Goal: Task Accomplishment & Management: Manage account settings

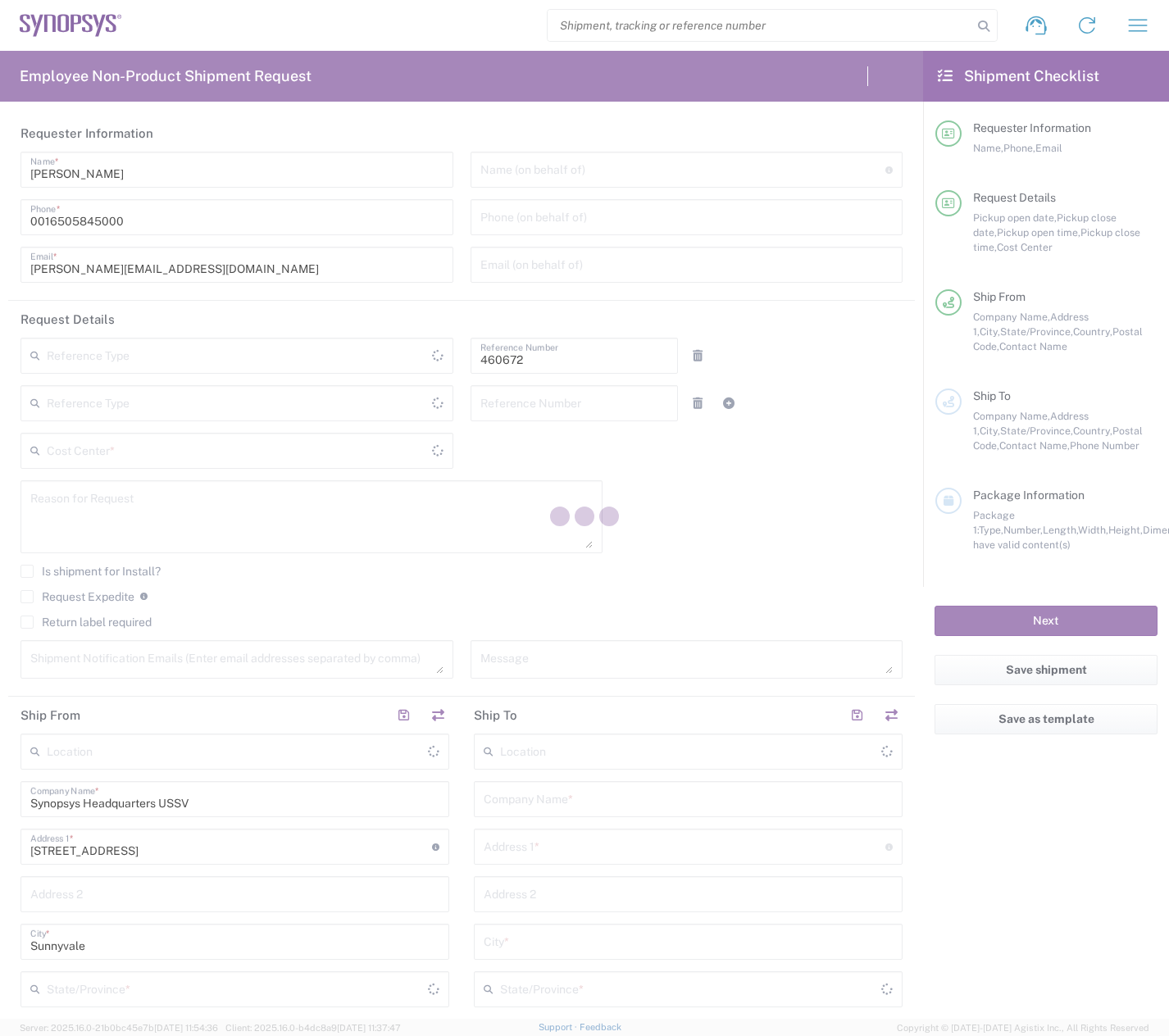
type input "Department"
type input "[US_STATE]"
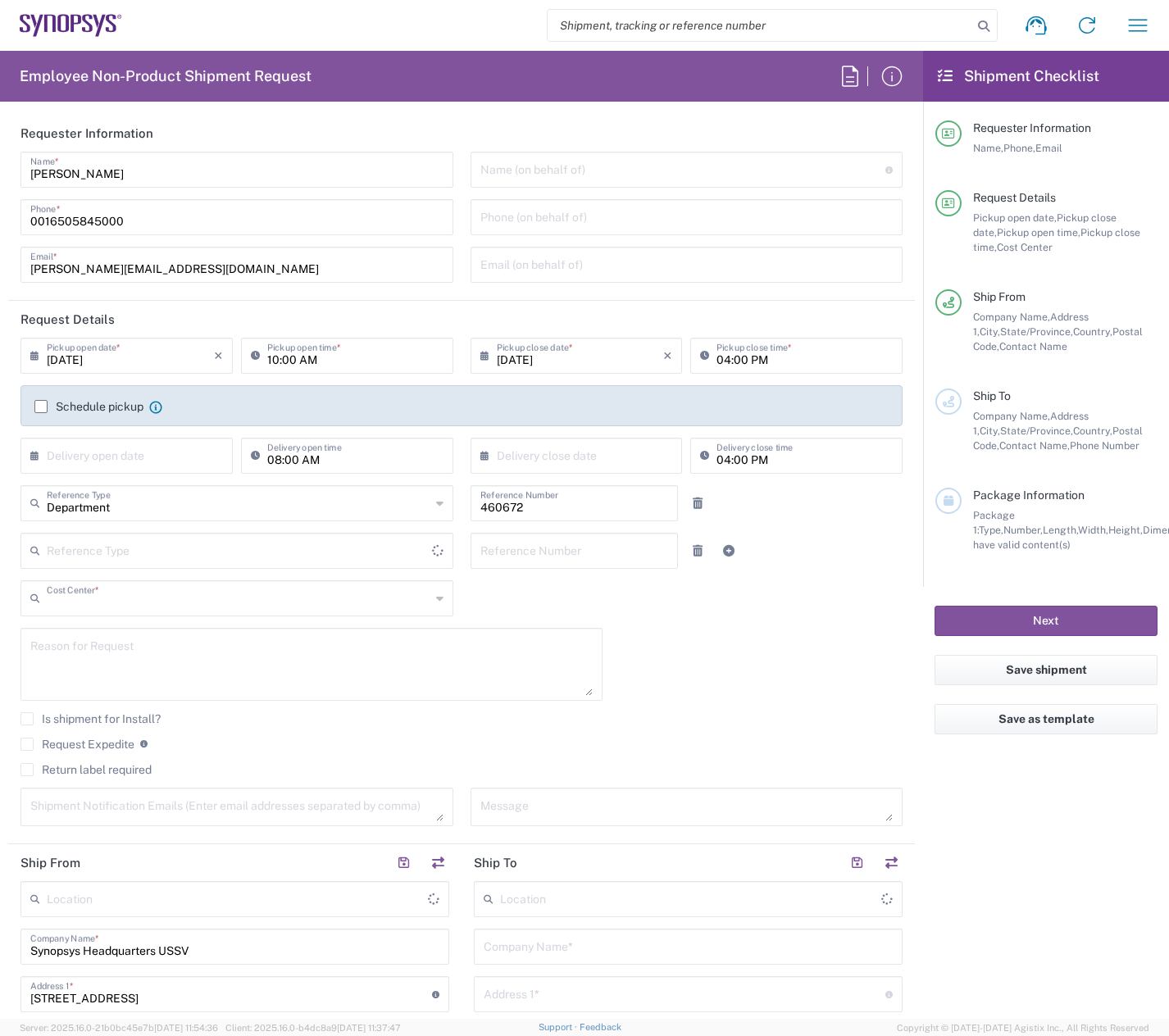
type input "US01, FIN, Distri 460672"
type input "[GEOGRAPHIC_DATA]"
type input "Delivered at Place"
type input "[GEOGRAPHIC_DATA]"
type input "Headquarters USSV"
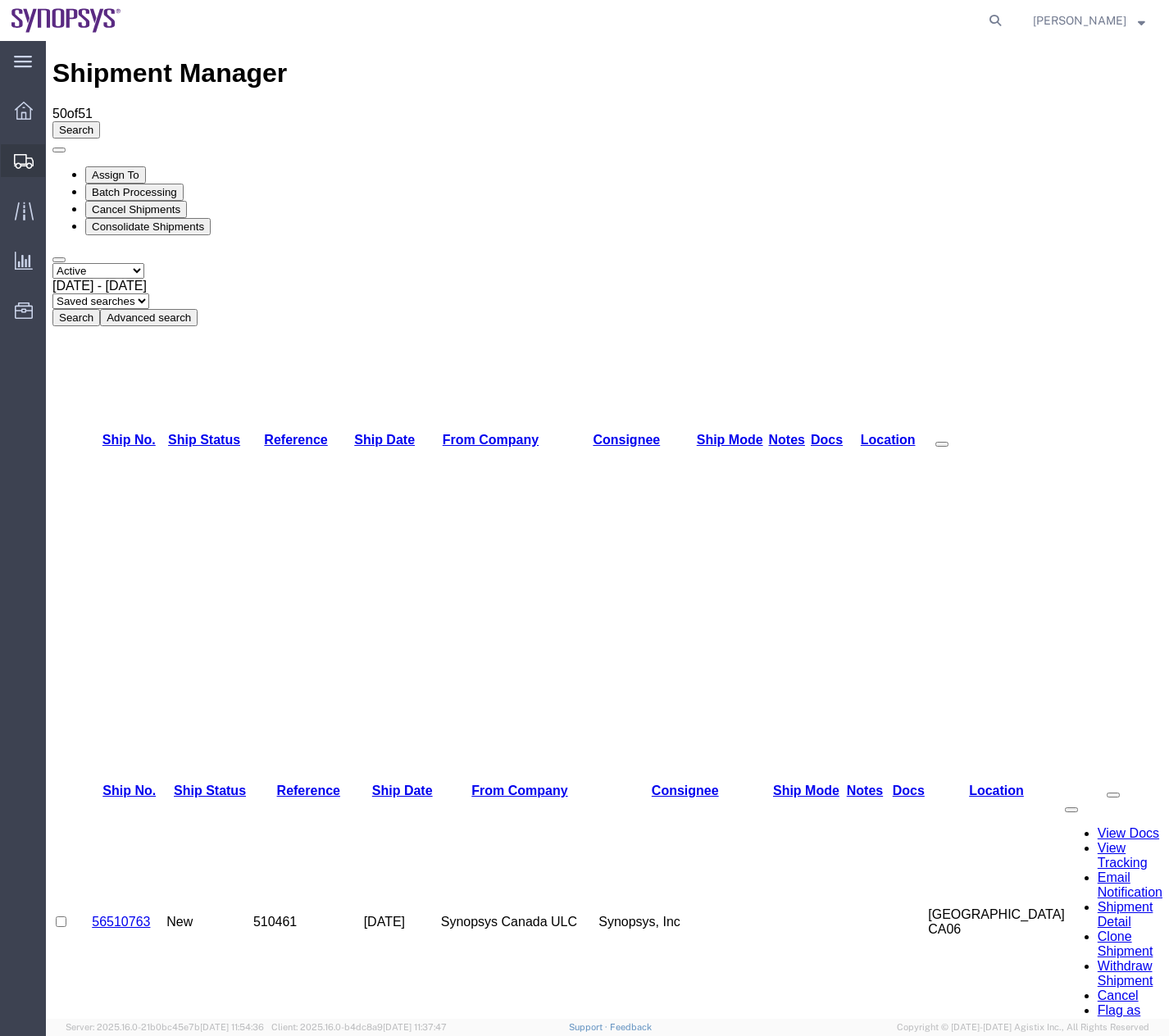
click at [11, 166] on div at bounding box center [24, 161] width 46 height 33
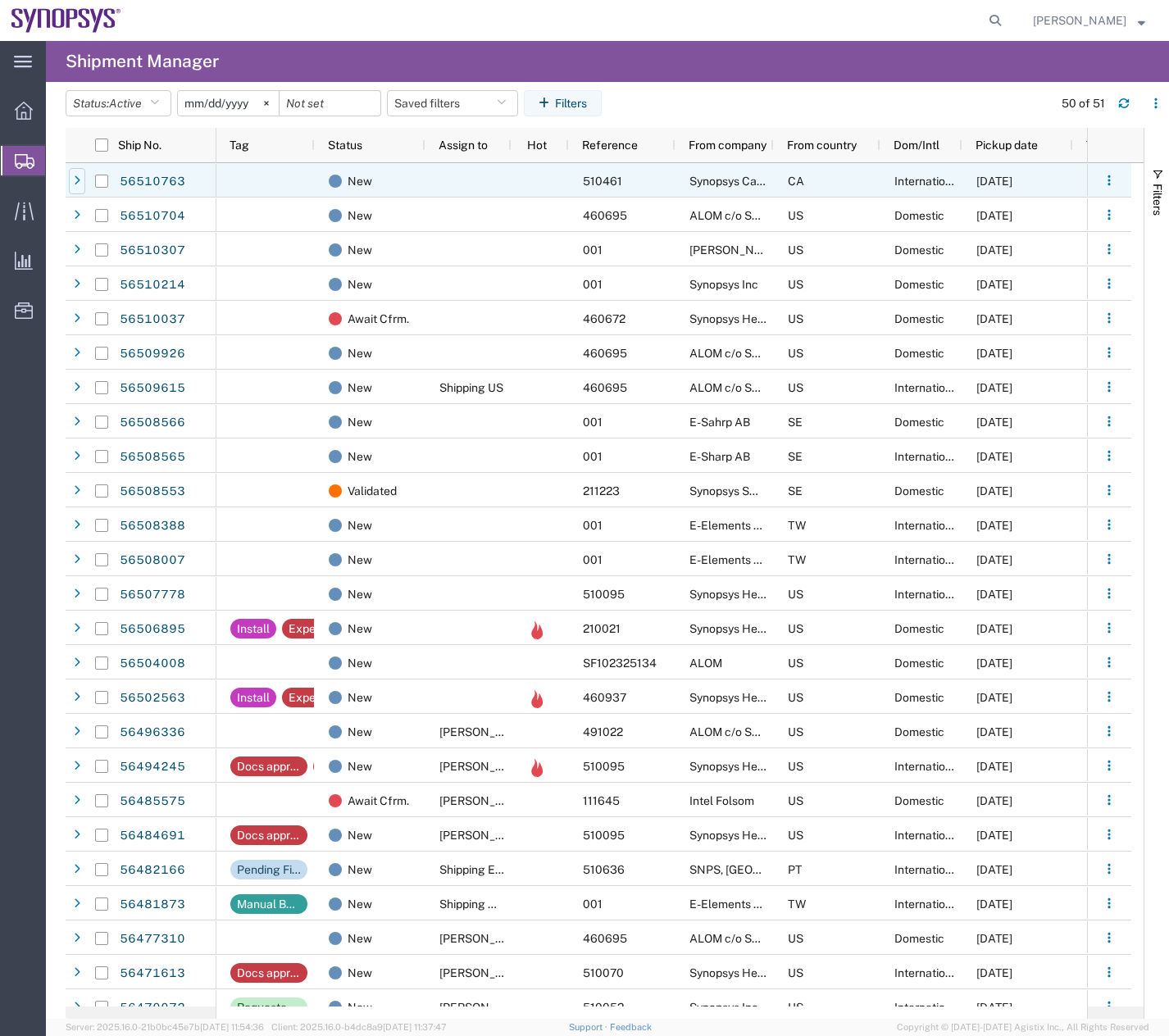
click at [75, 173] on div at bounding box center [77, 181] width 17 height 26
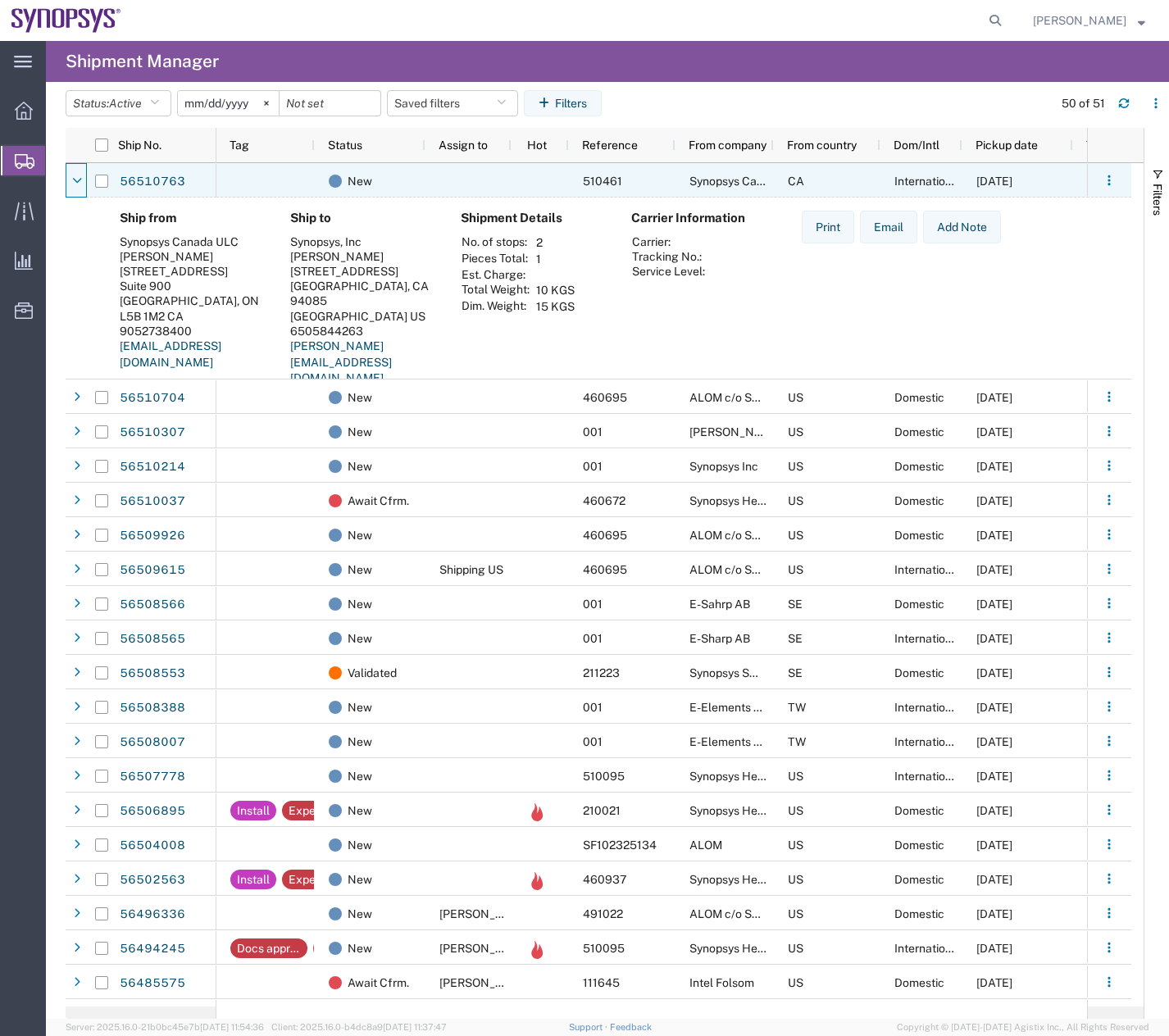
click at [75, 173] on div at bounding box center [77, 181] width 17 height 26
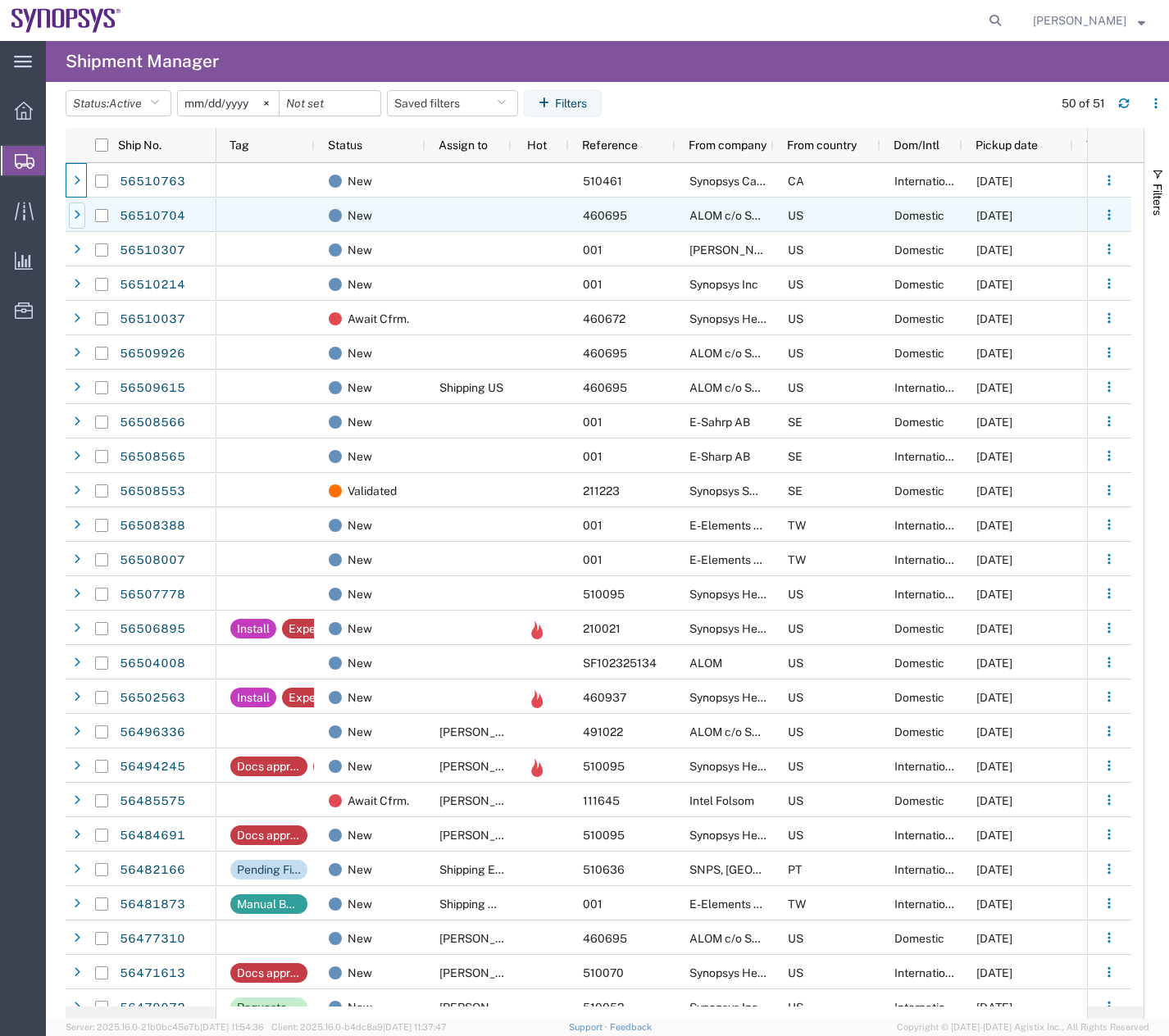
click at [78, 210] on icon at bounding box center [77, 215] width 7 height 11
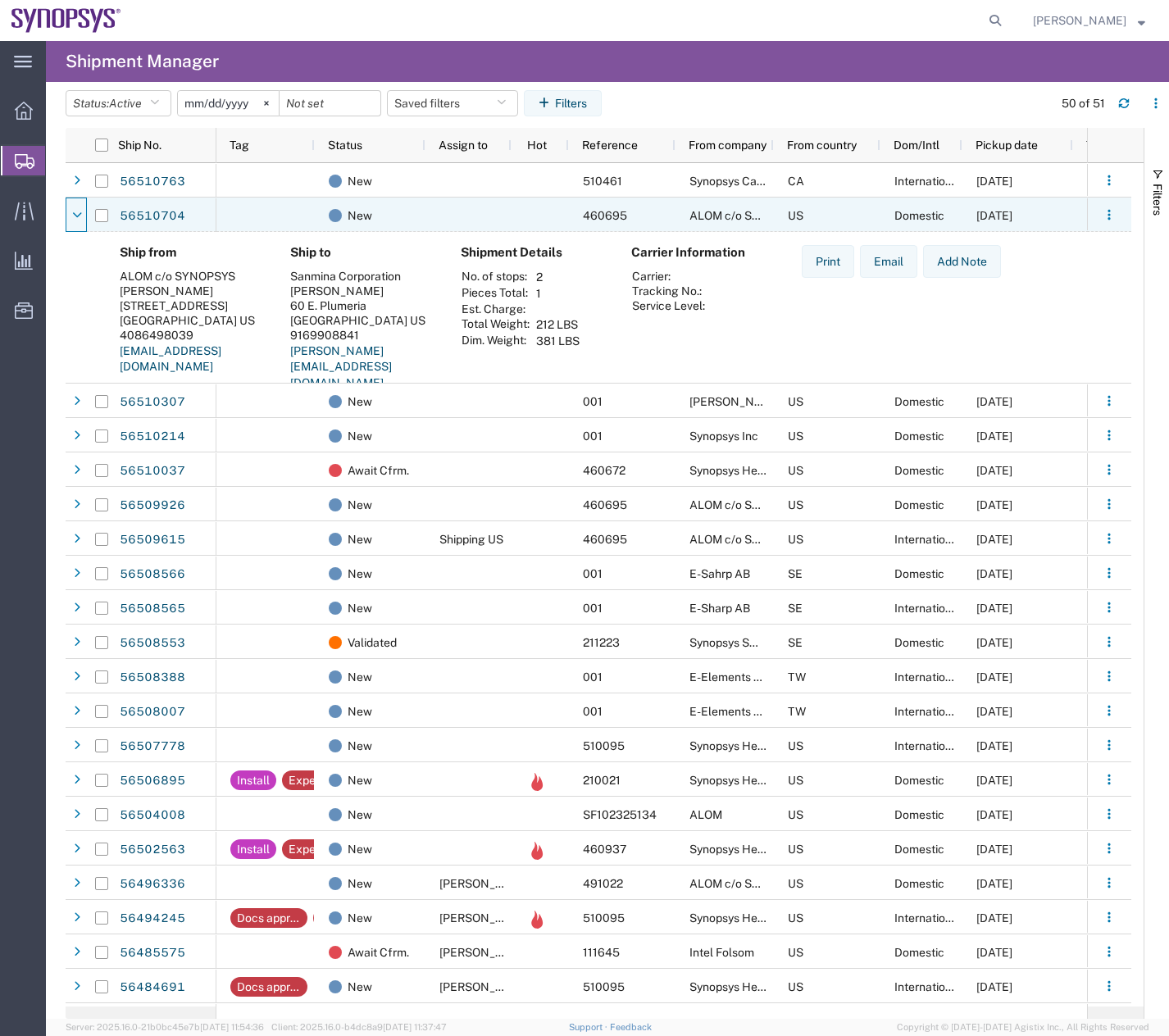
click at [78, 210] on icon at bounding box center [77, 215] width 10 height 11
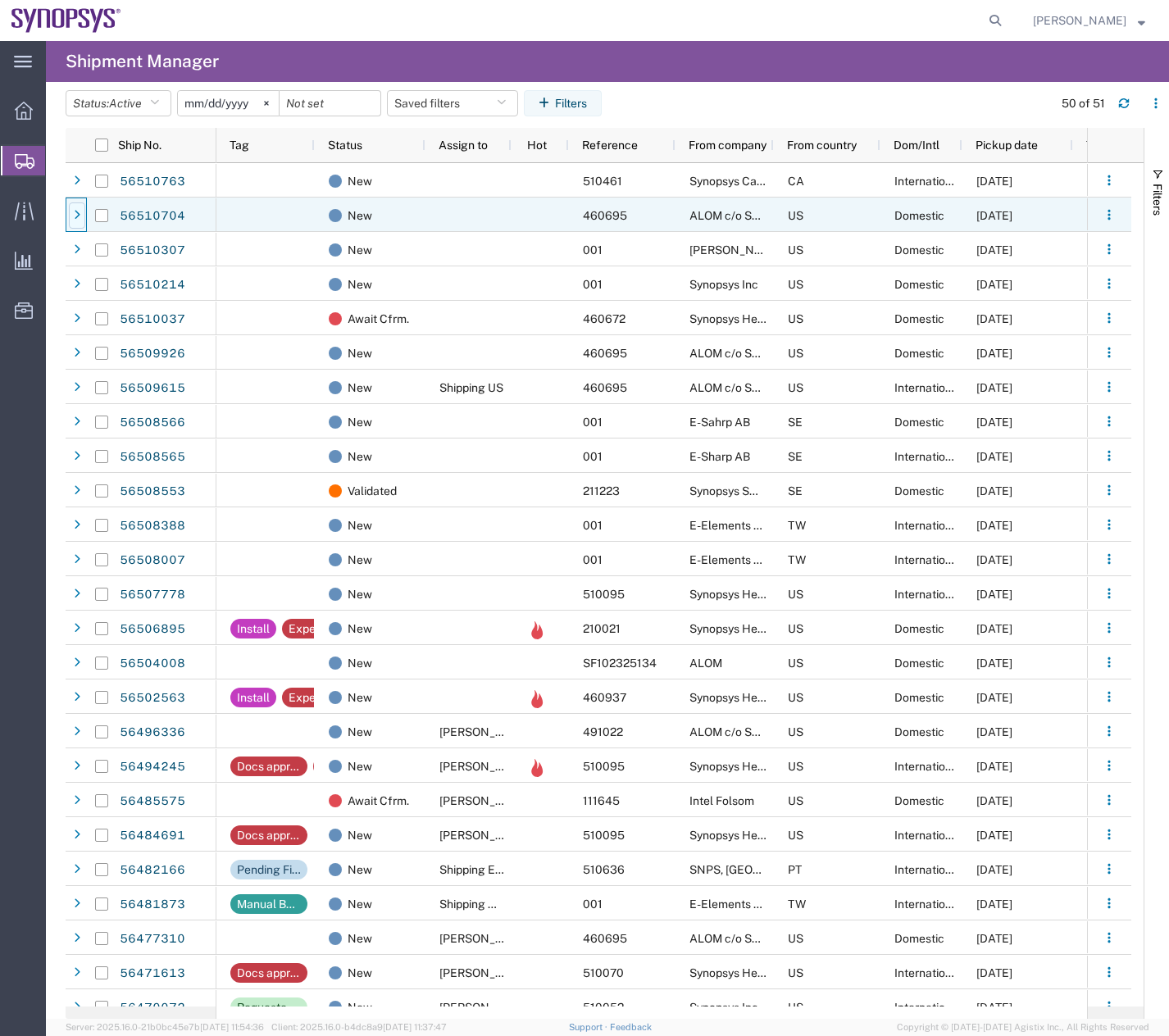
click at [77, 225] on div at bounding box center [77, 216] width 17 height 26
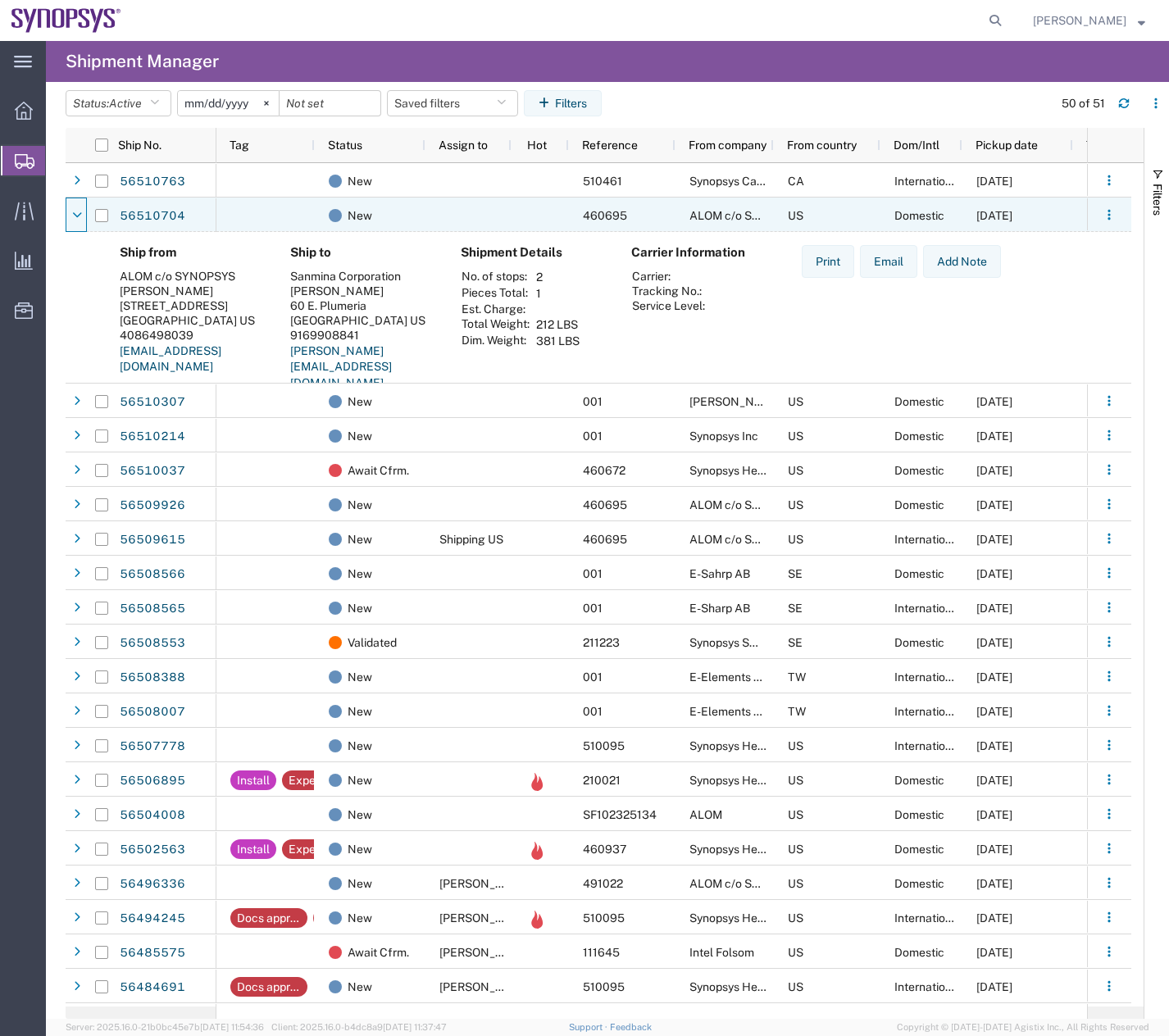
click at [77, 225] on div at bounding box center [77, 216] width 17 height 26
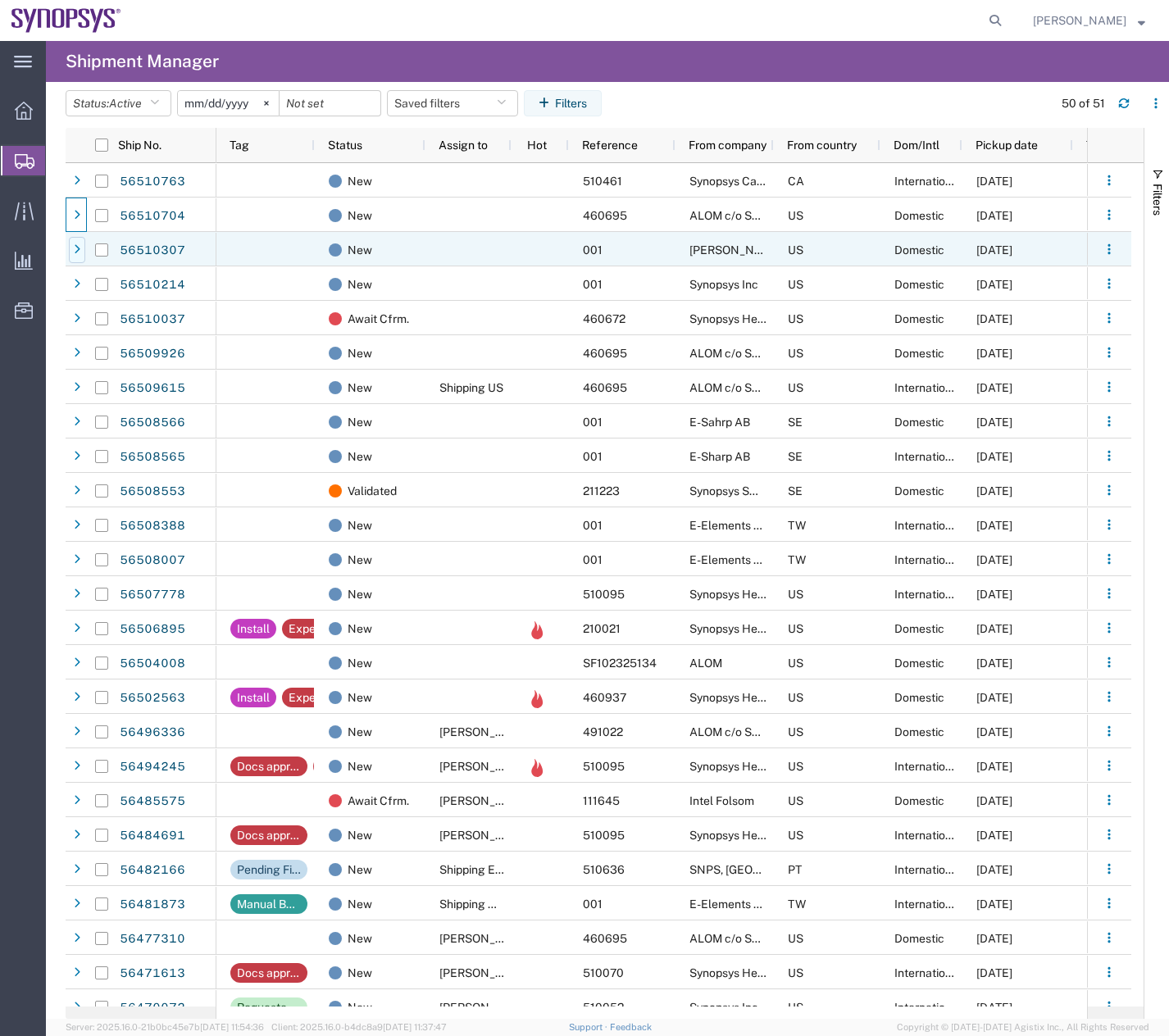
click at [75, 257] on div at bounding box center [77, 250] width 17 height 26
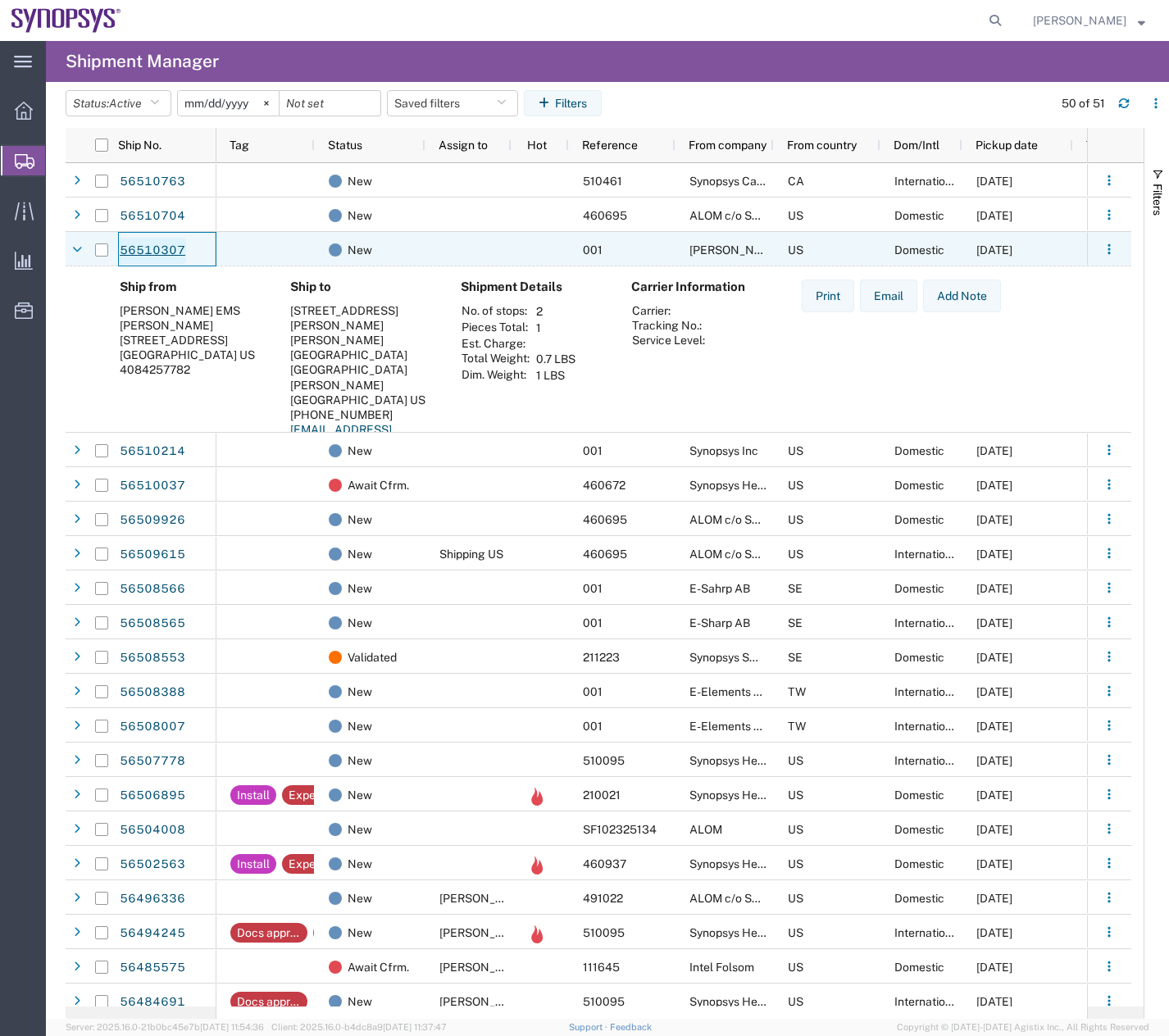
click at [144, 252] on link "56510307" at bounding box center [152, 251] width 67 height 26
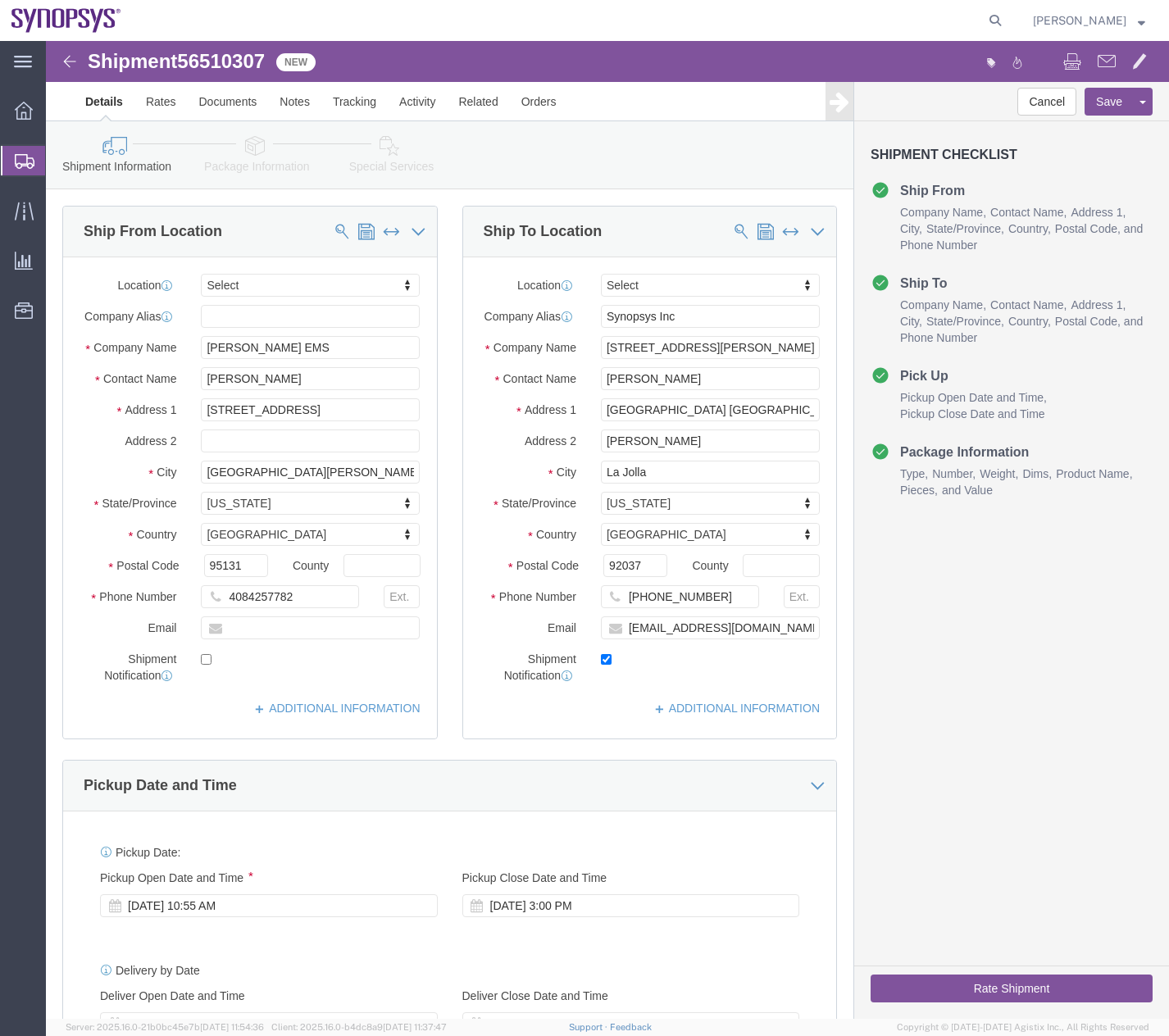
select select
click icon
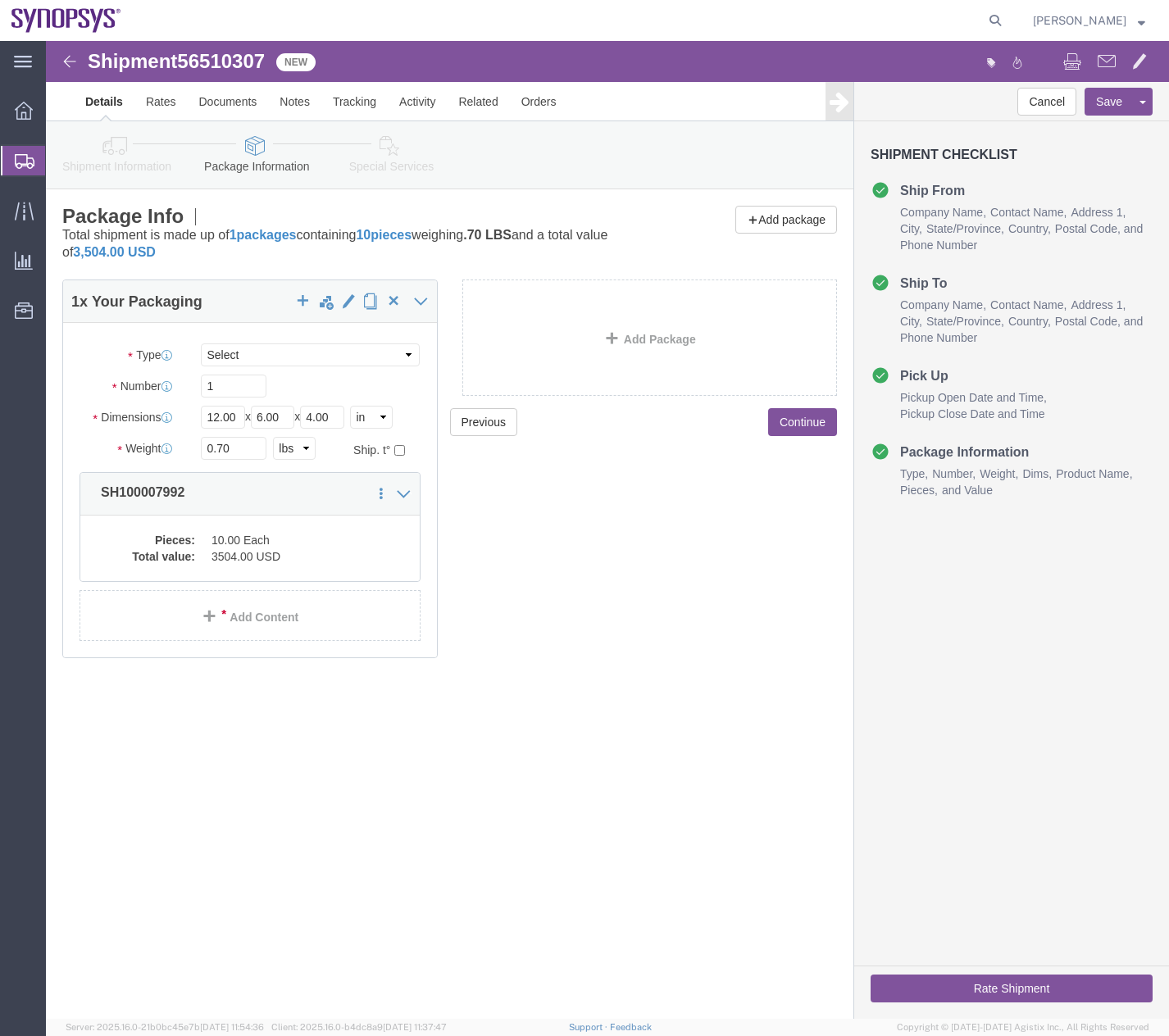
click icon
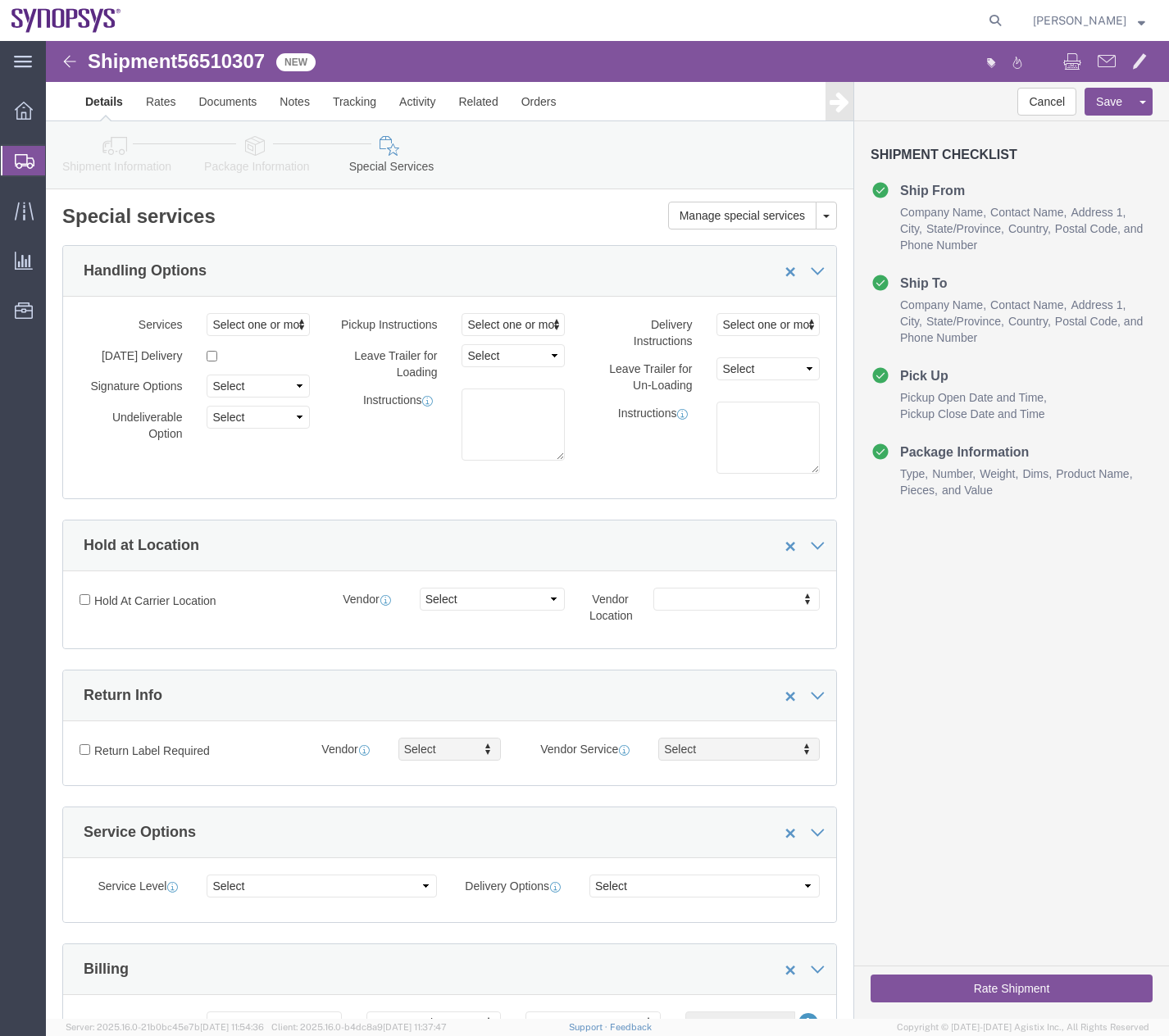
click icon
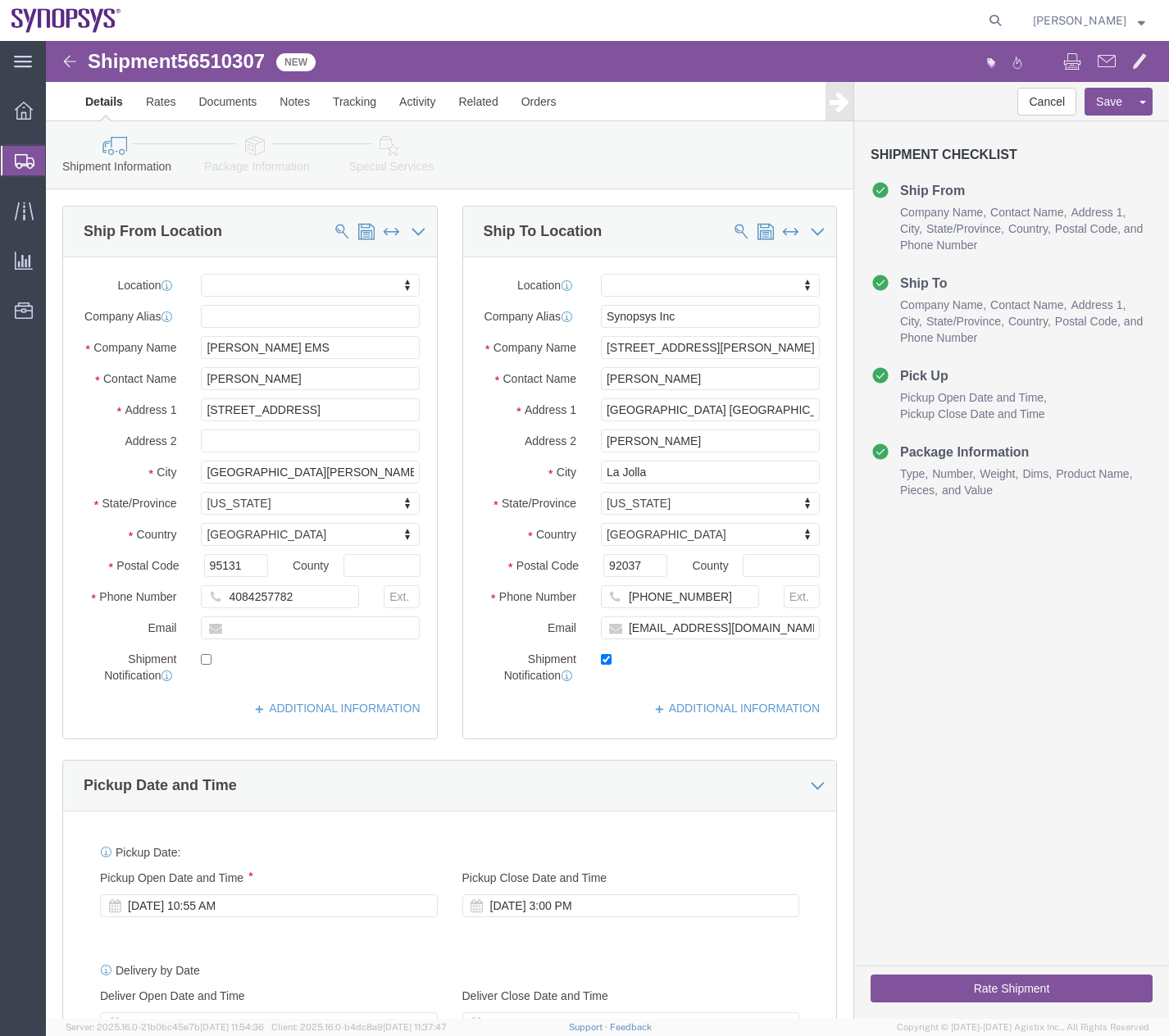
click at [3, 153] on div at bounding box center [24, 161] width 46 height 30
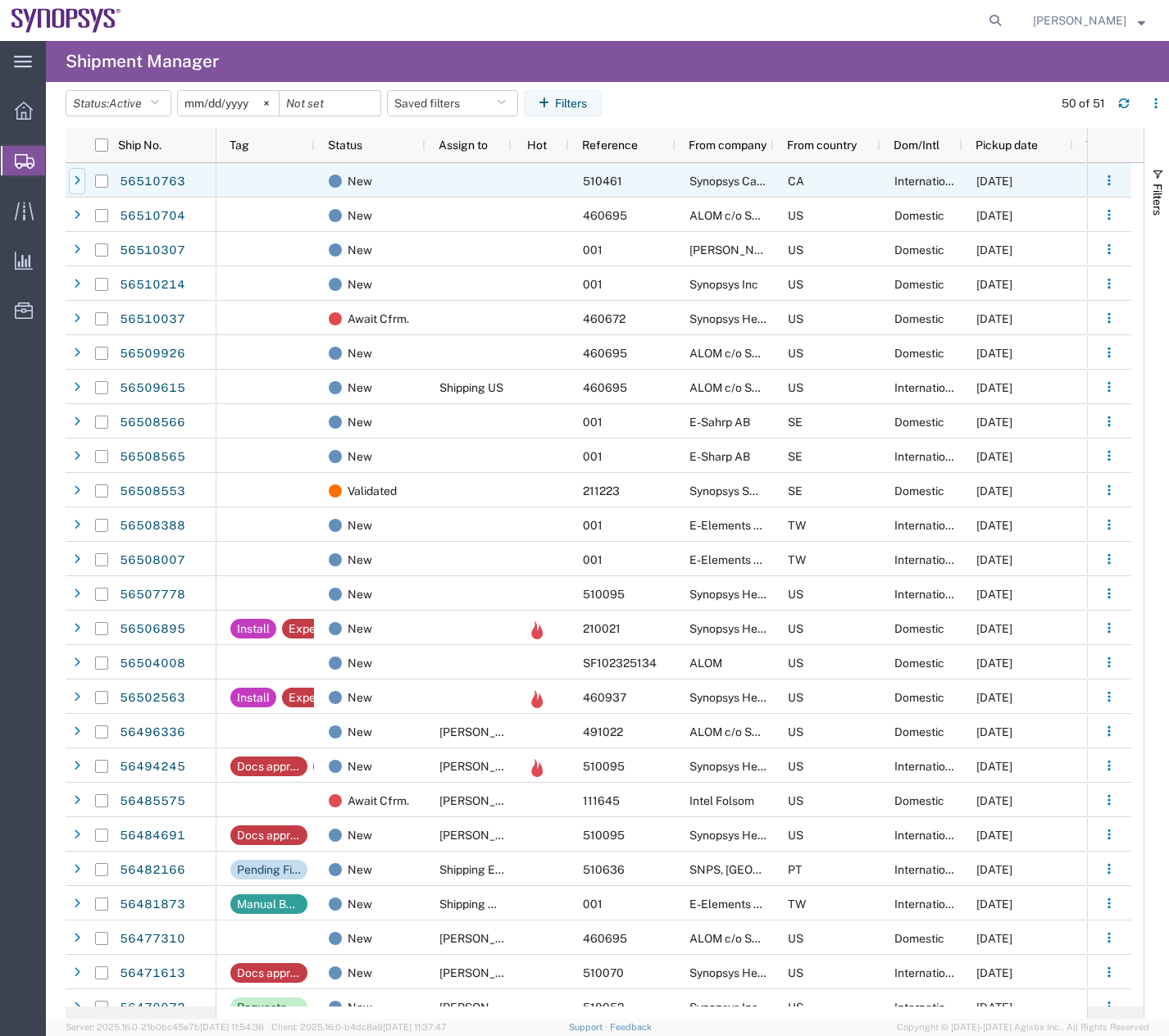
click at [75, 178] on icon at bounding box center [77, 181] width 7 height 11
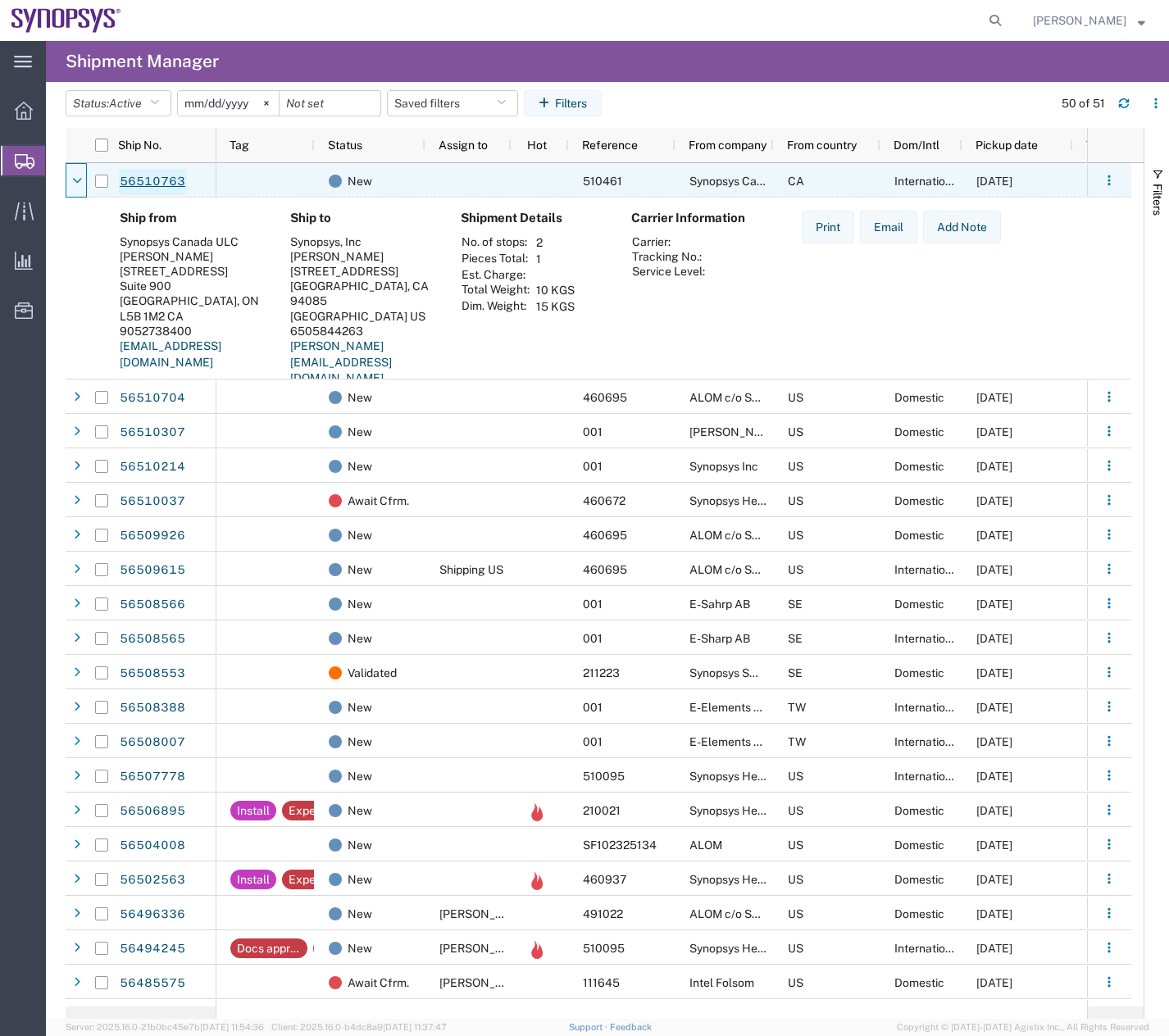
click at [147, 180] on link "56510763" at bounding box center [152, 182] width 67 height 26
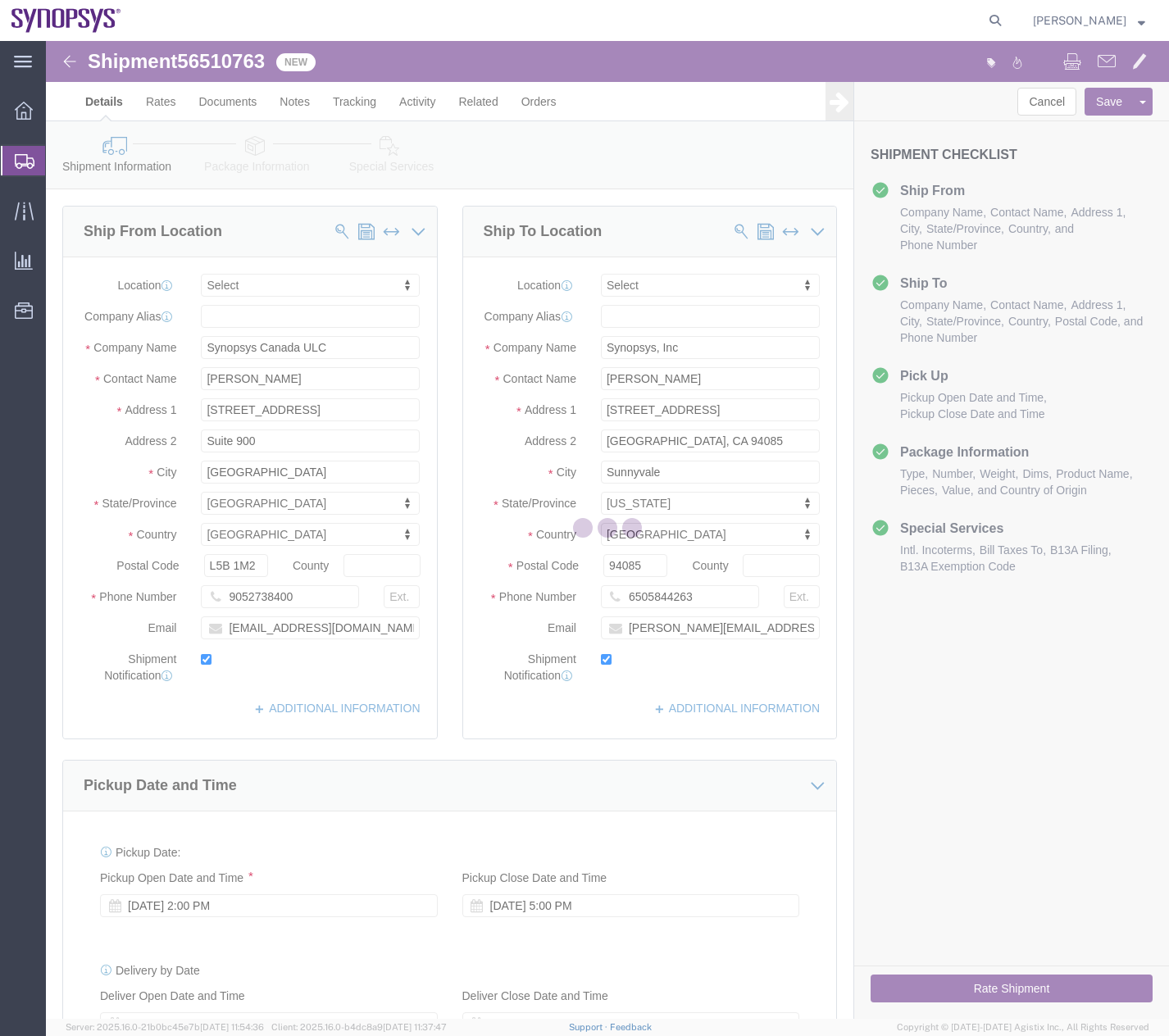
select select
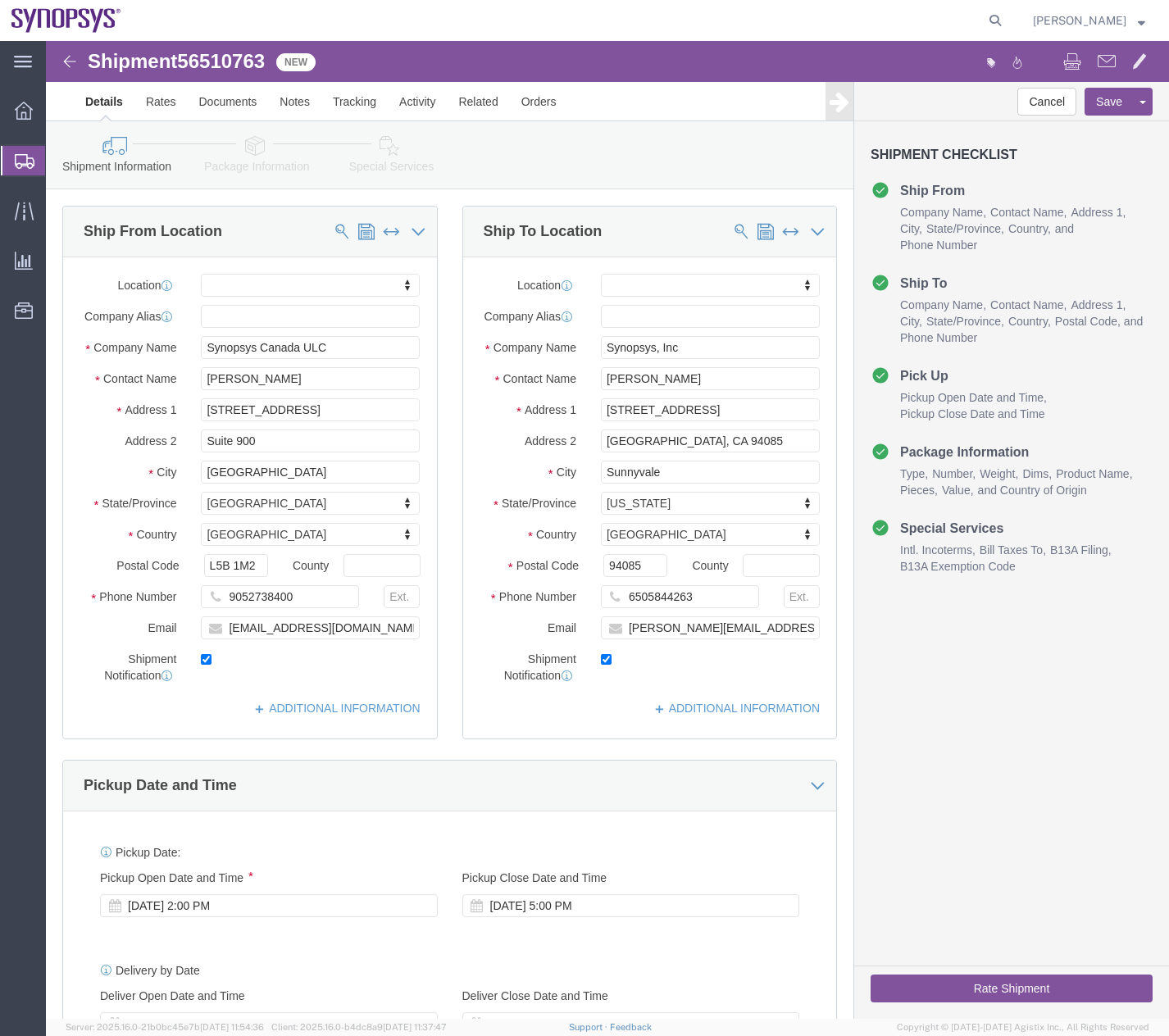
click icon
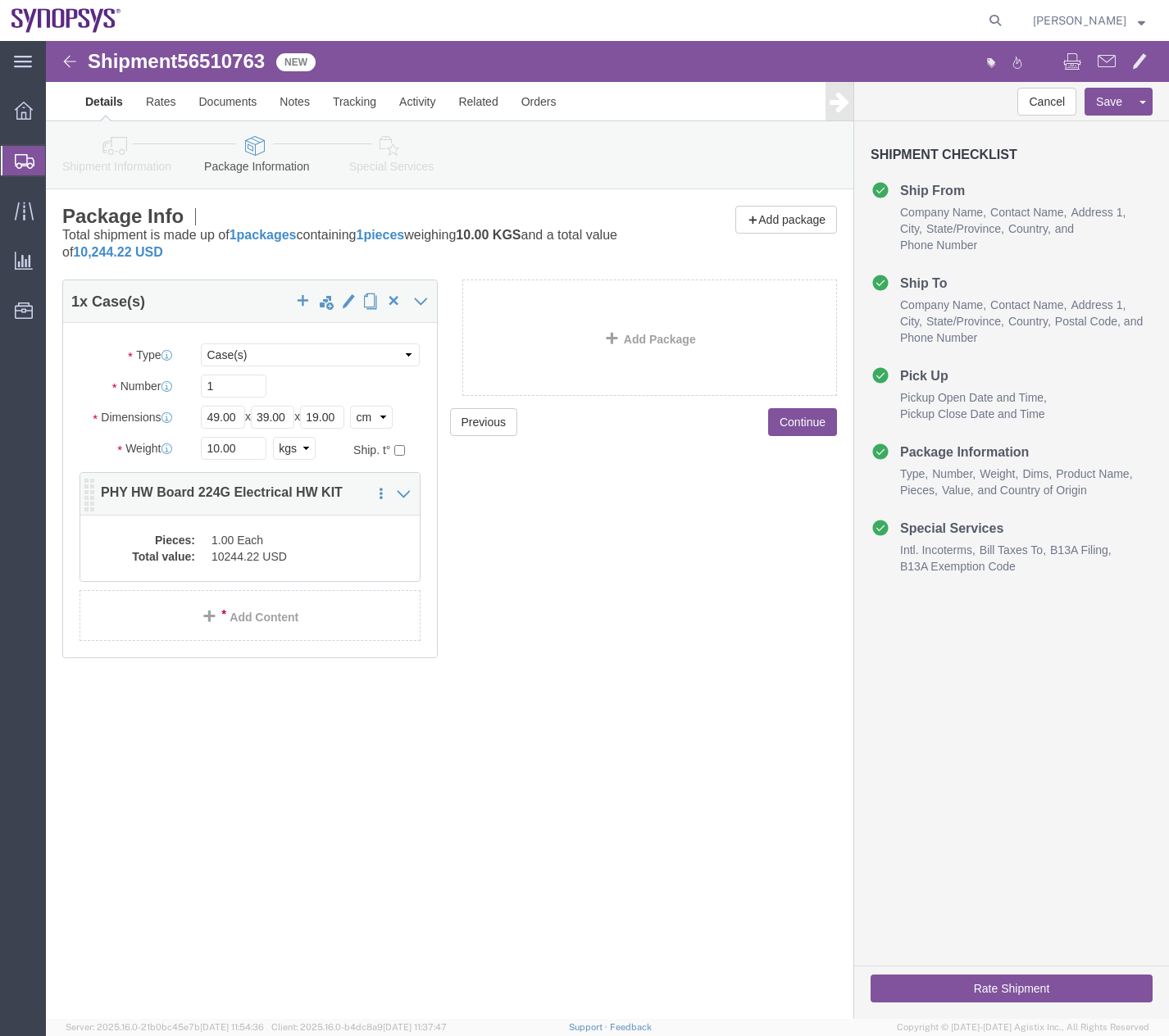
click dd "10244.22 USD"
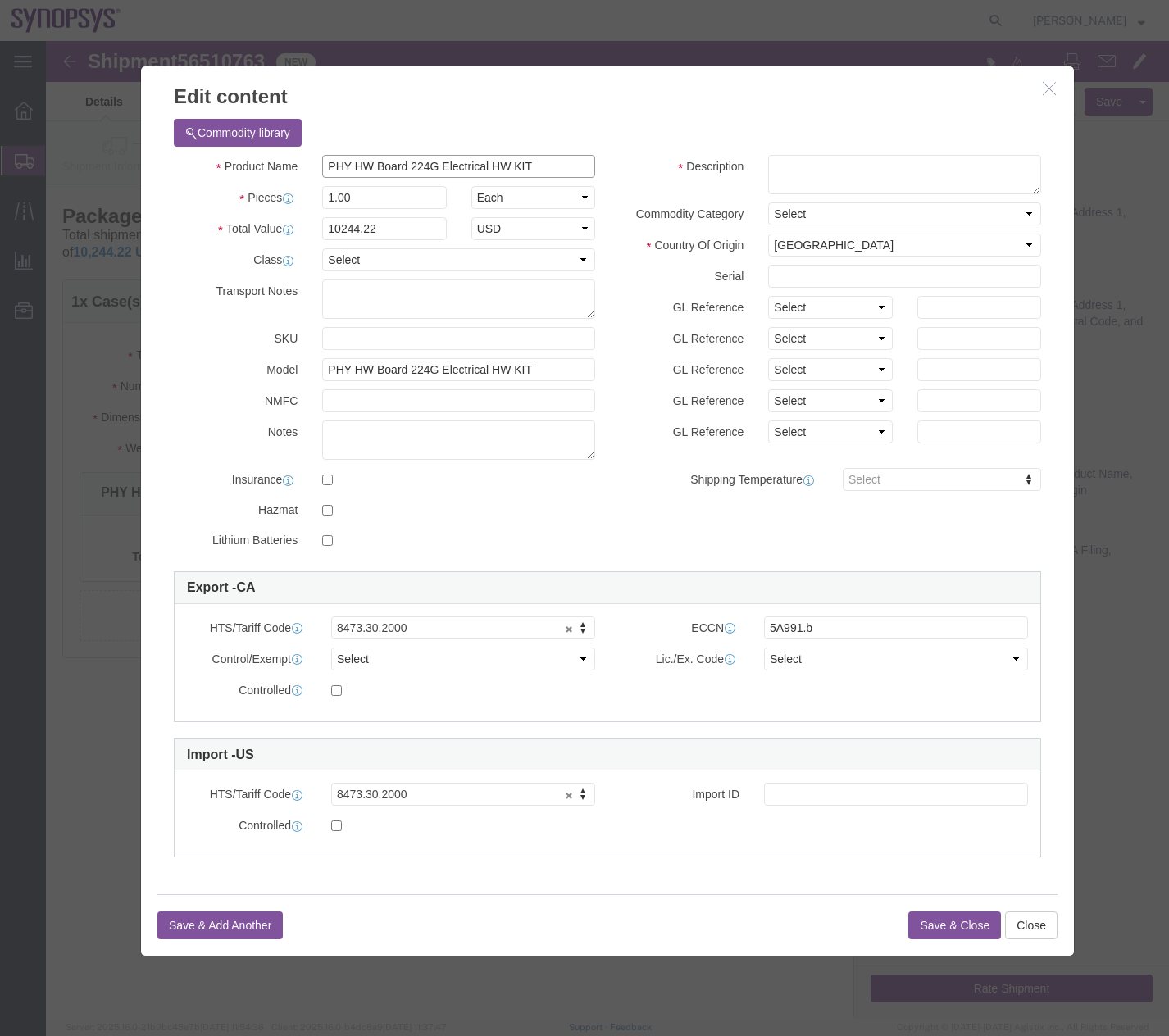
drag, startPoint x: 515, startPoint y: 126, endPoint x: 316, endPoint y: 113, distance: 199.4
click div "Product Name PHY HW Board 224G Electrical HW KIT"
click textarea
paste textarea "PHY HW Board 224G Electrical HW KIT"
type textarea "PHY HW Board 224G Electrical HW KIT"
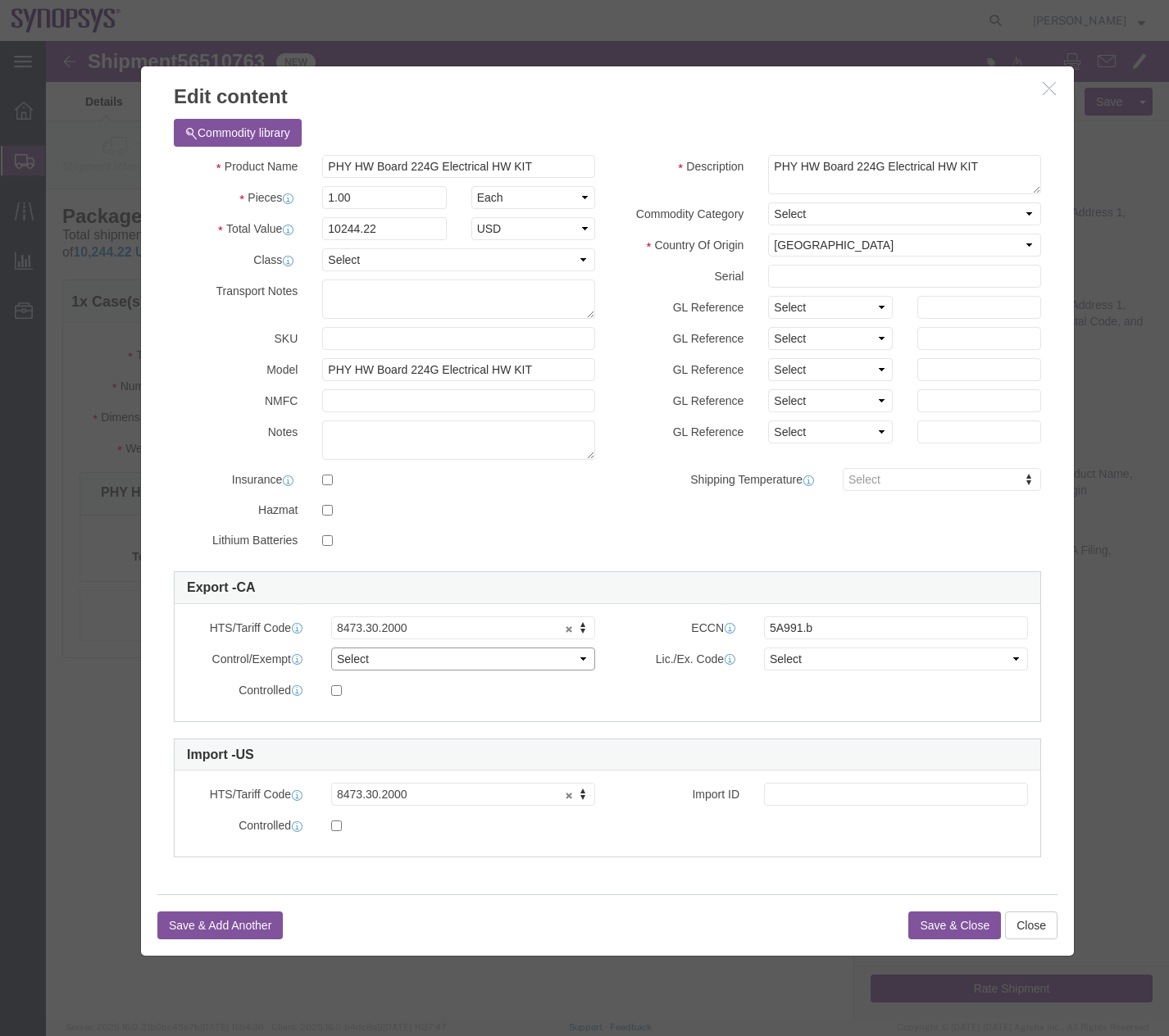
click select "Select ATF BIS DEA EPA FDA FTR ITAR OFAC Other (OPA)"
click div "Controlled"
click button "Close"
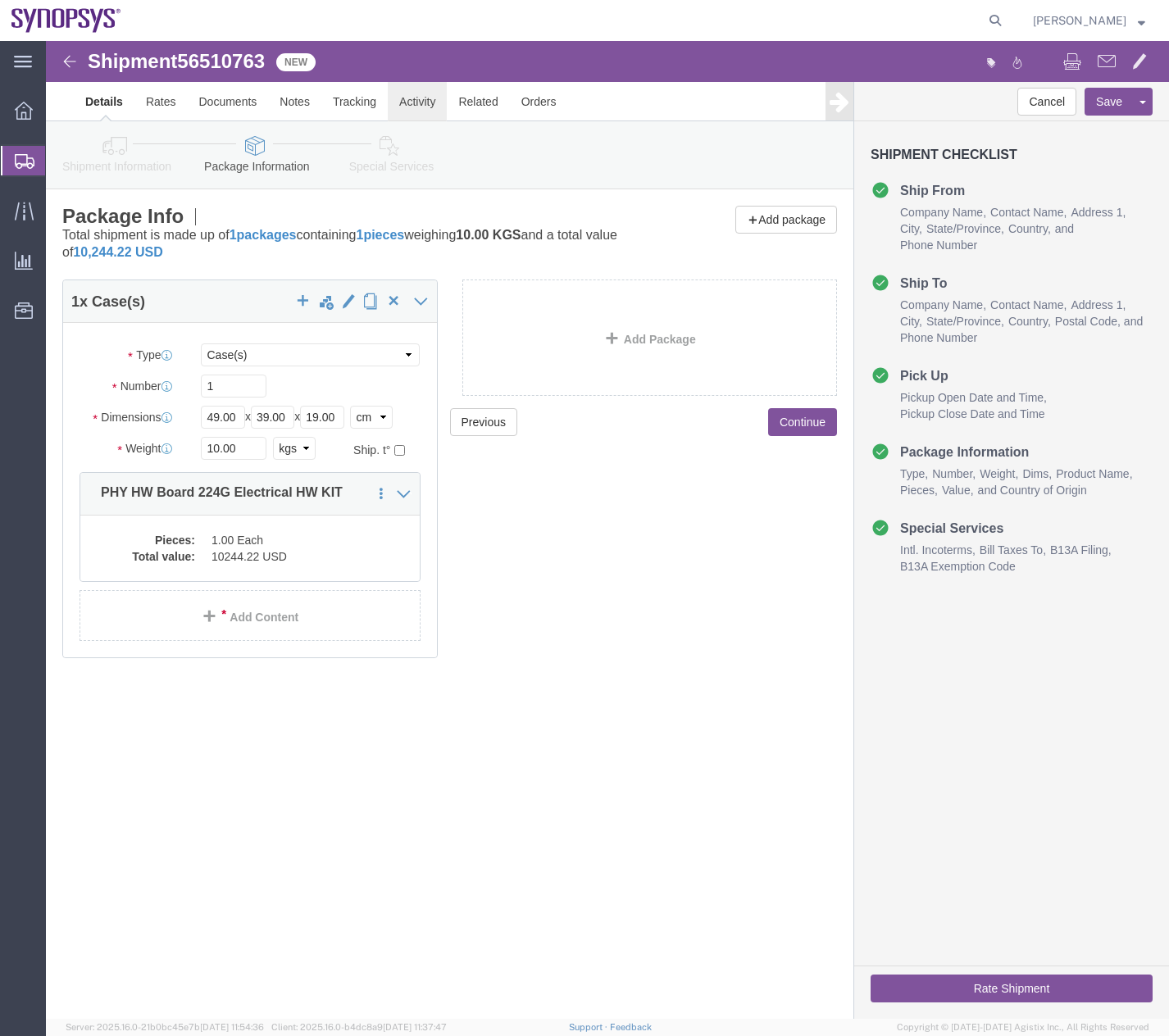
click link "Activity"
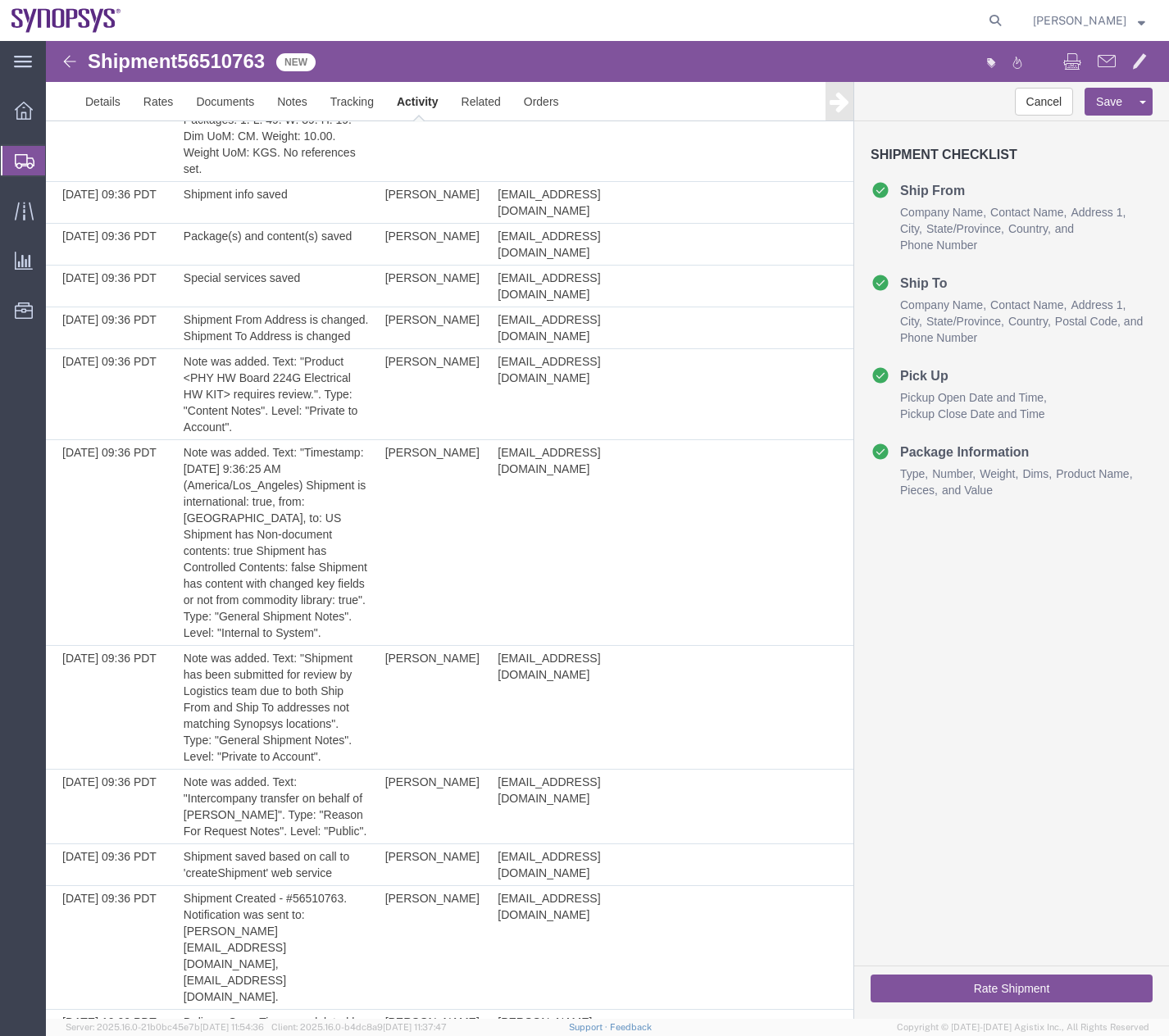
scroll to position [105, 0]
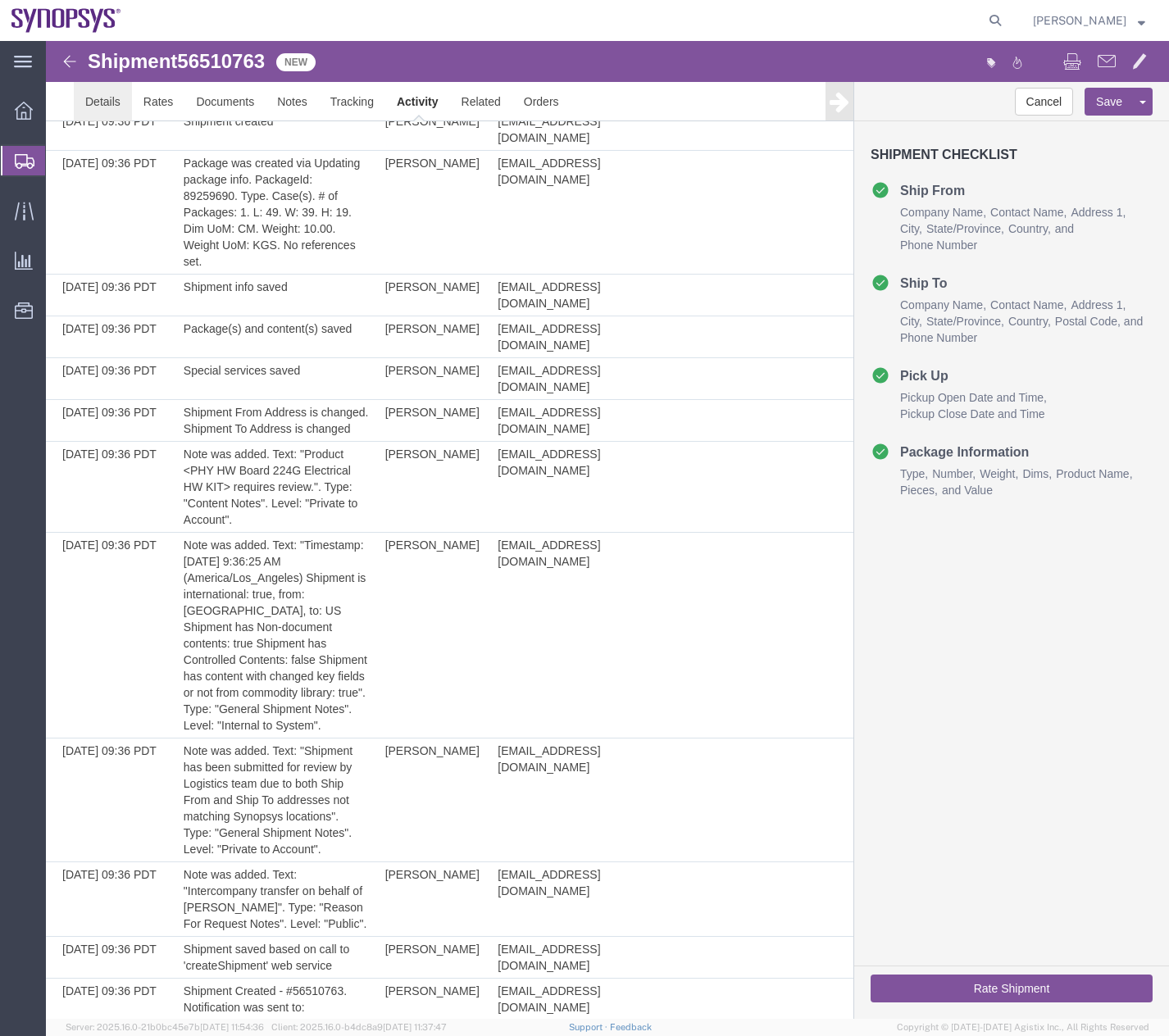
click at [95, 96] on link "Details" at bounding box center [103, 101] width 58 height 39
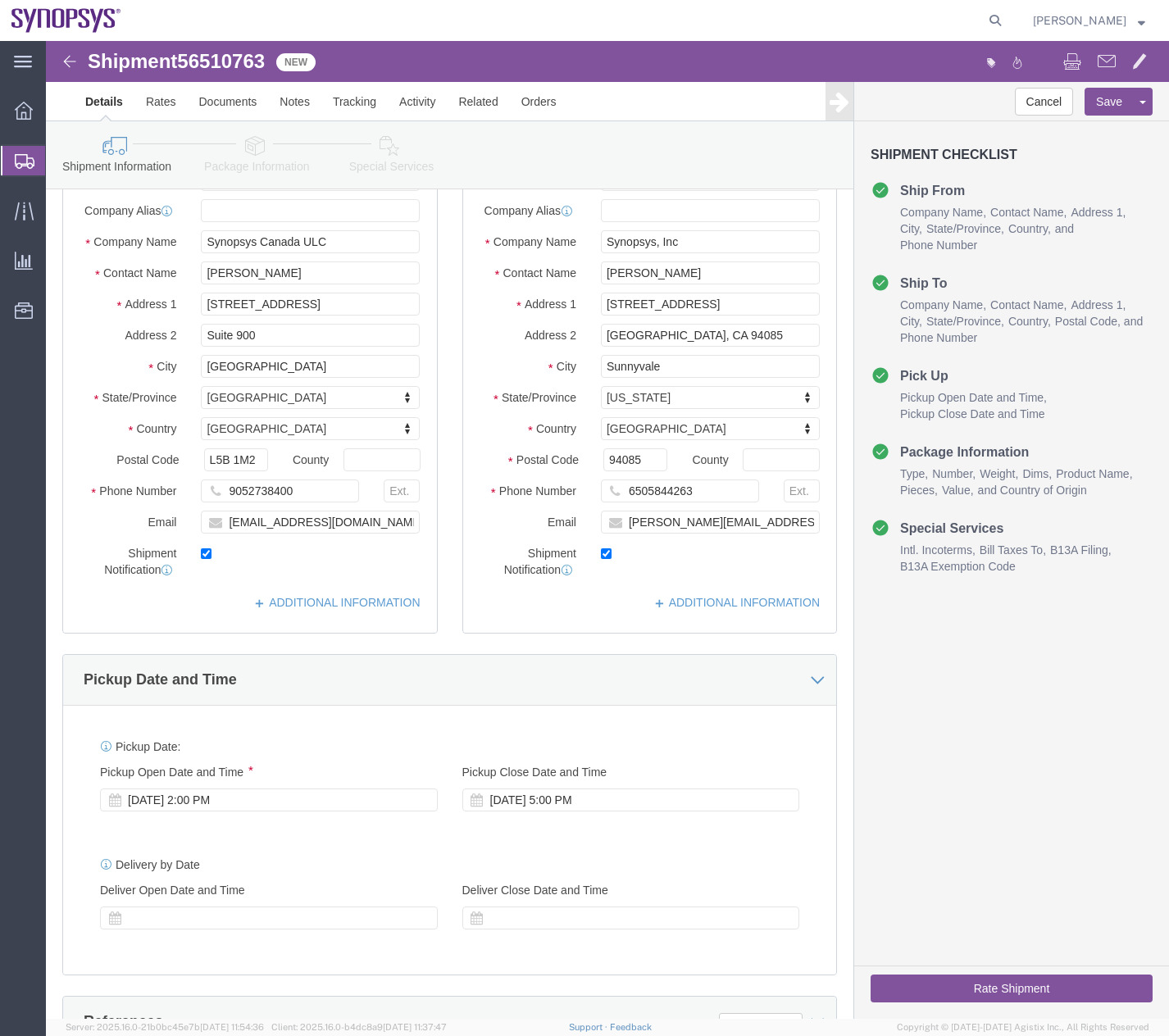
click icon
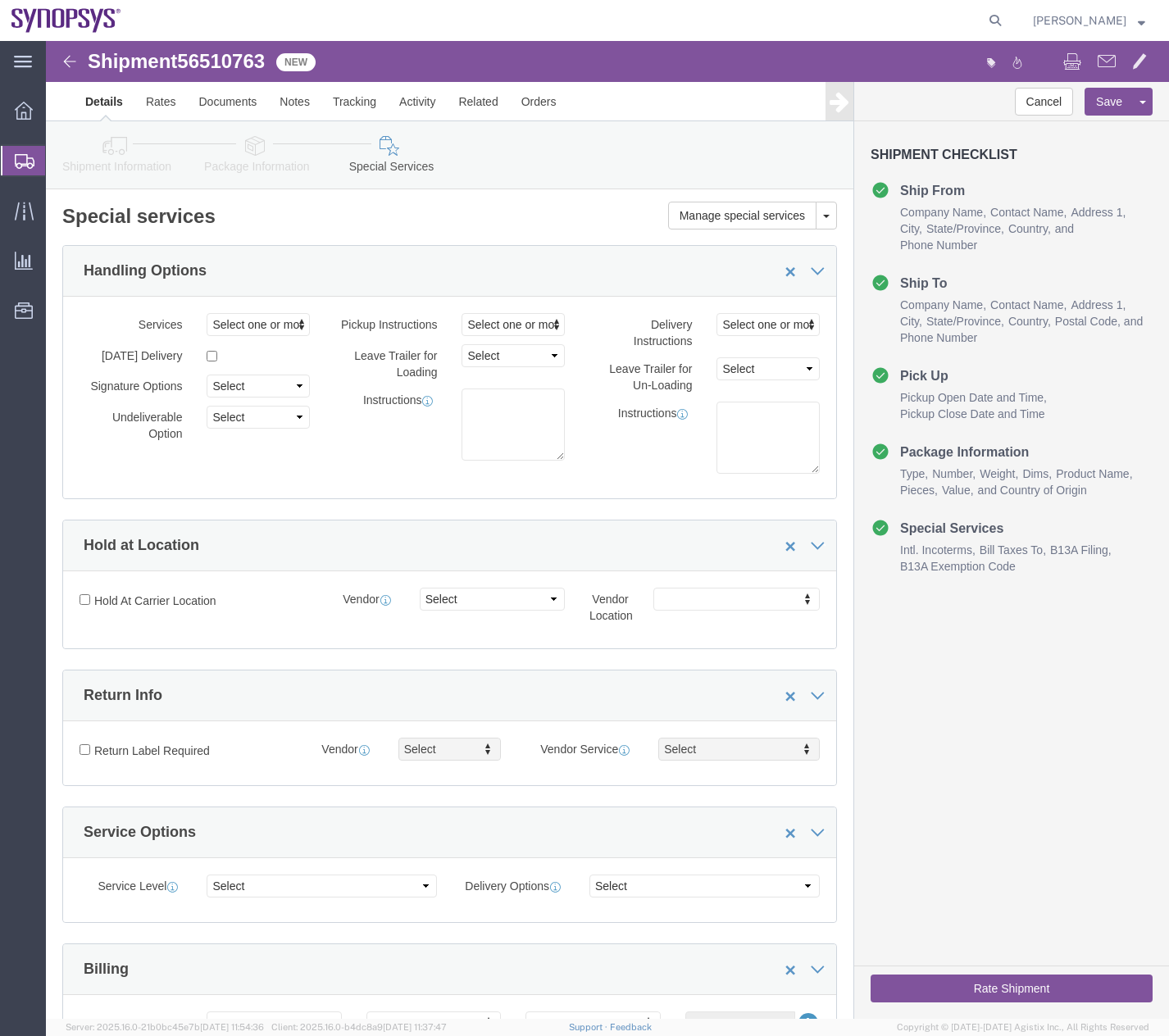
click icon
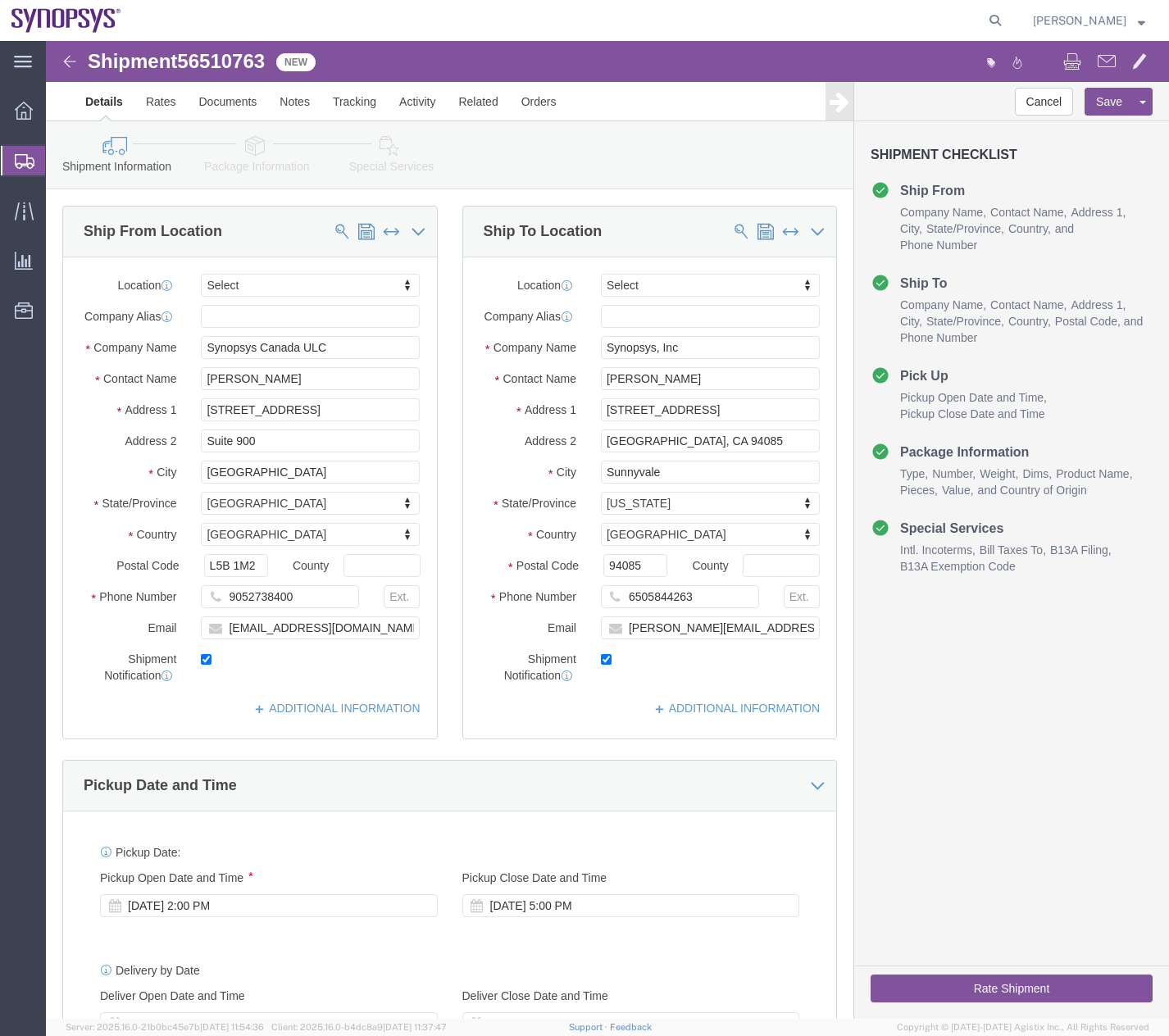
click at [30, 169] on div at bounding box center [24, 161] width 46 height 30
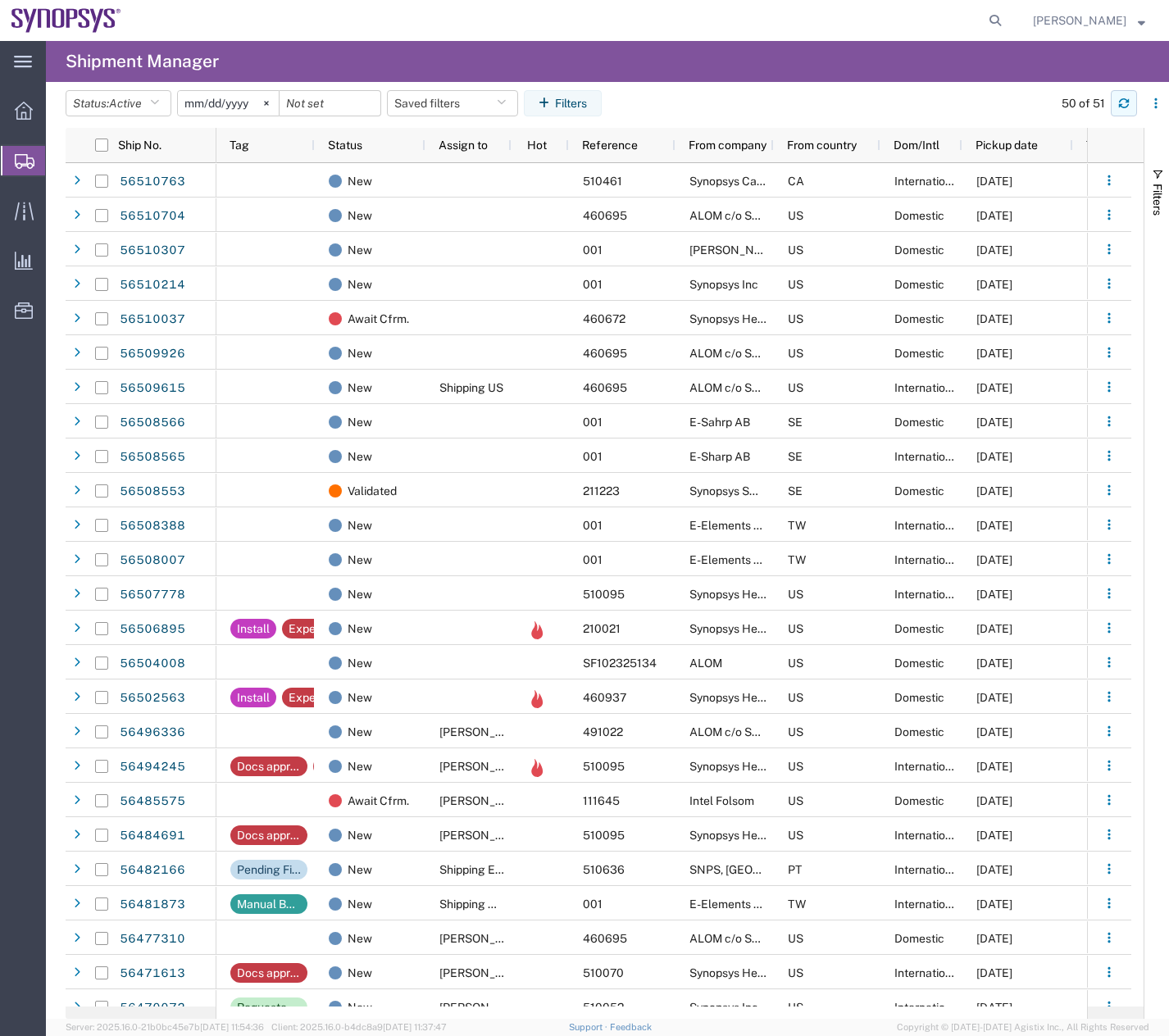
click at [1122, 98] on icon "button" at bounding box center [1124, 103] width 11 height 11
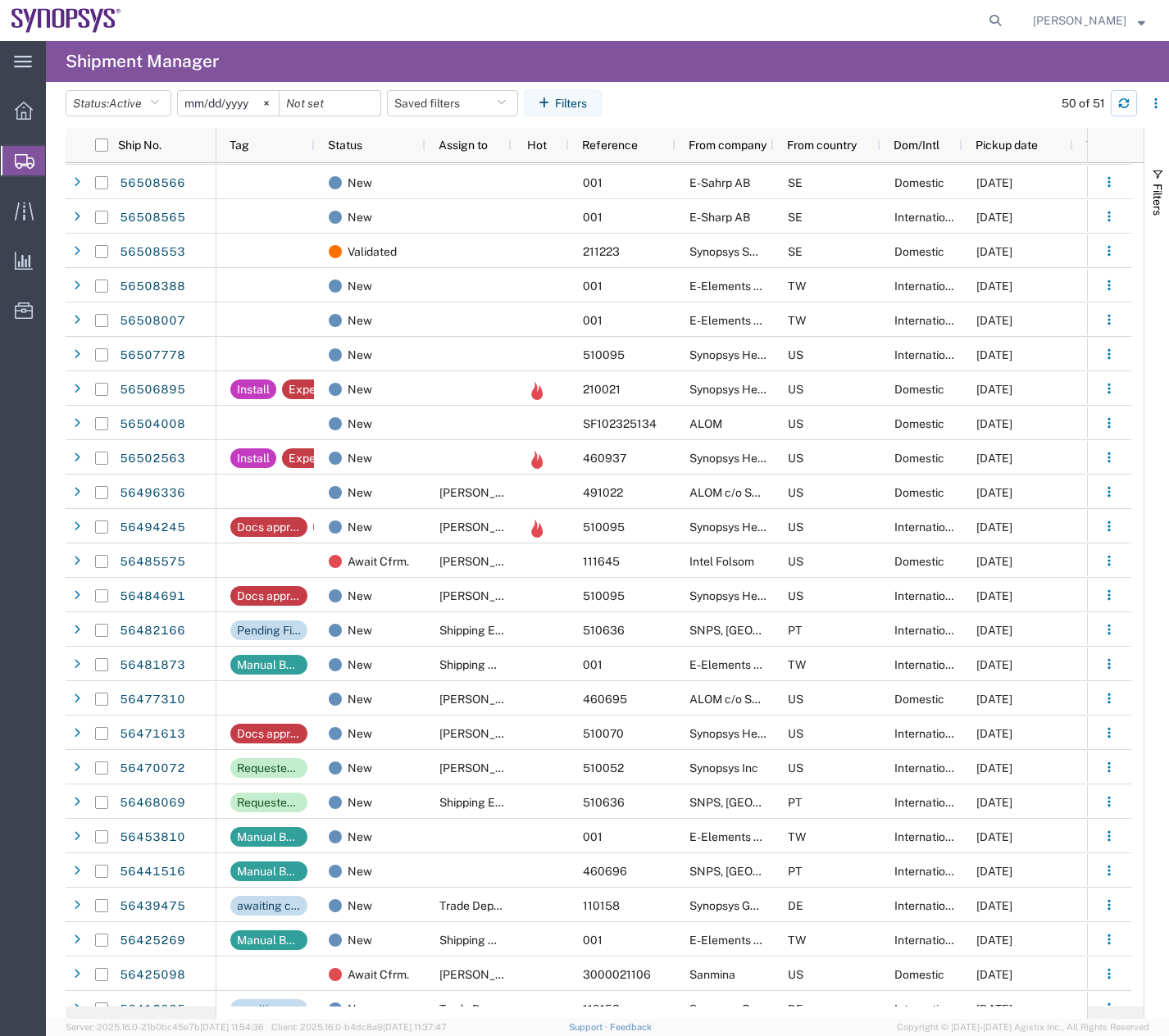
scroll to position [275, 0]
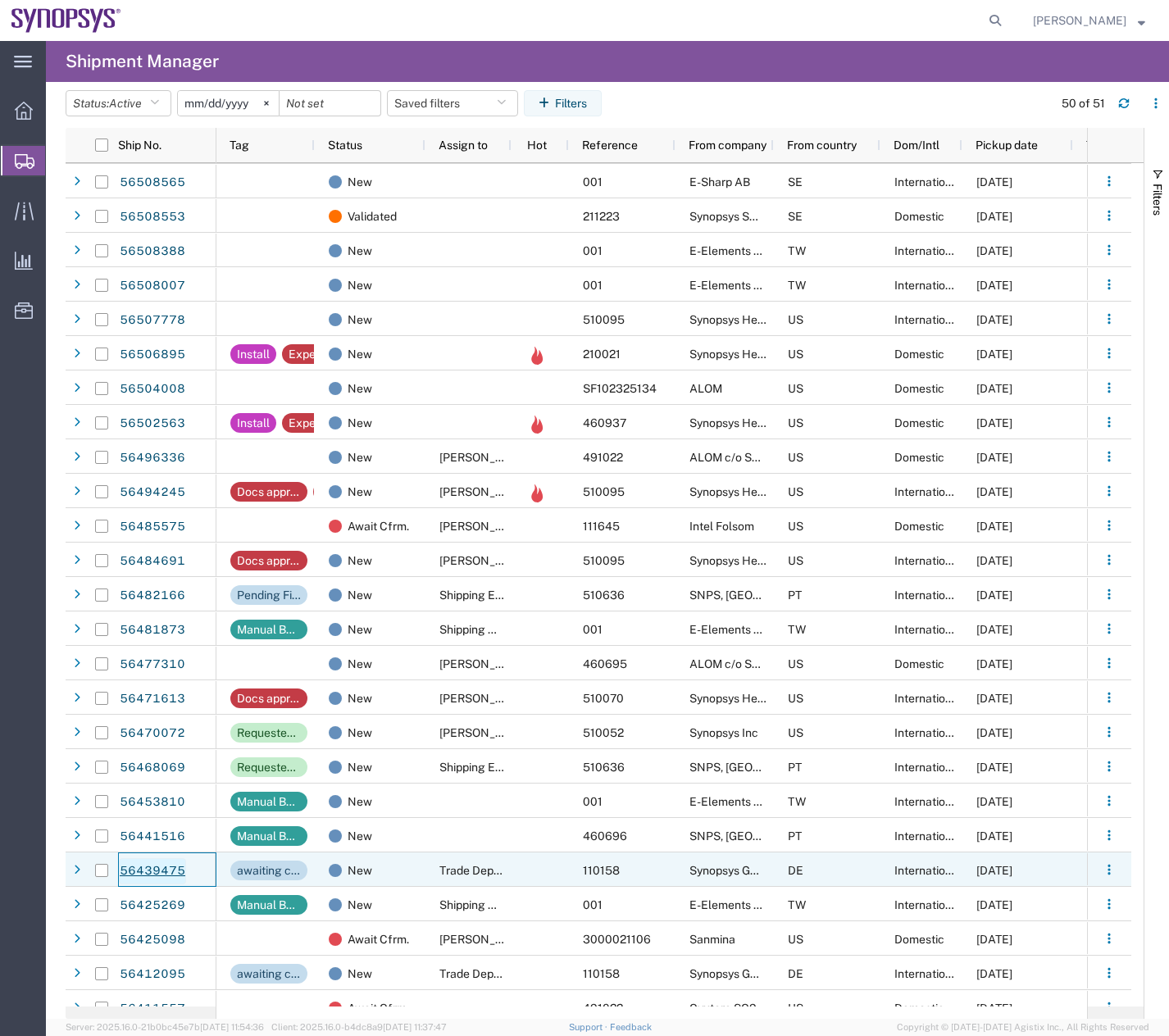
click at [145, 869] on link "56439475" at bounding box center [152, 871] width 67 height 26
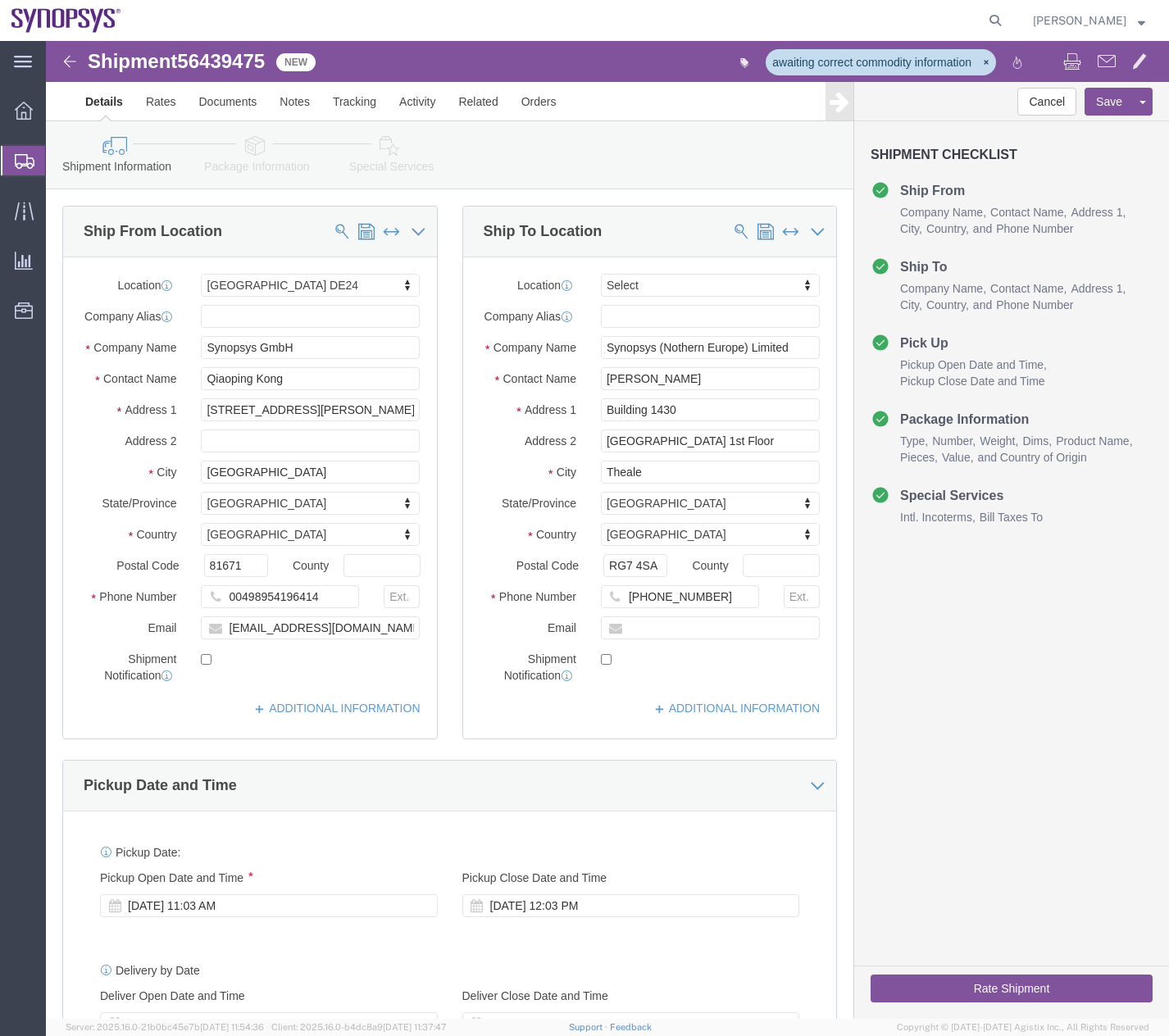
select select "71411"
select select
click link "Activity"
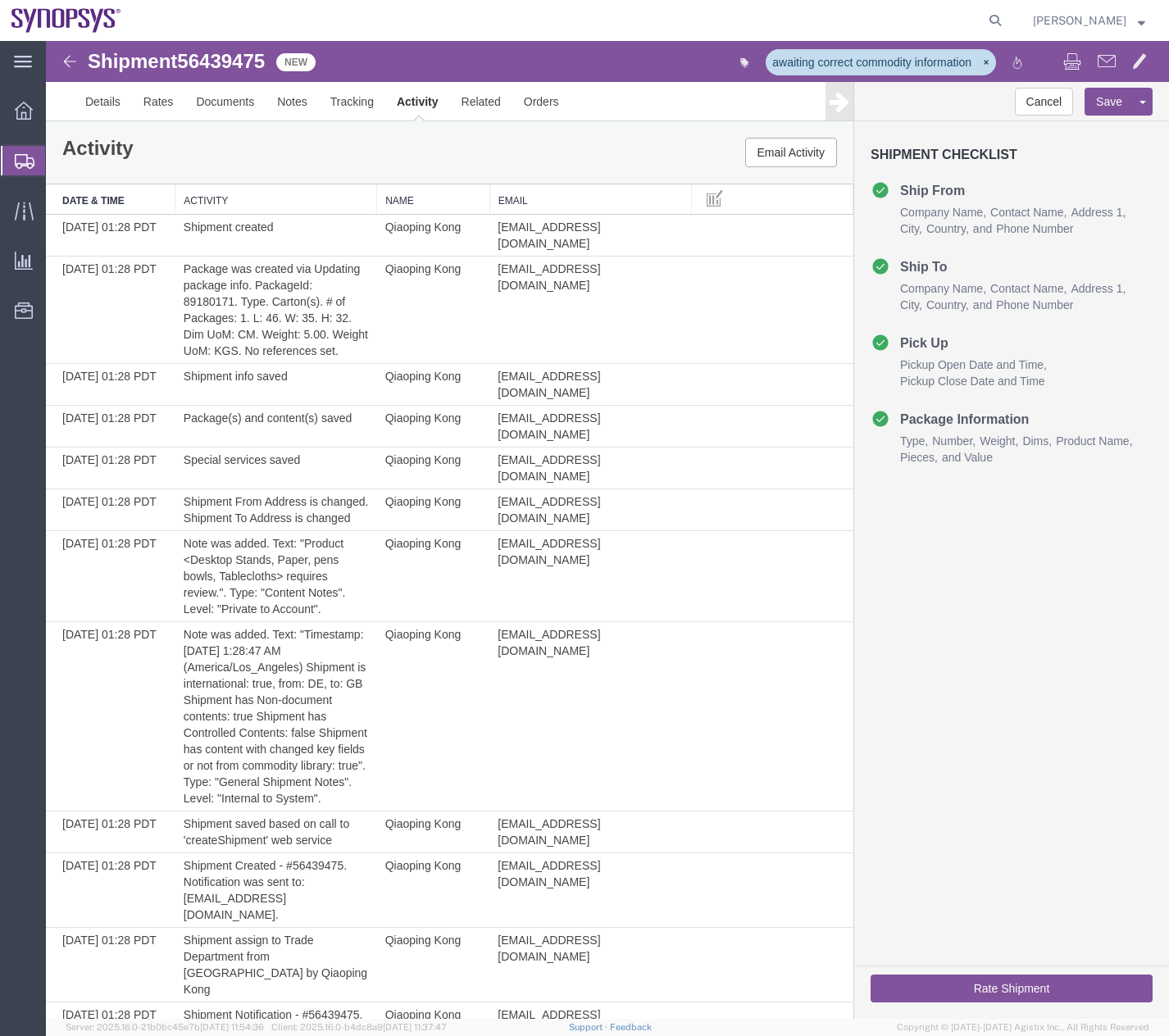
drag, startPoint x: 1164, startPoint y: 246, endPoint x: 1172, endPoint y: 64, distance: 182.2
click at [17, 165] on icon at bounding box center [24, 161] width 20 height 15
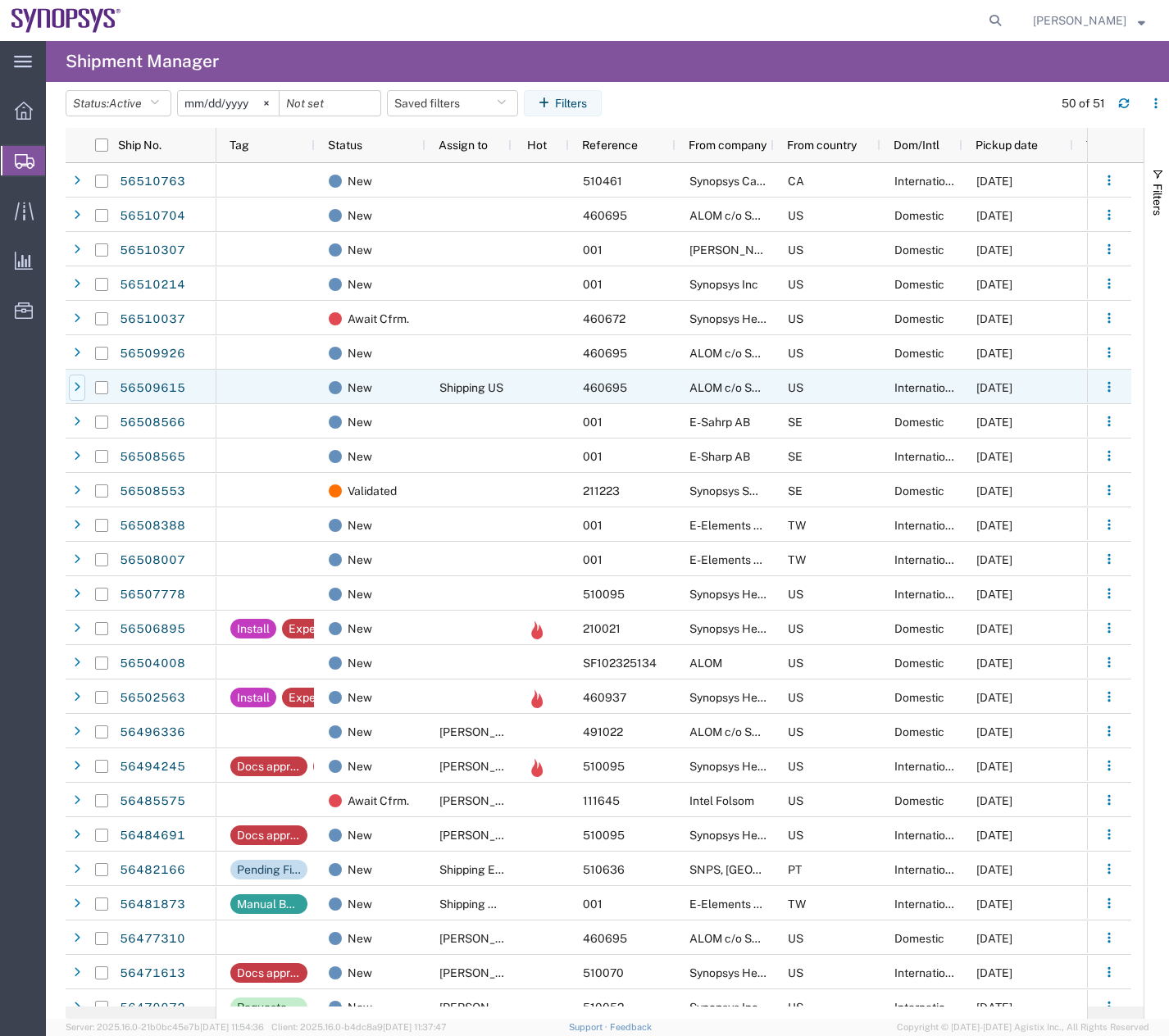
click at [74, 385] on icon at bounding box center [77, 387] width 7 height 11
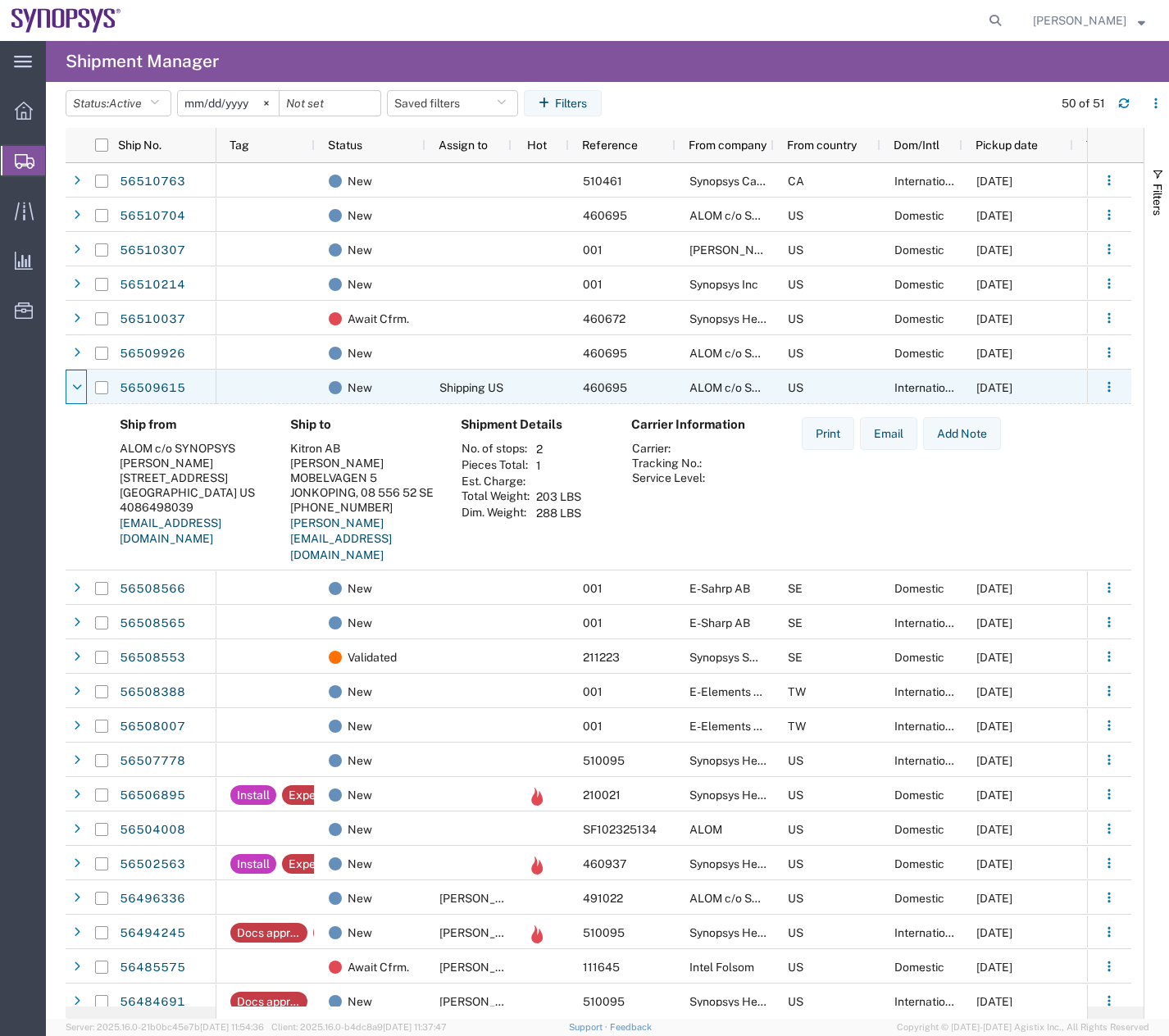
click at [74, 385] on icon at bounding box center [77, 387] width 10 height 11
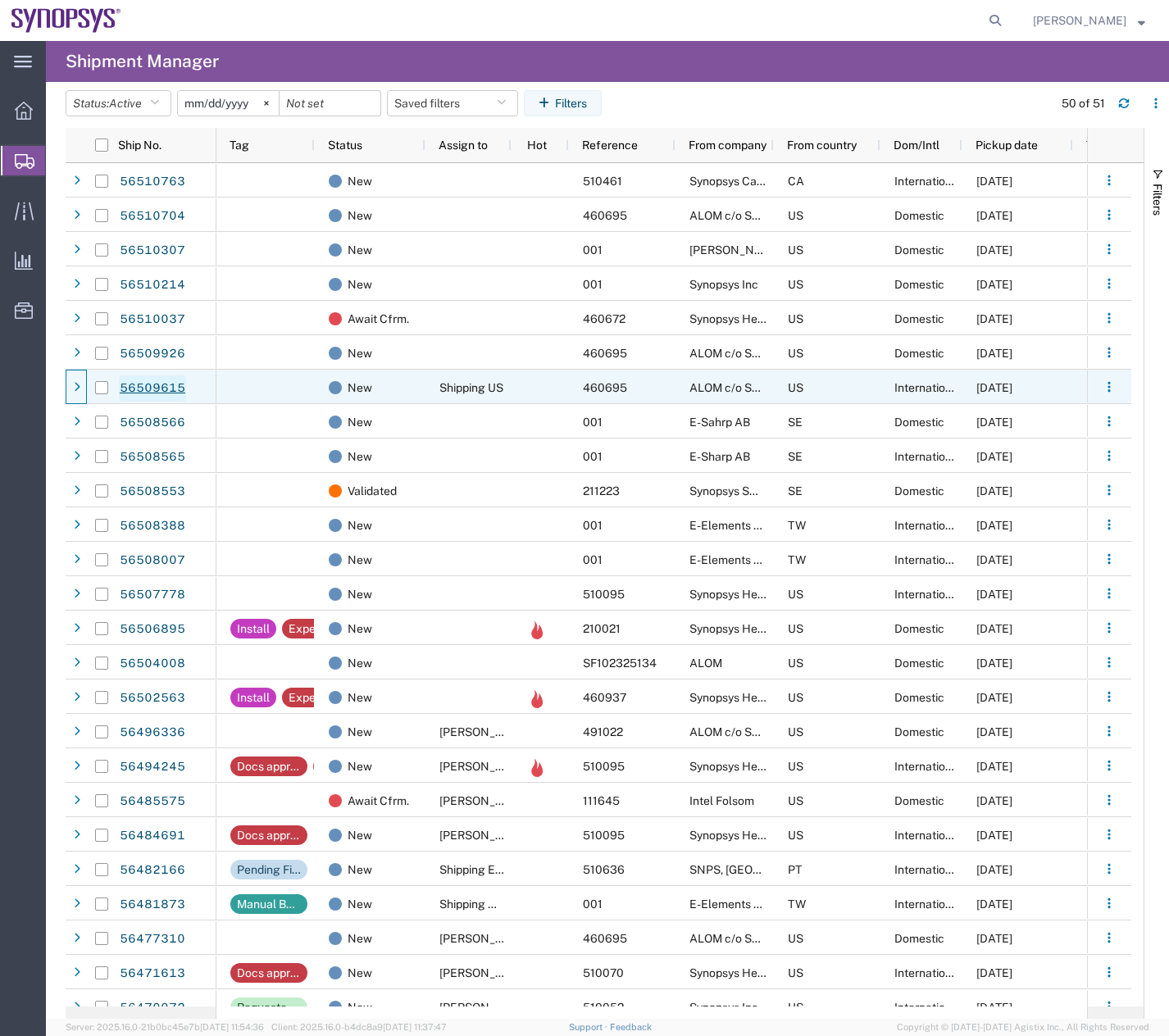
click at [144, 384] on link "56509615" at bounding box center [152, 388] width 67 height 26
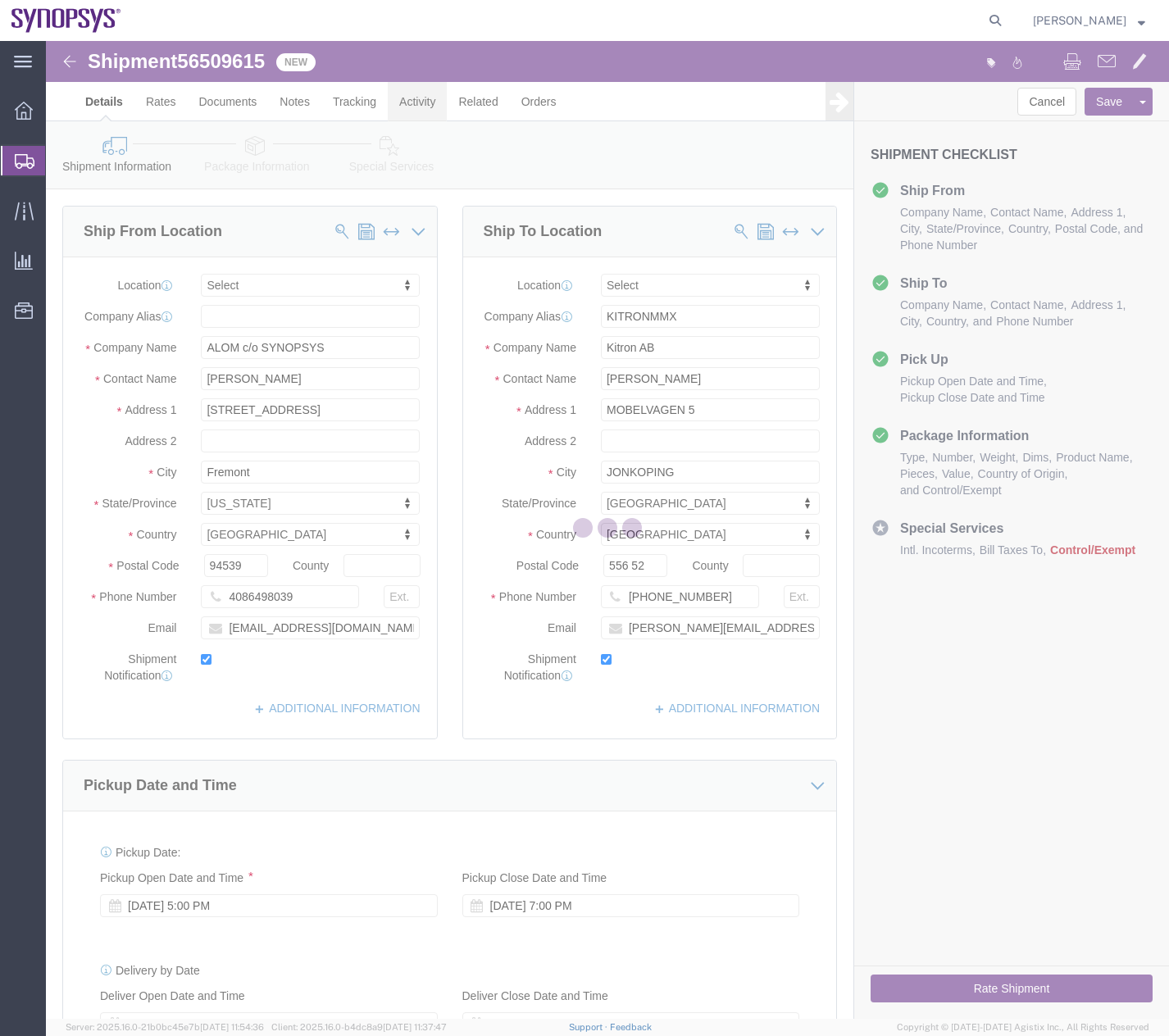
select select
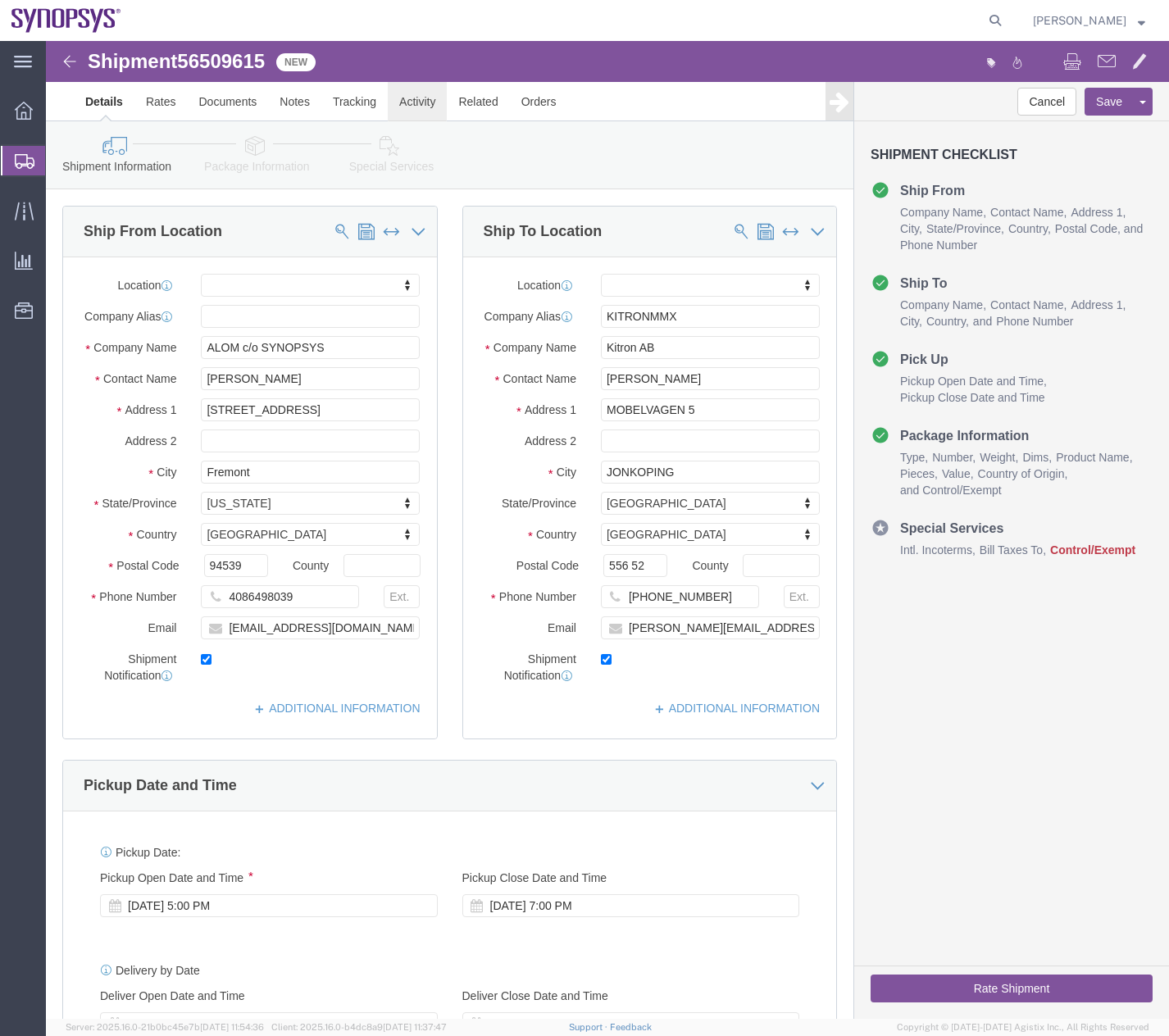
click link "Activity"
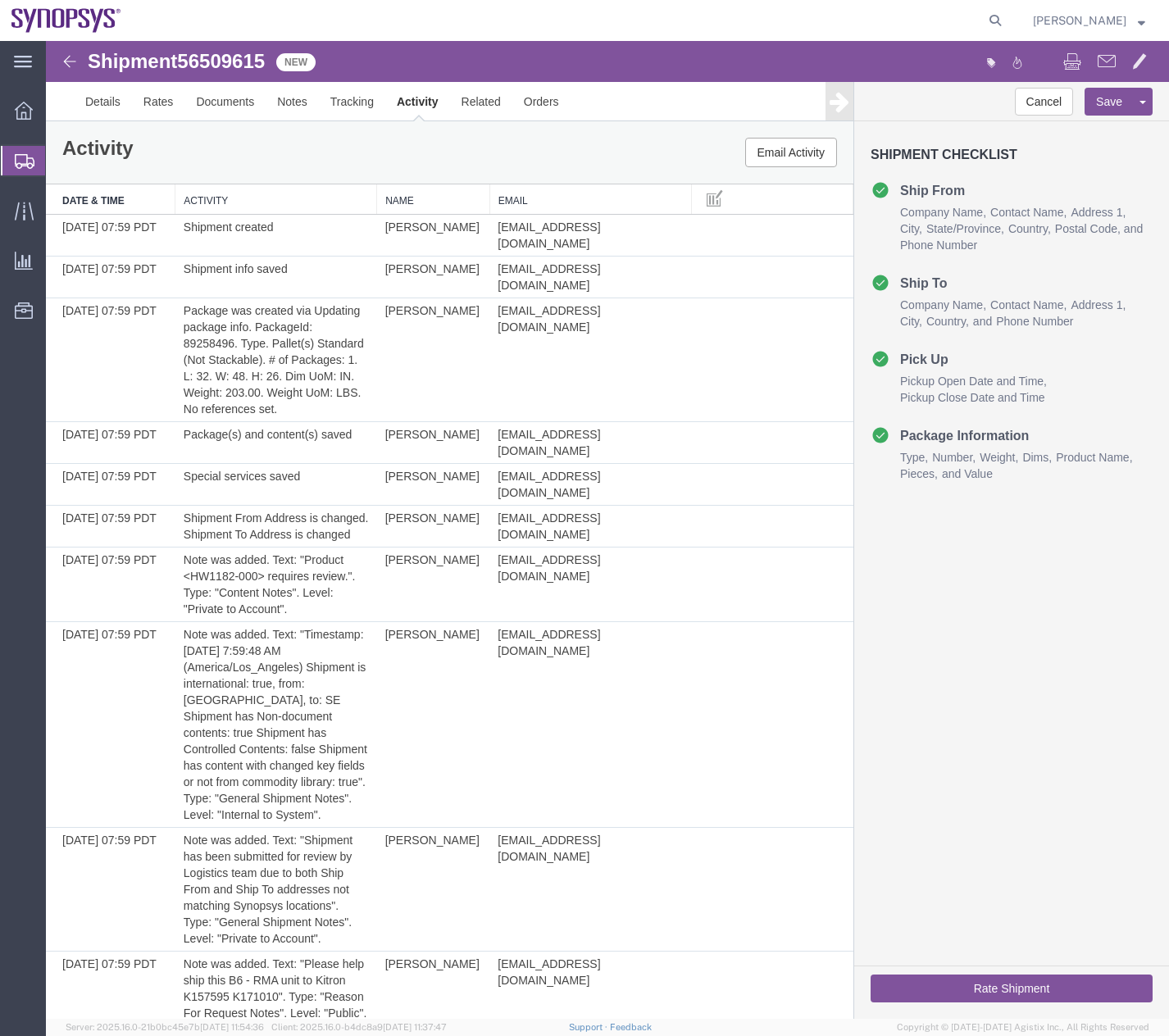
click at [15, 161] on icon at bounding box center [24, 161] width 20 height 15
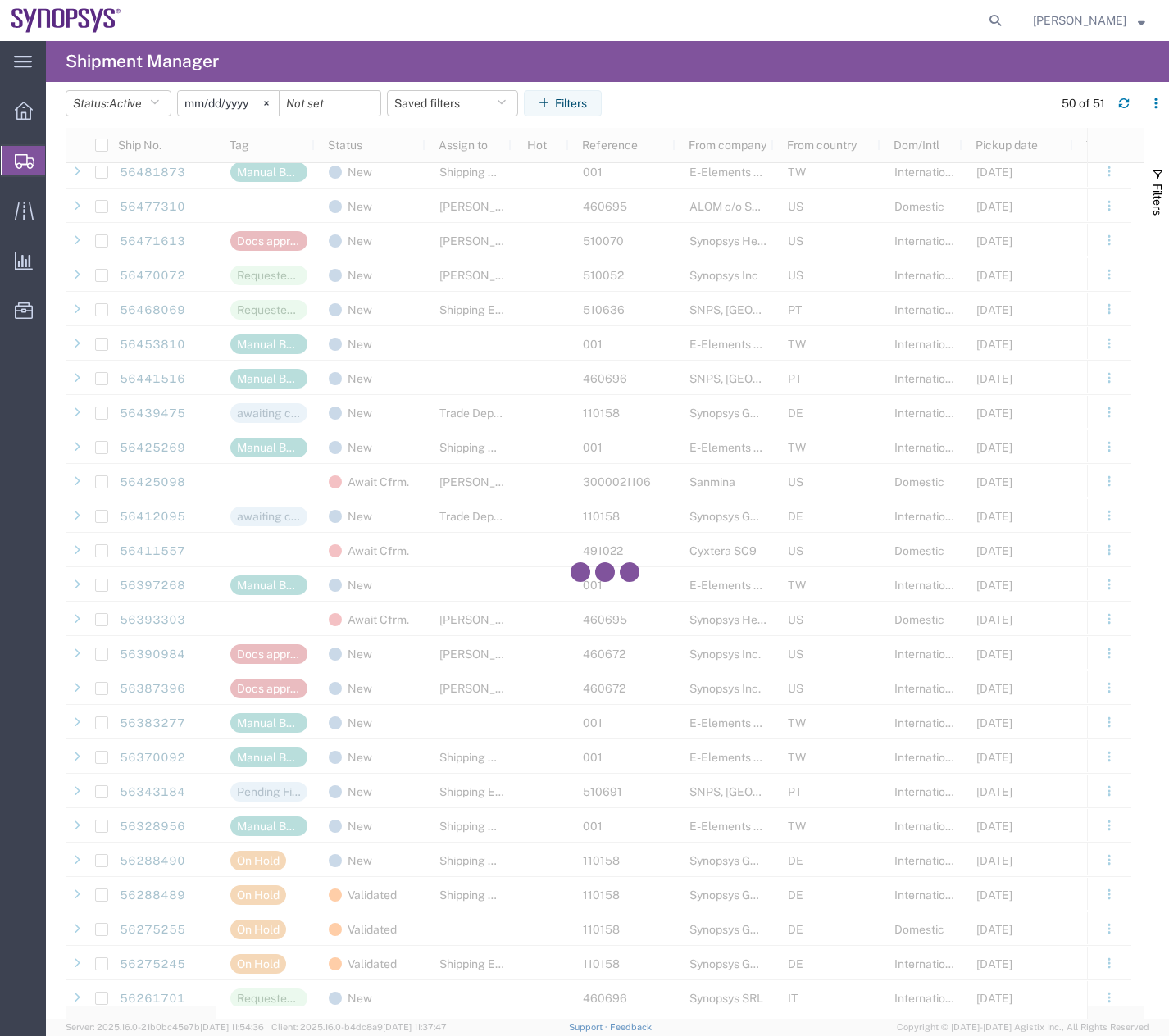
scroll to position [757, 0]
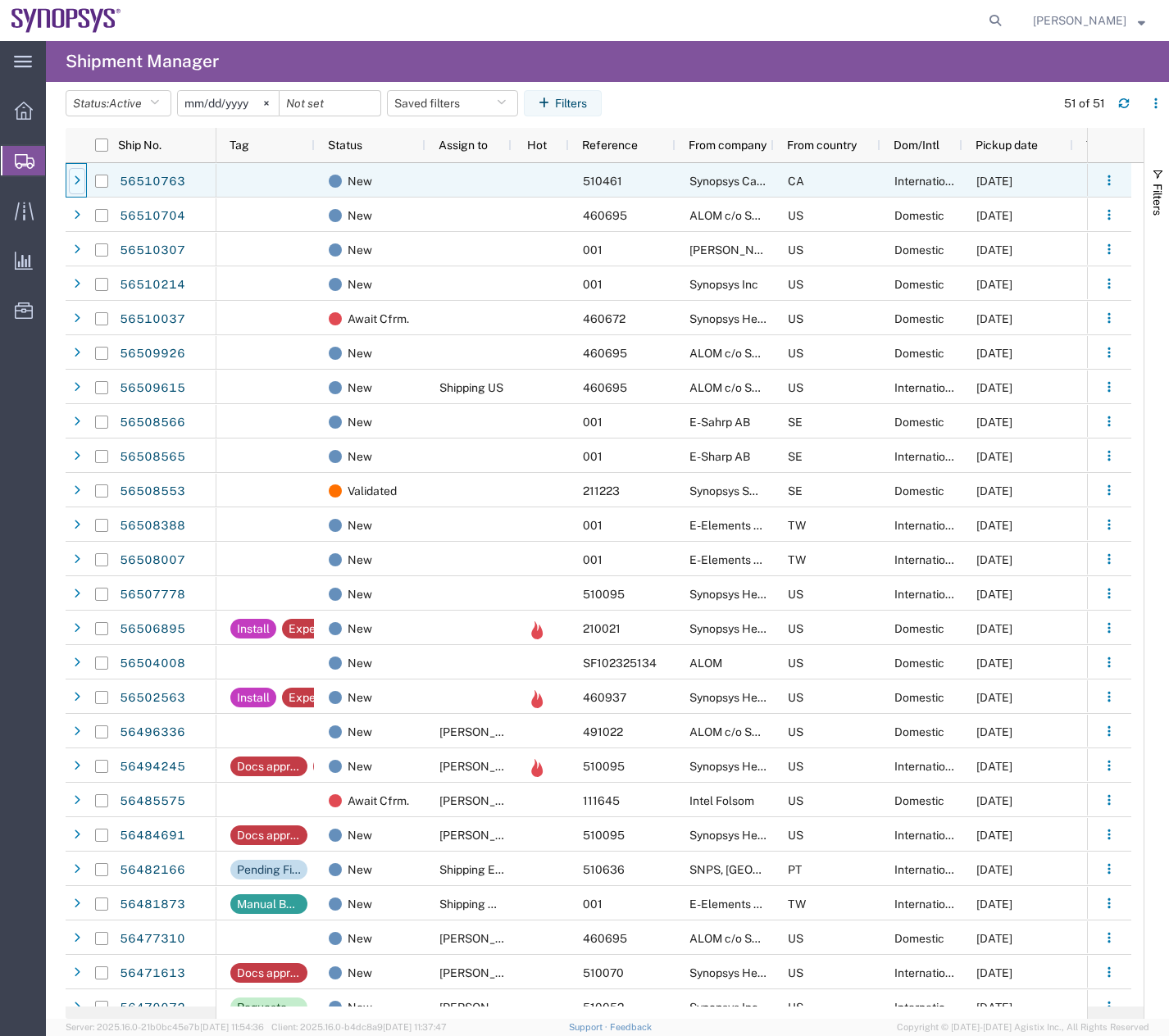
click at [78, 176] on icon at bounding box center [77, 181] width 7 height 11
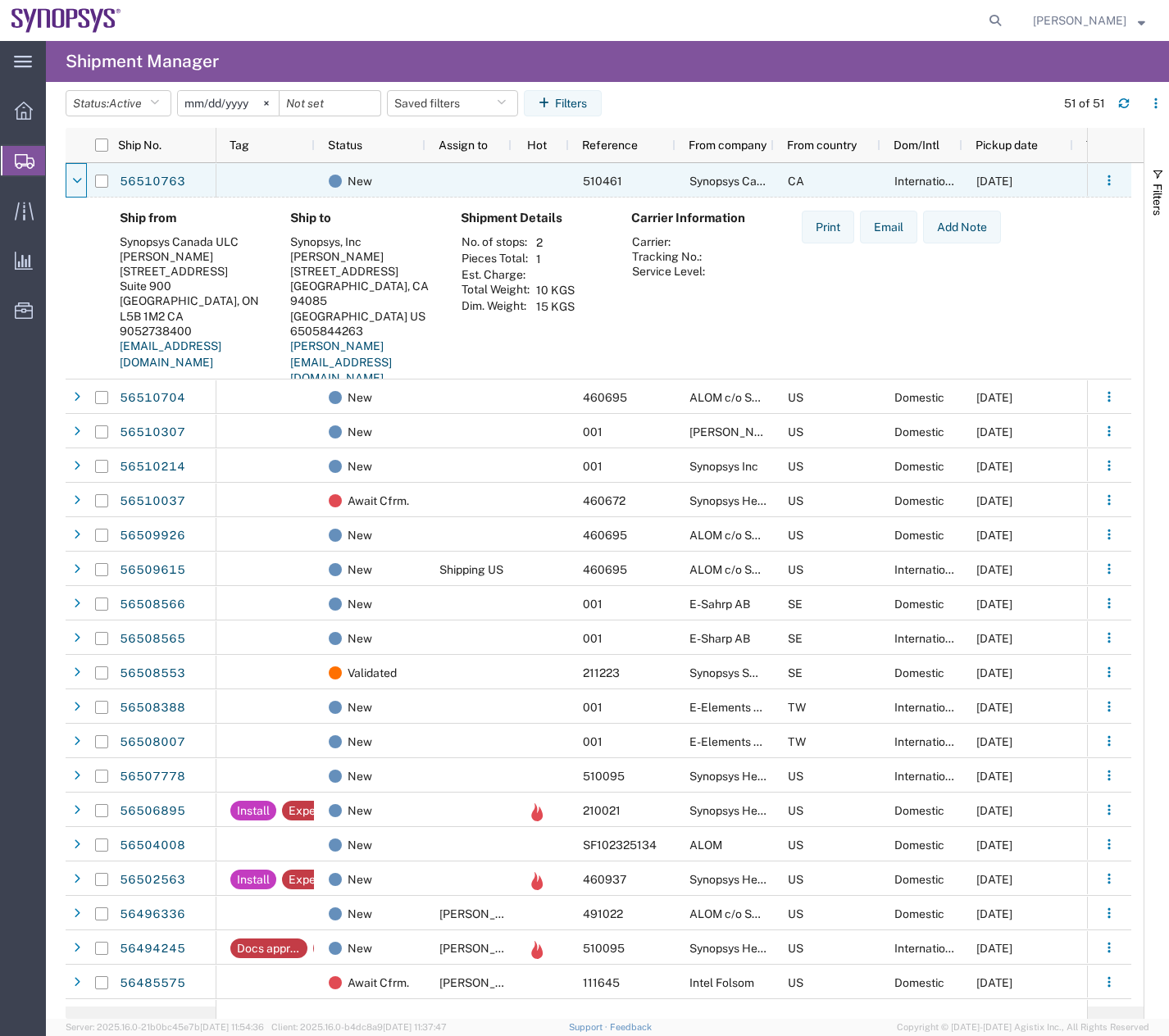
click at [78, 176] on icon at bounding box center [77, 181] width 10 height 11
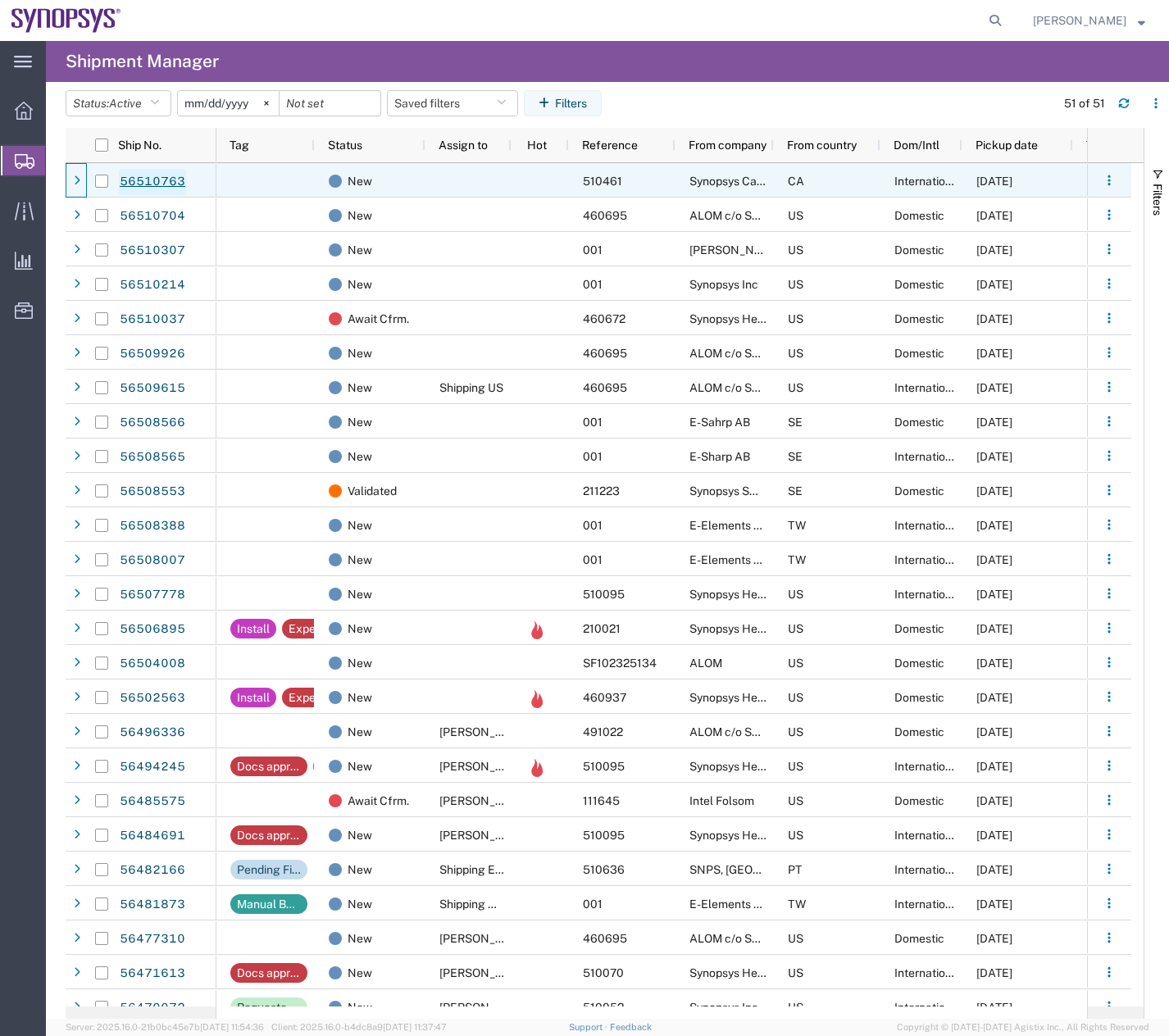
click at [131, 179] on link "56510763" at bounding box center [152, 182] width 67 height 26
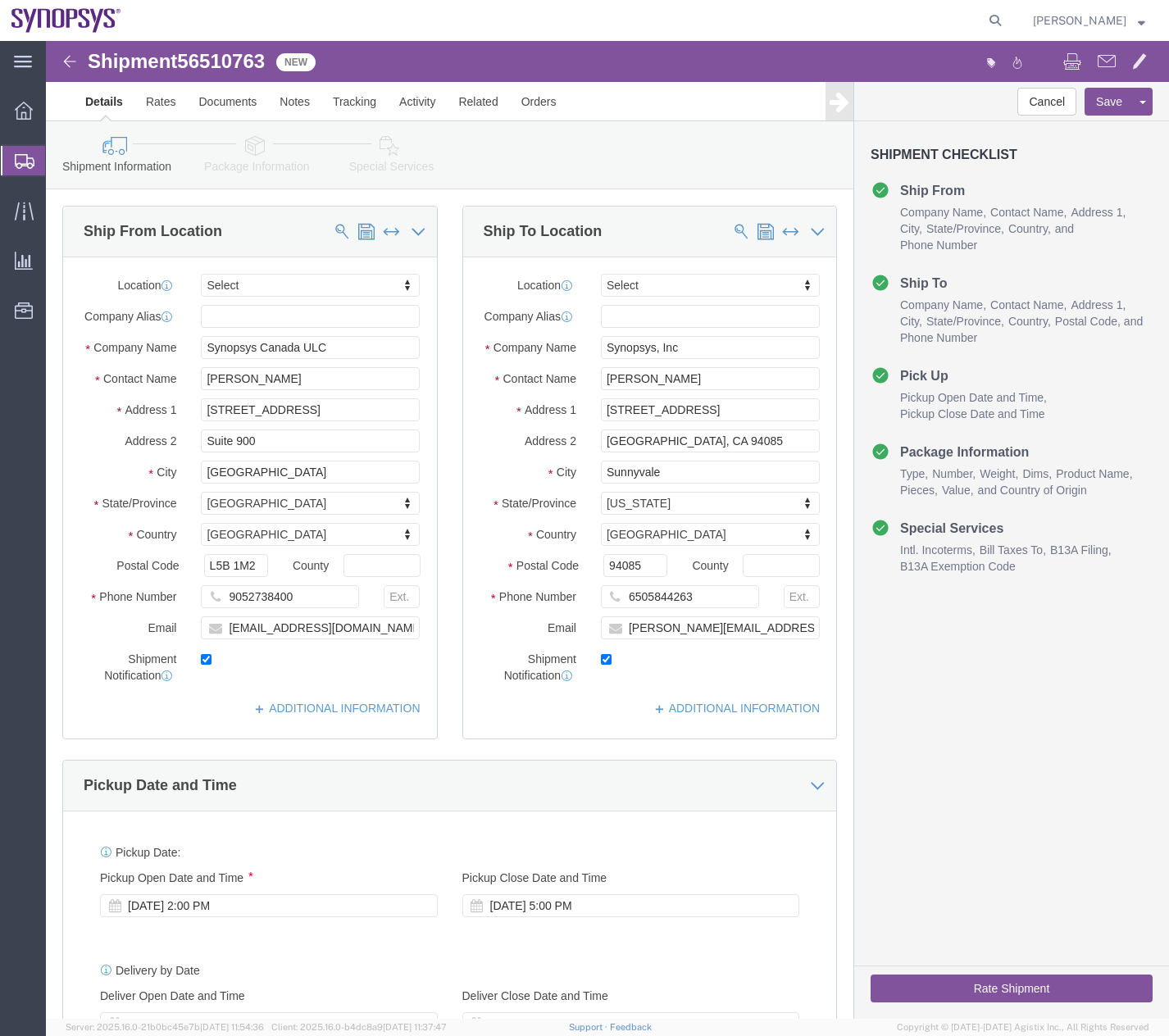
select select
click link "Activity"
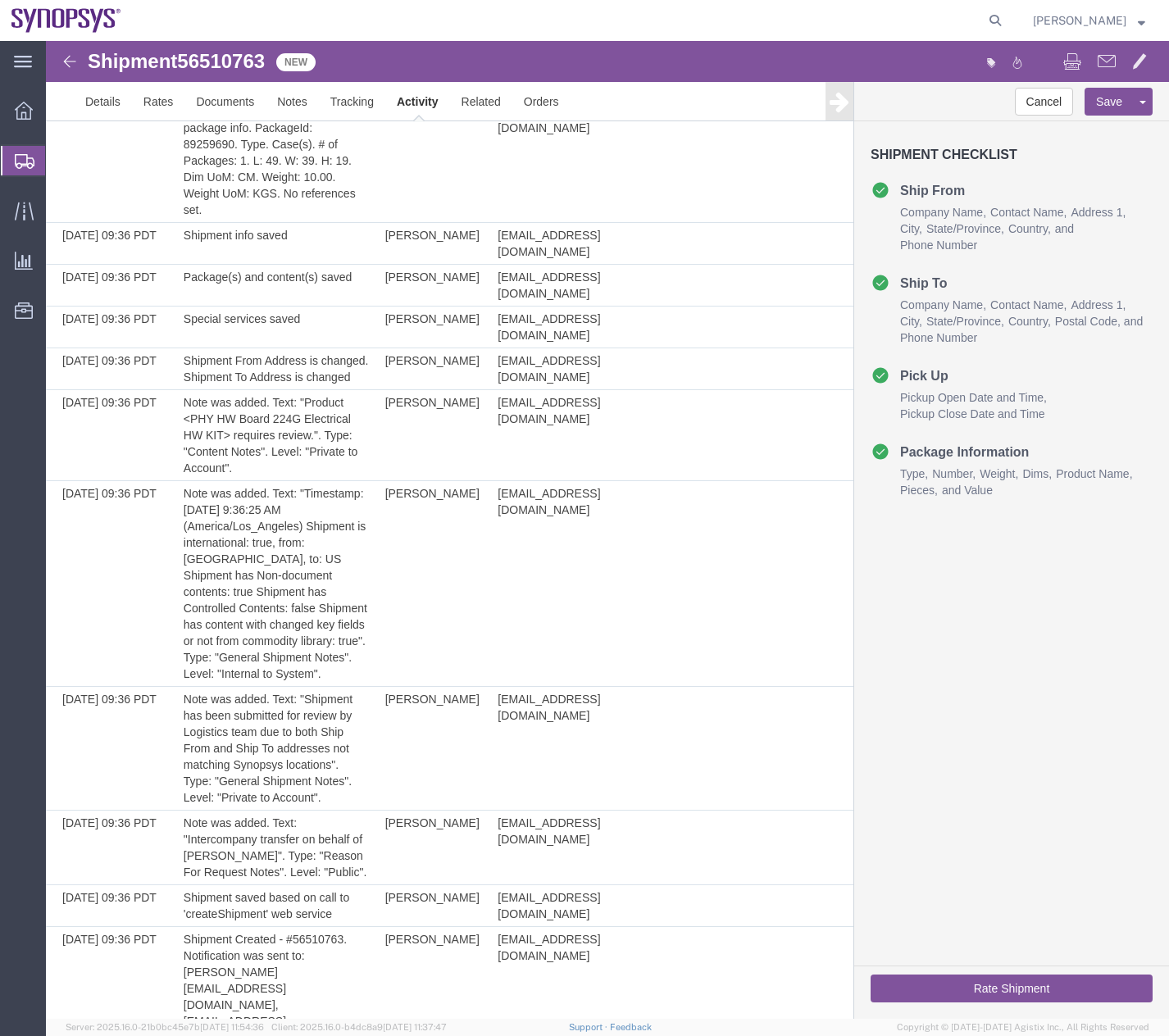
scroll to position [198, 0]
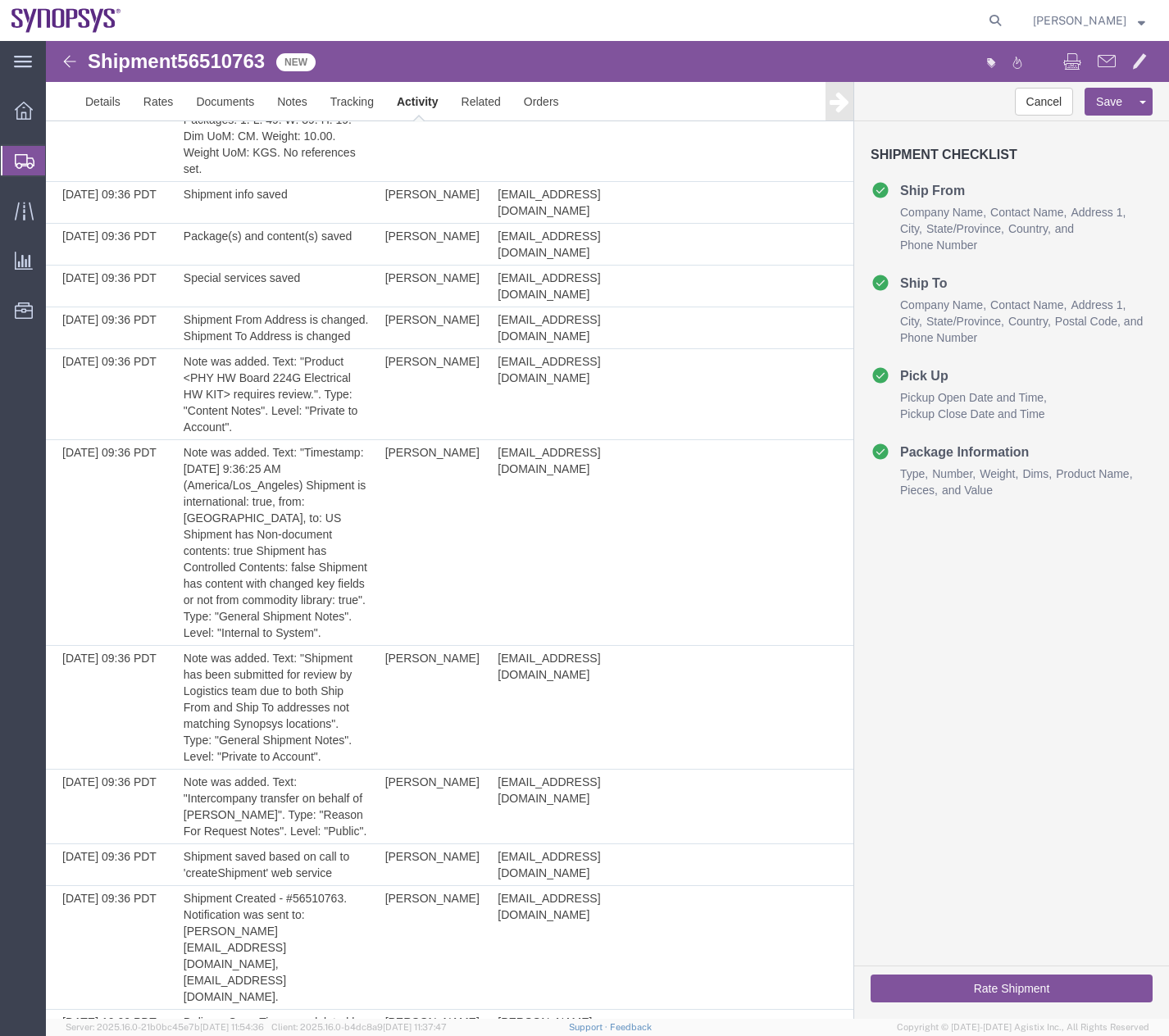
click at [20, 154] on icon at bounding box center [24, 161] width 20 height 15
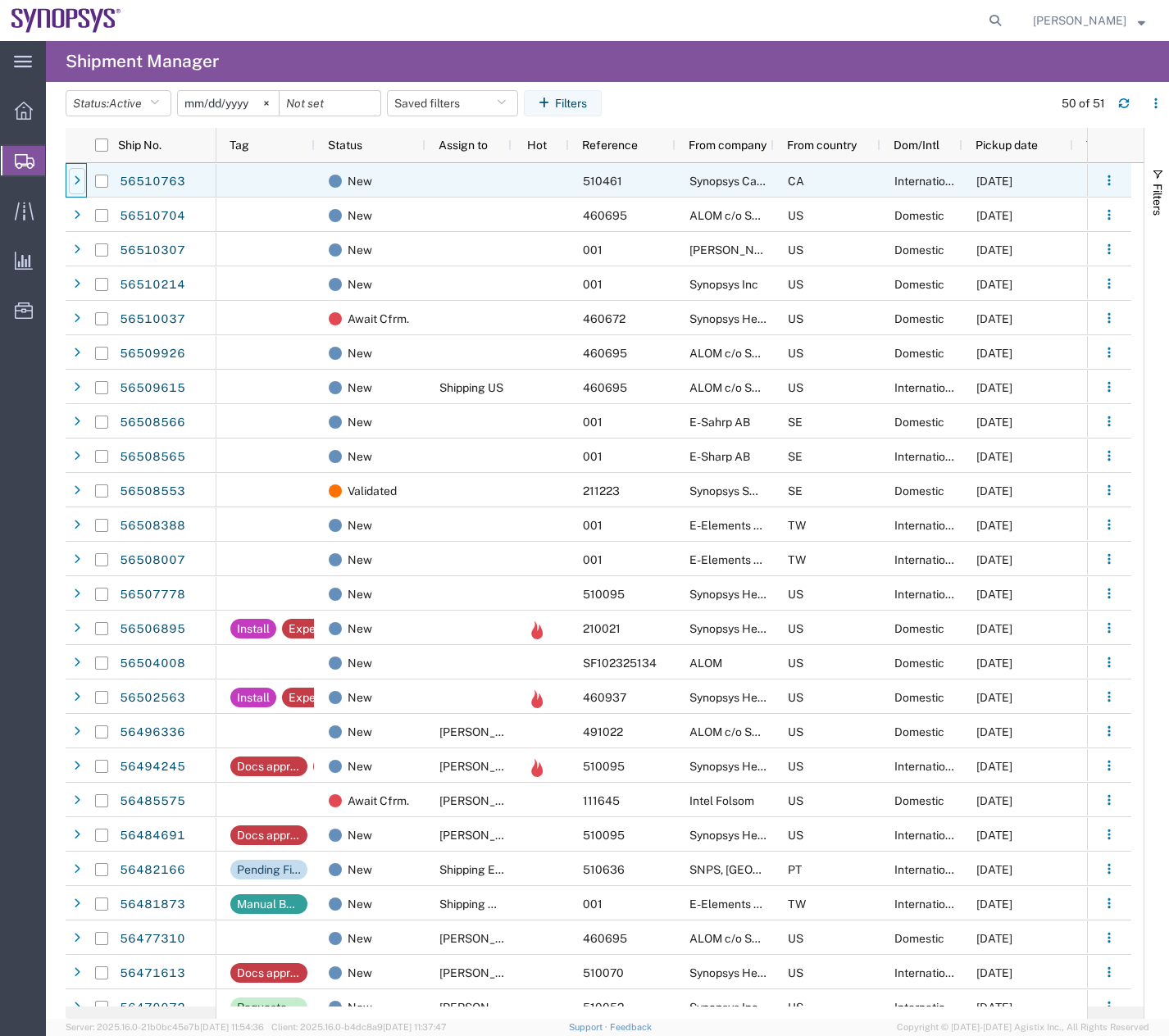
click at [80, 179] on div at bounding box center [77, 181] width 17 height 26
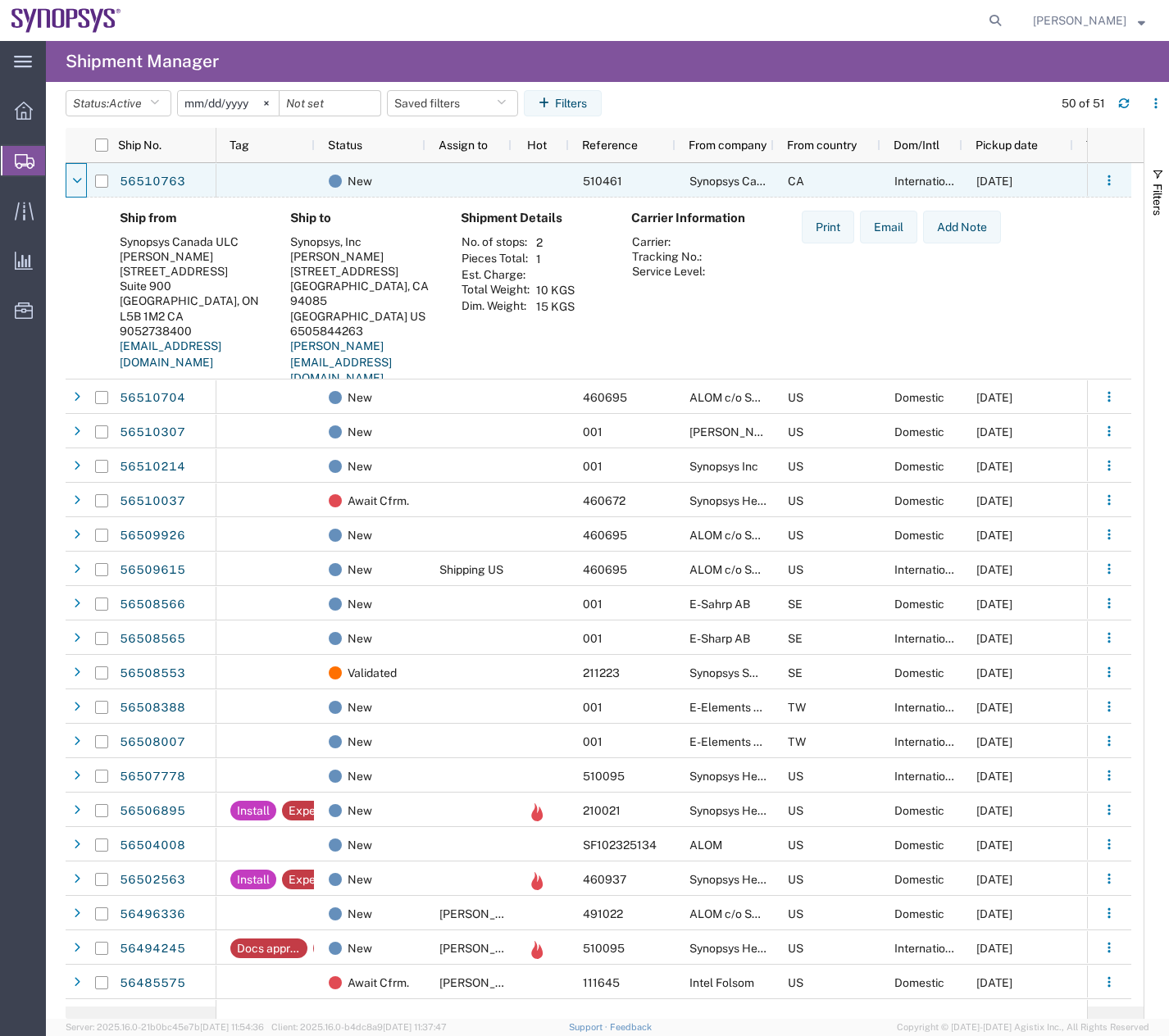
click at [80, 179] on icon at bounding box center [77, 181] width 10 height 11
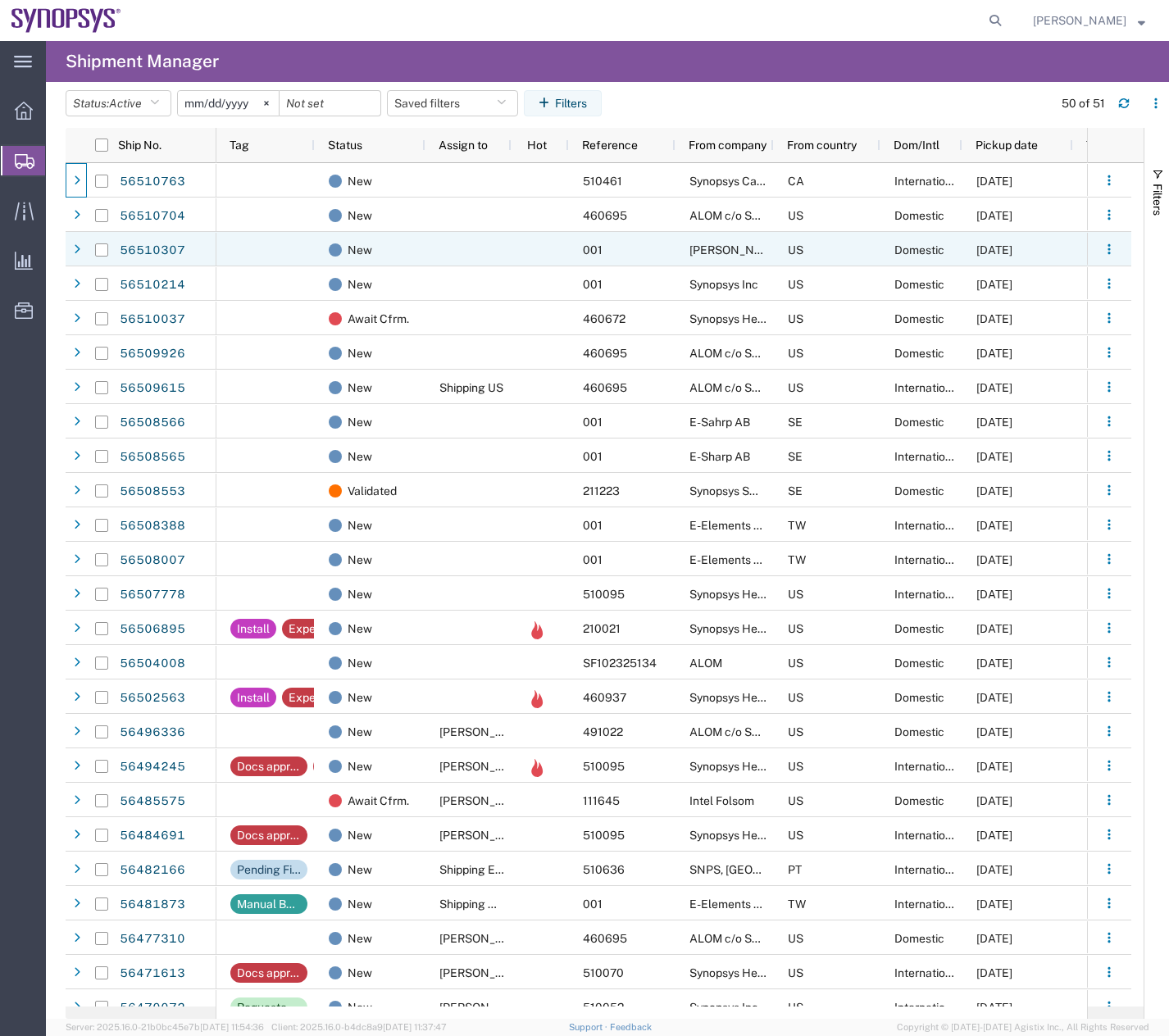
click at [89, 245] on div at bounding box center [102, 250] width 31 height 35
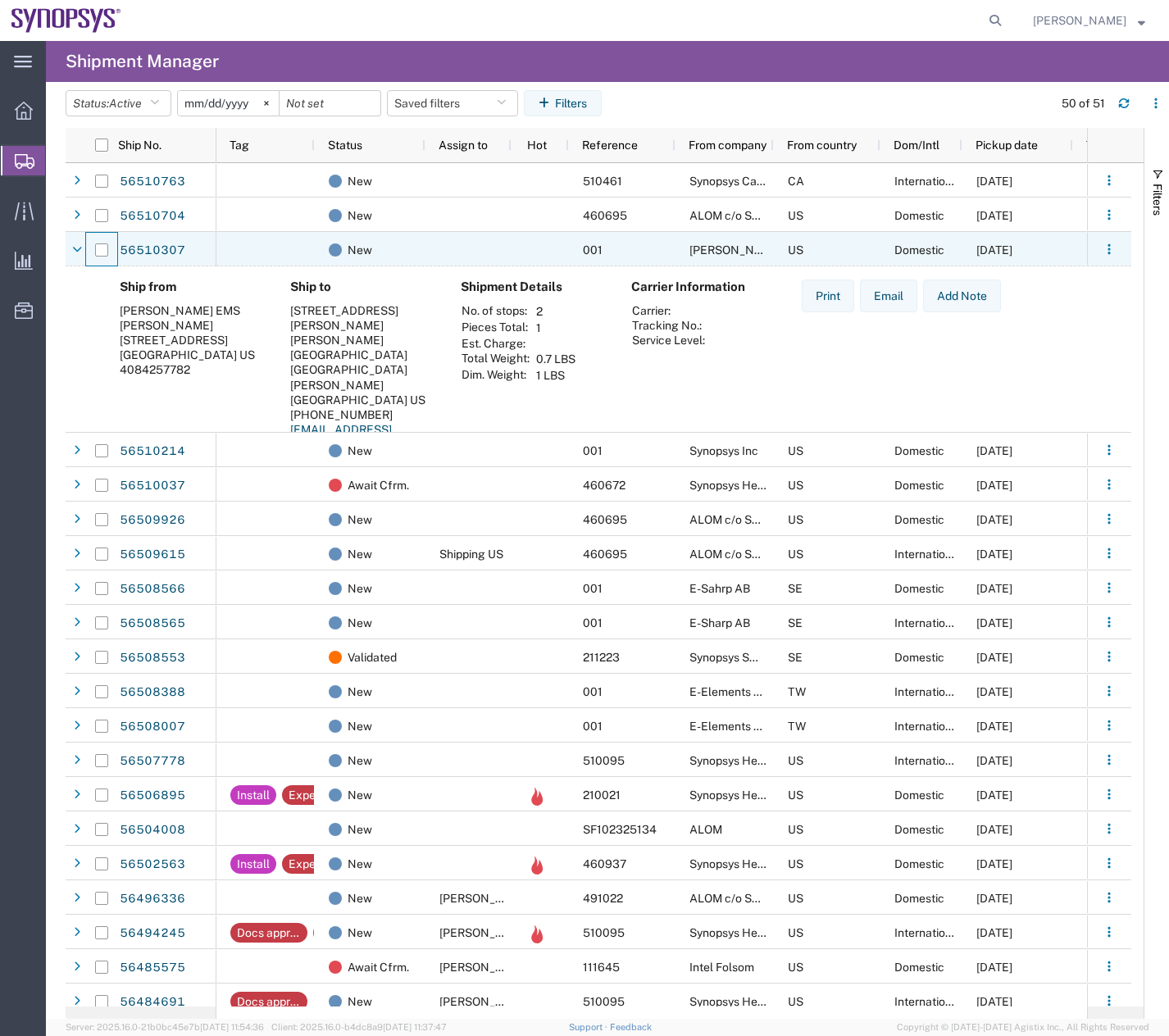
click at [88, 245] on div at bounding box center [102, 250] width 31 height 35
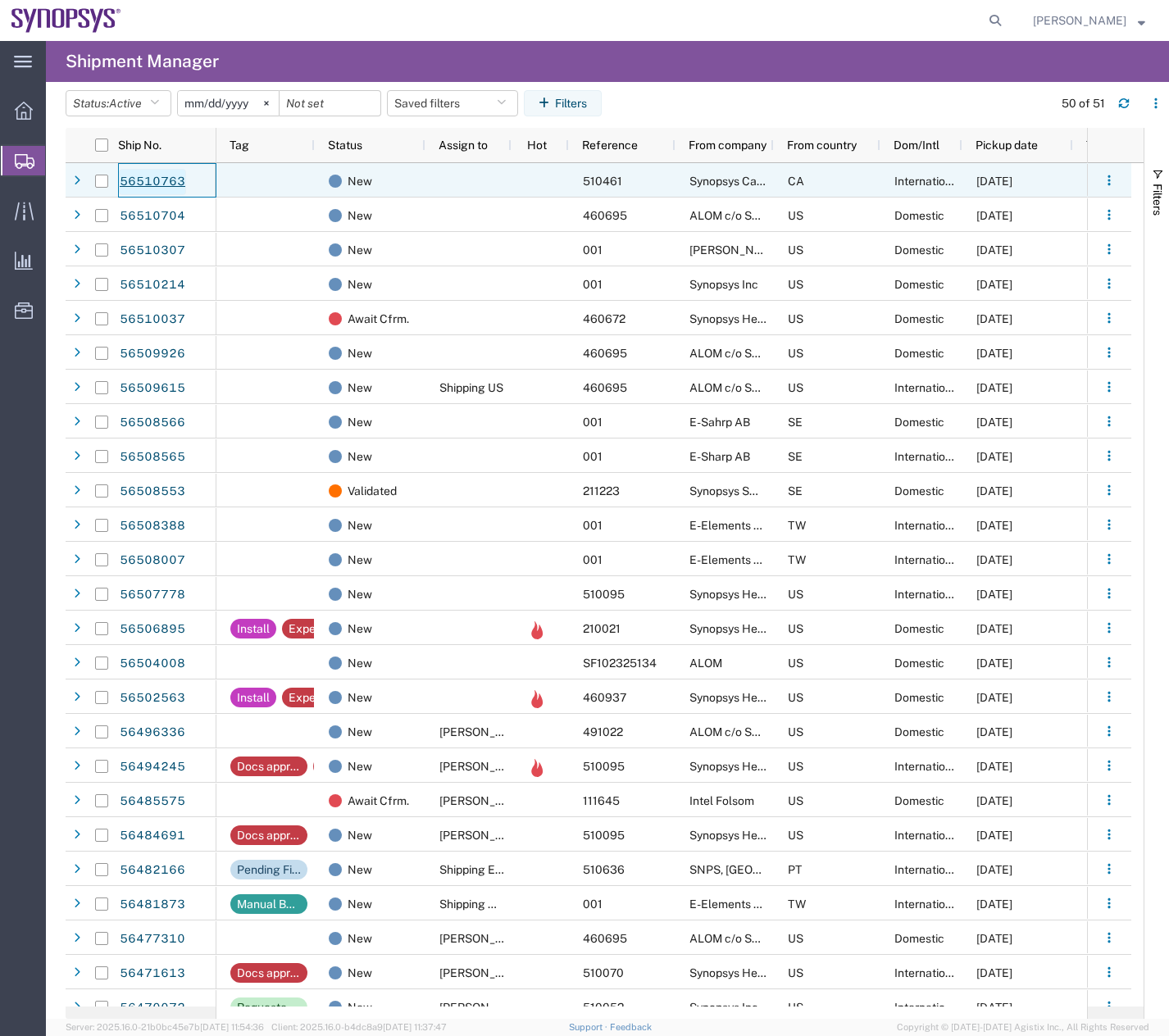
click at [130, 179] on link "56510763" at bounding box center [152, 182] width 67 height 26
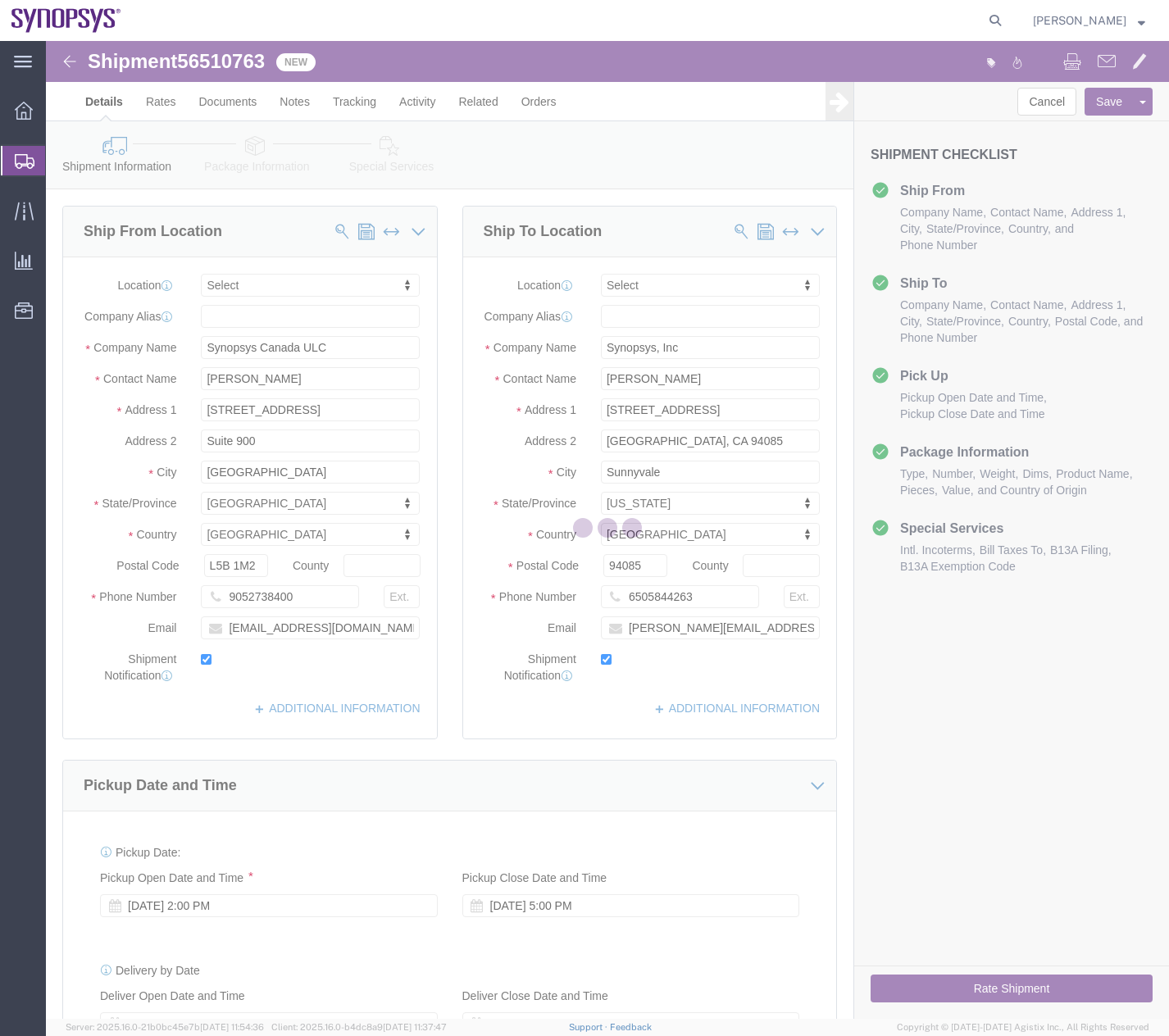
select select
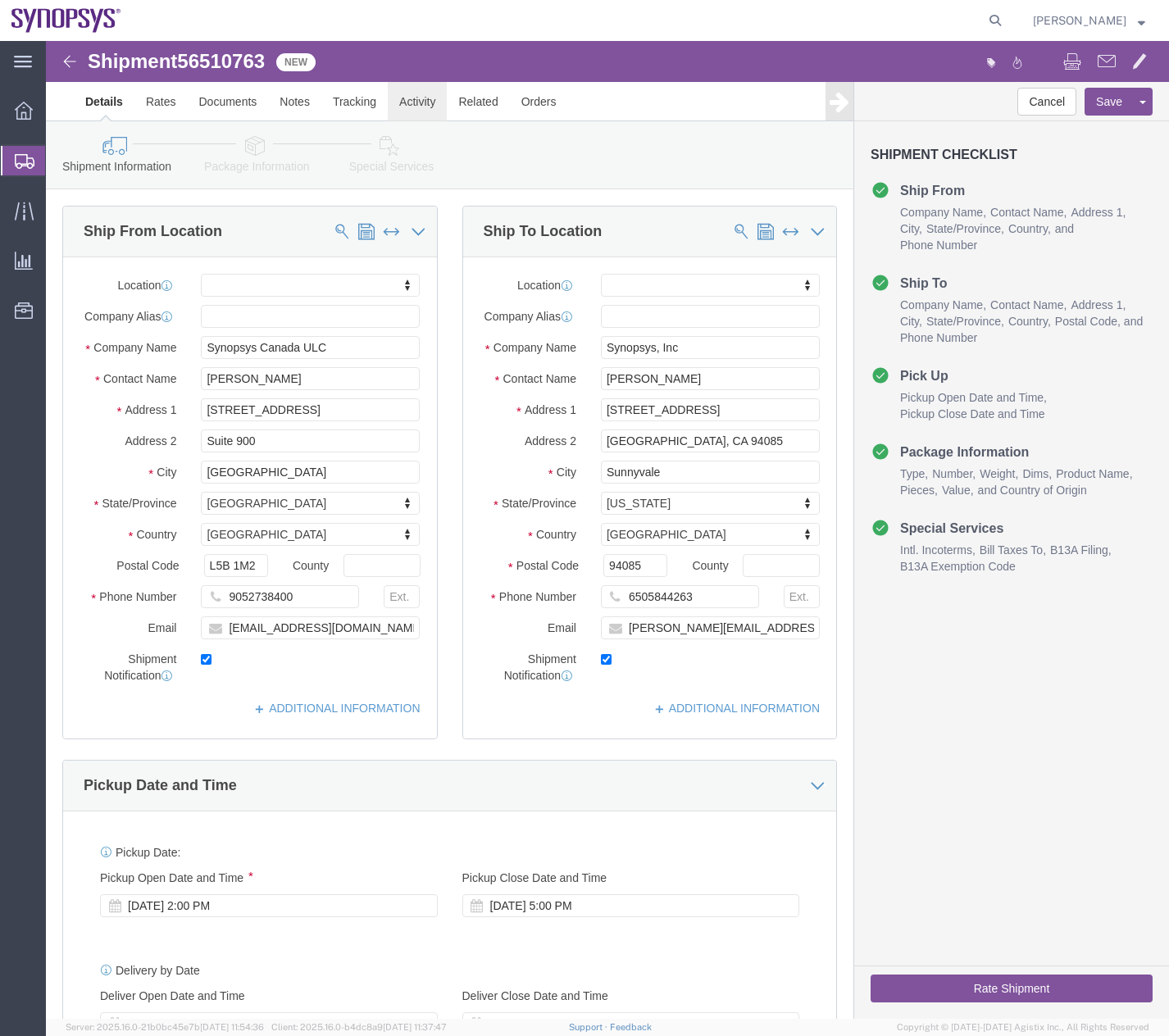
click link "Activity"
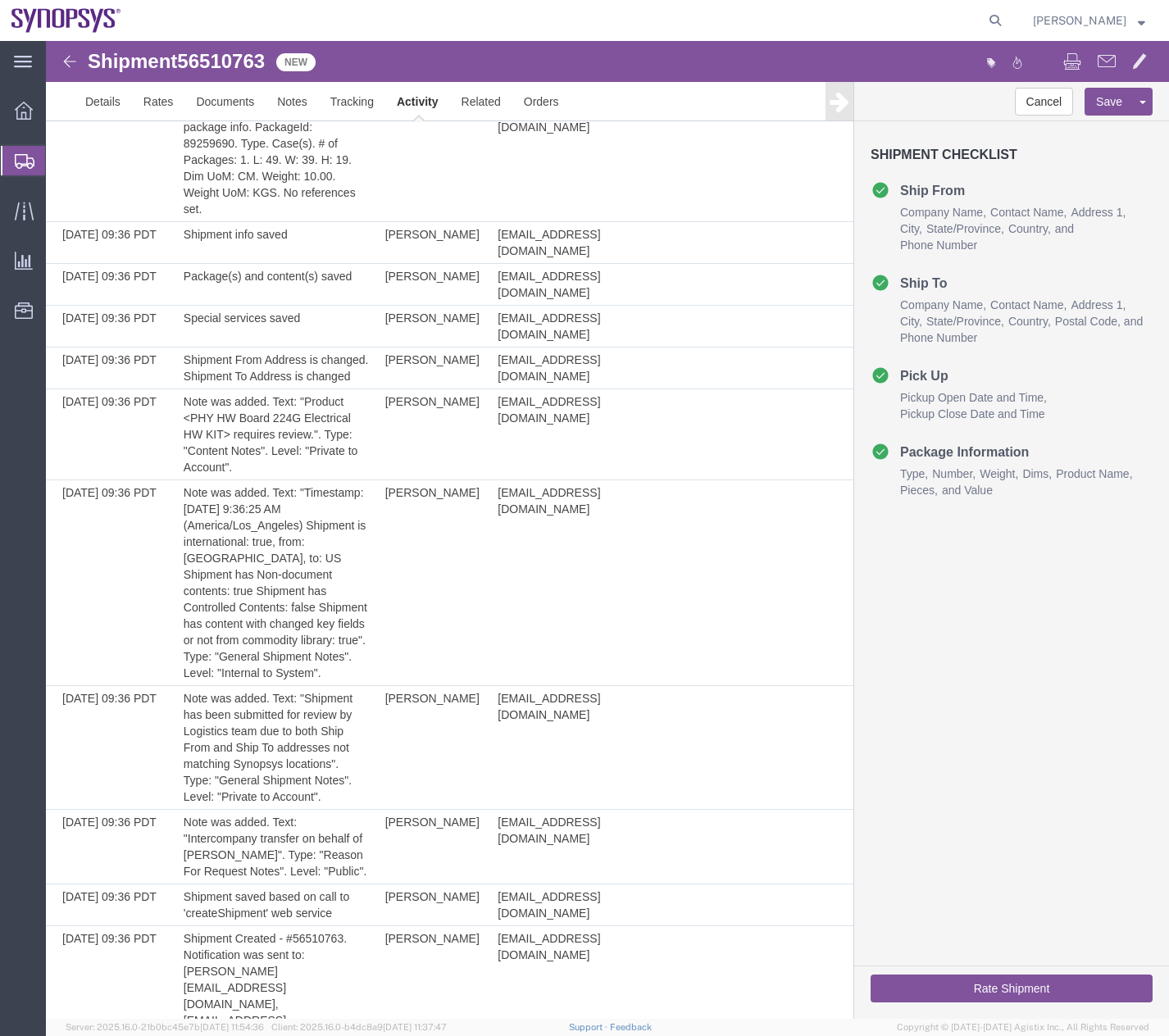
scroll to position [198, 0]
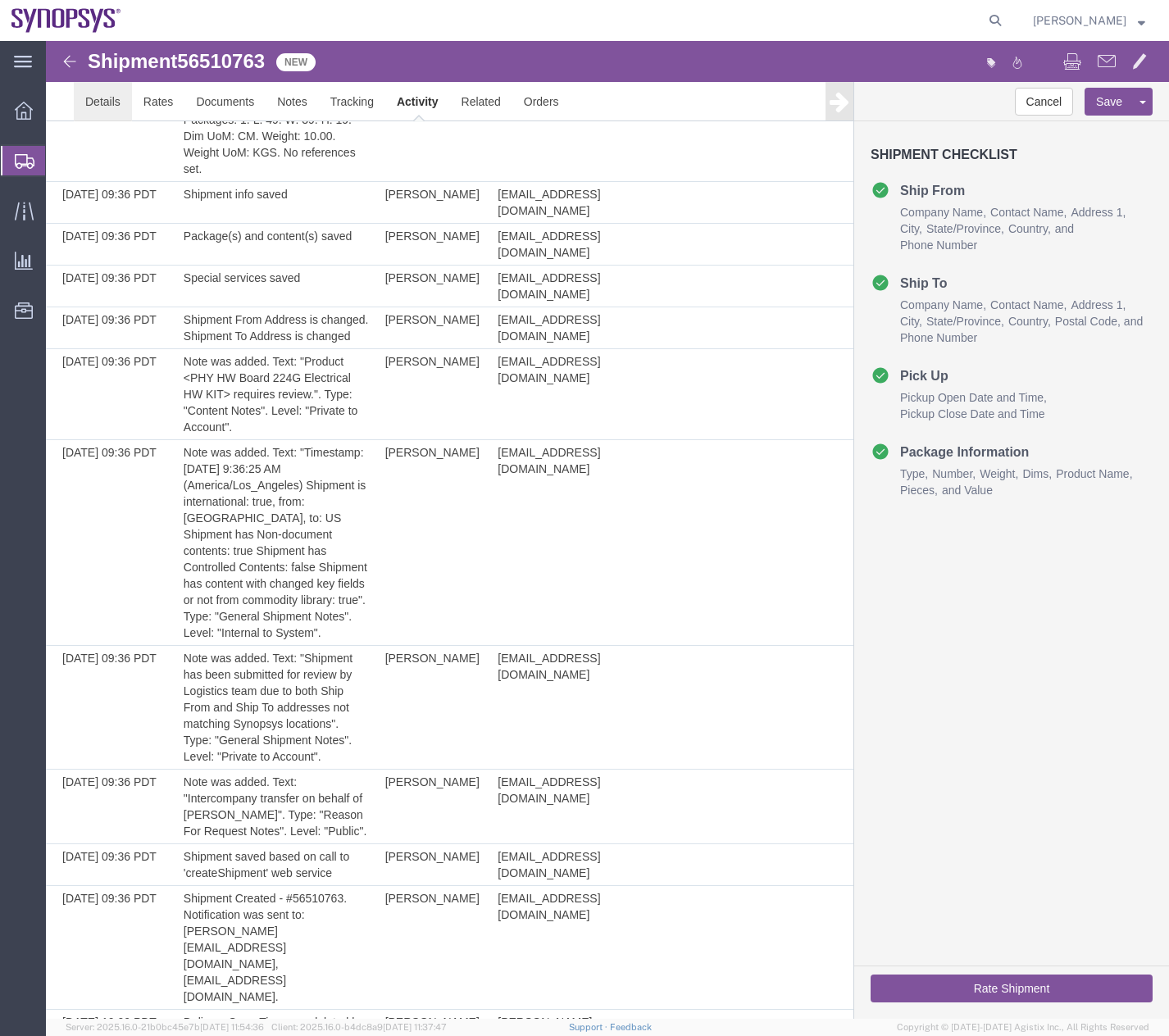
click at [104, 102] on link "Details" at bounding box center [103, 101] width 58 height 39
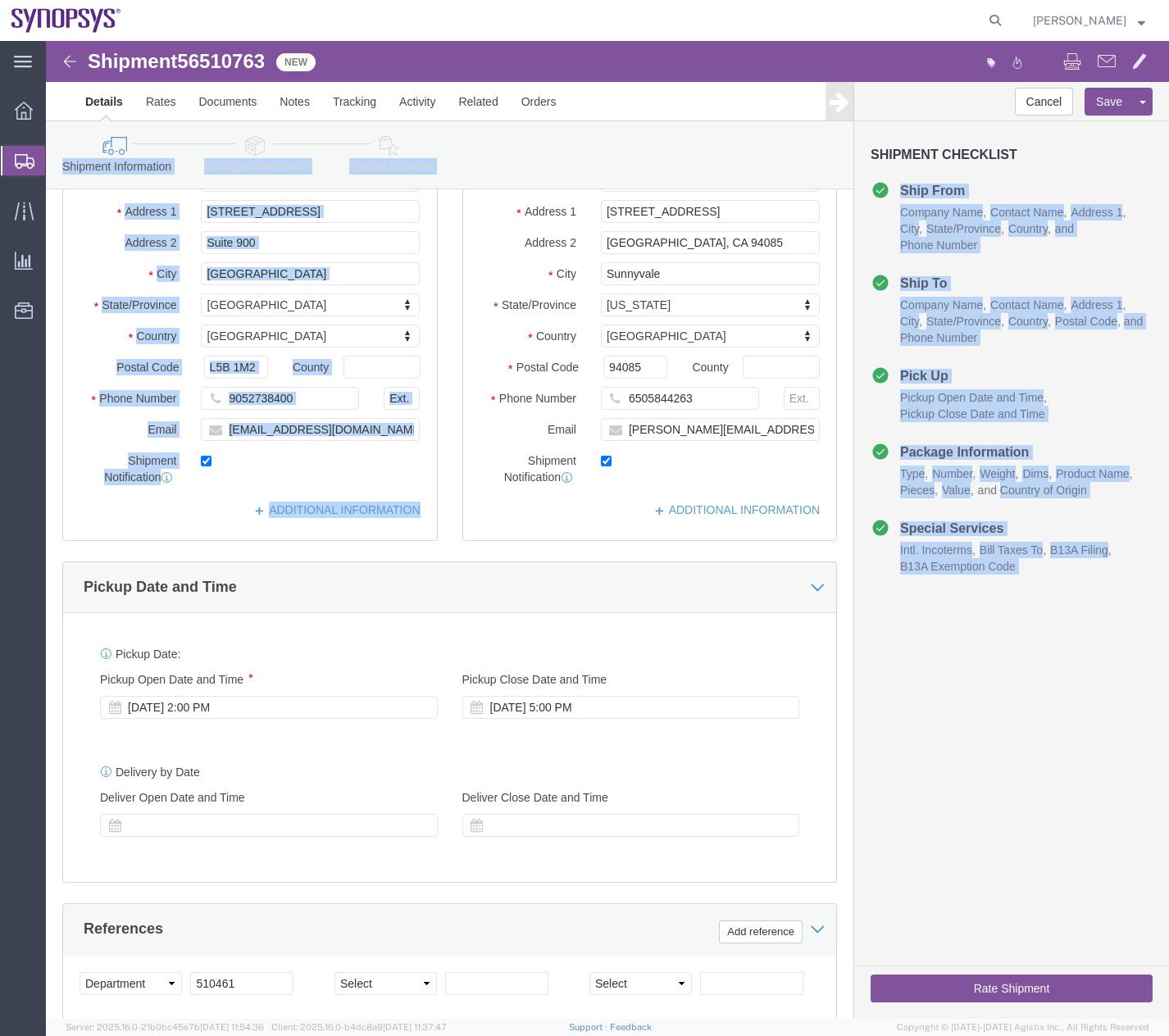
drag, startPoint x: 1111, startPoint y: 124, endPoint x: 1131, endPoint y: 47, distance: 79.6
click html "Shipment 56510763 13 of 13 New Details Rates Documents Notes Tracking Activity …"
click div "Cancel Save Assign To Clone Shipment Save As Template Shipment Checklist Ship F…"
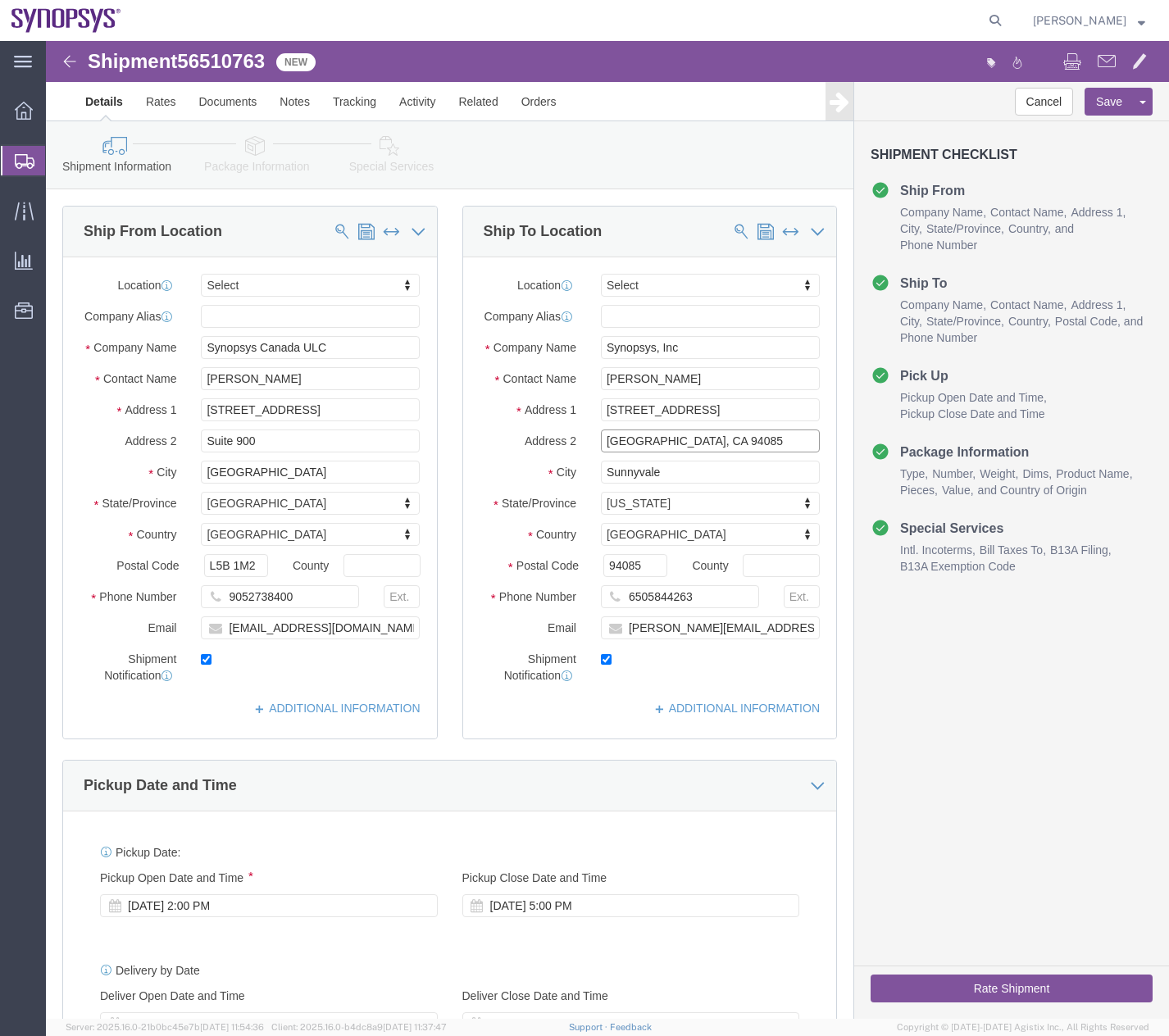
drag, startPoint x: 512, startPoint y: 425, endPoint x: 444, endPoint y: 463, distance: 77.9
click div "Location Select Select My Profile Location [GEOGRAPHIC_DATA] DE04 Agrate Brianz…"
click button "Save"
click at [24, 158] on icon at bounding box center [24, 161] width 20 height 15
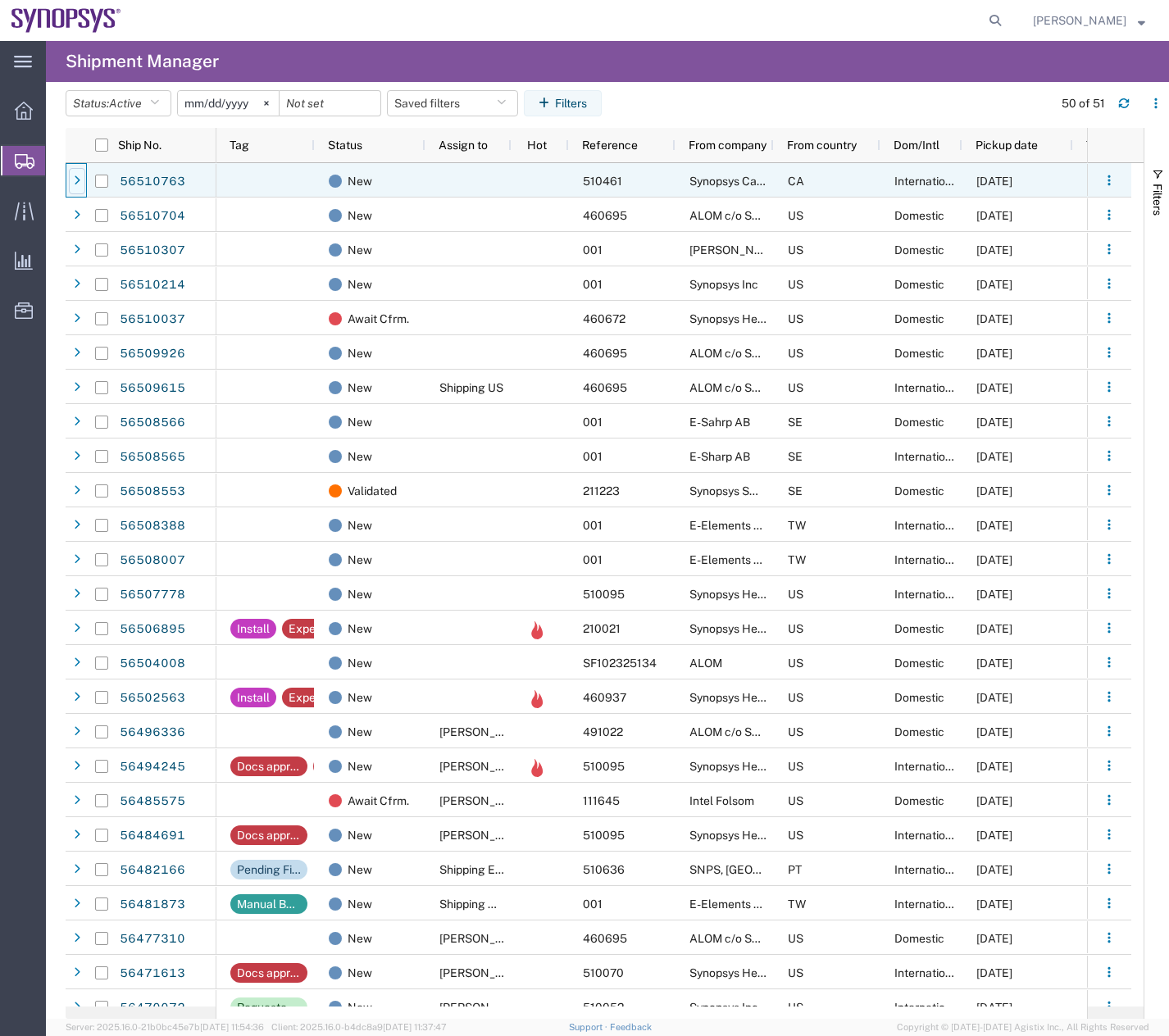
click at [77, 182] on icon at bounding box center [77, 181] width 7 height 11
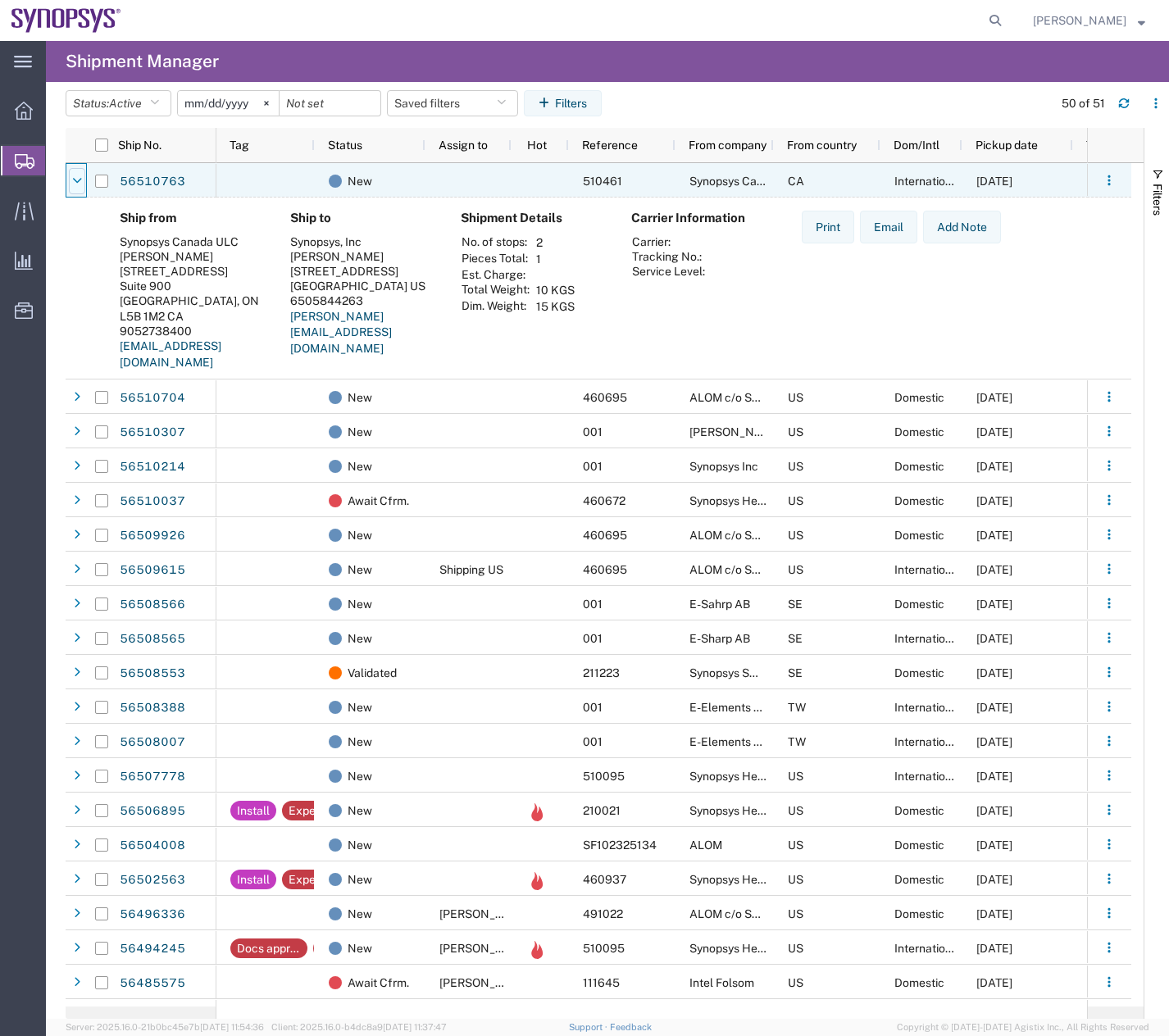
click at [78, 182] on icon at bounding box center [77, 181] width 10 height 11
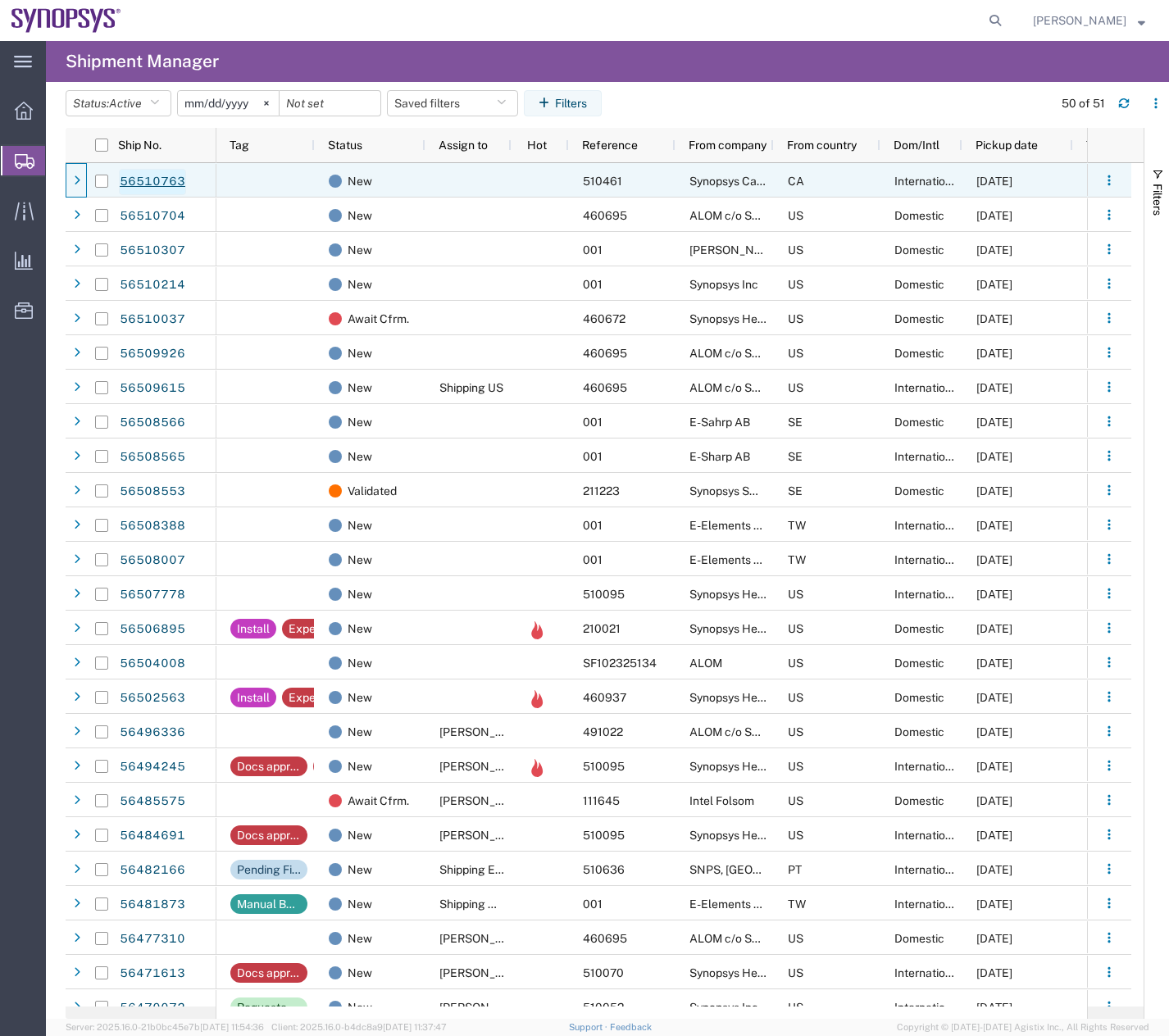
click at [152, 178] on link "56510763" at bounding box center [152, 182] width 67 height 26
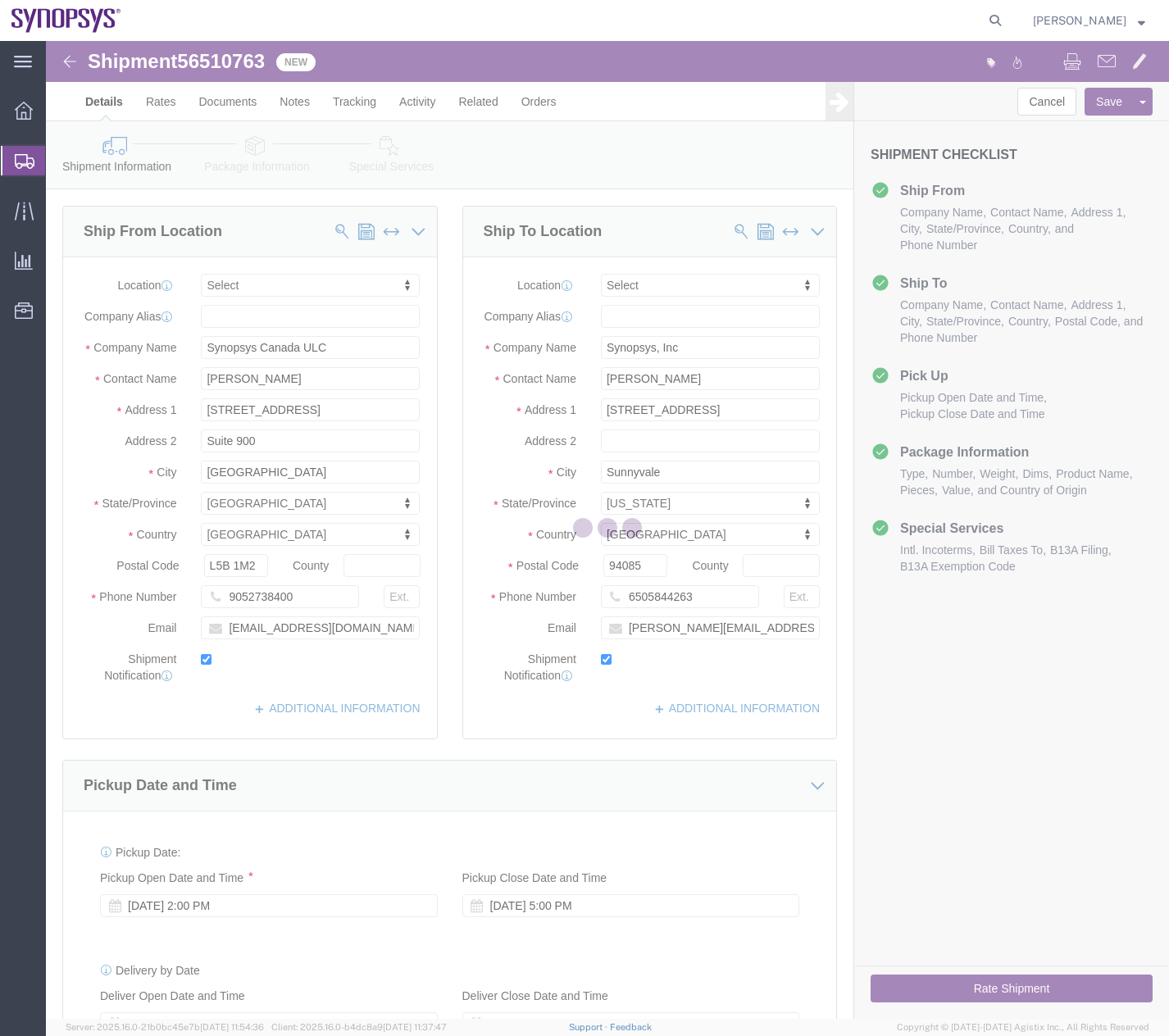
select select
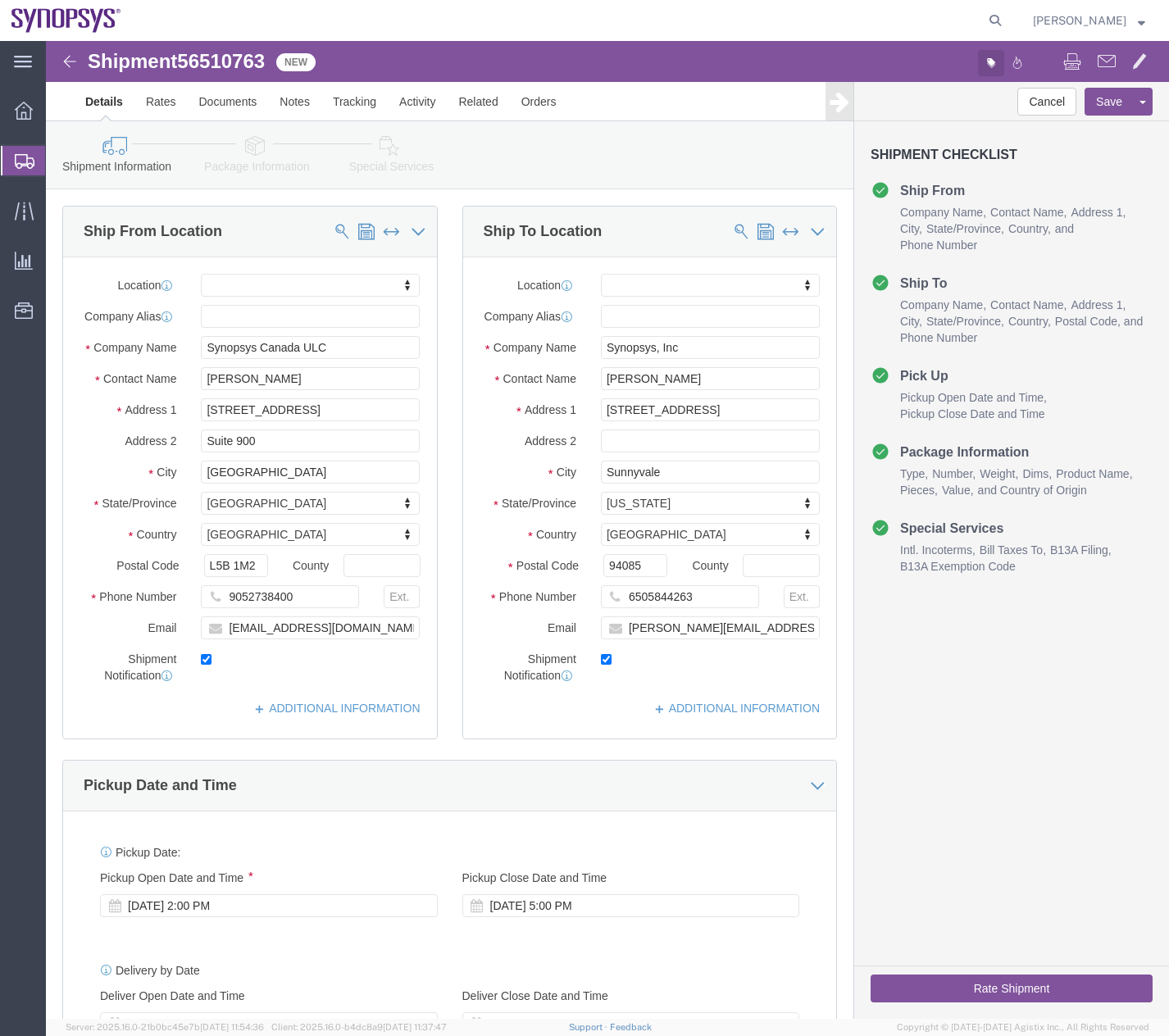
click button "button"
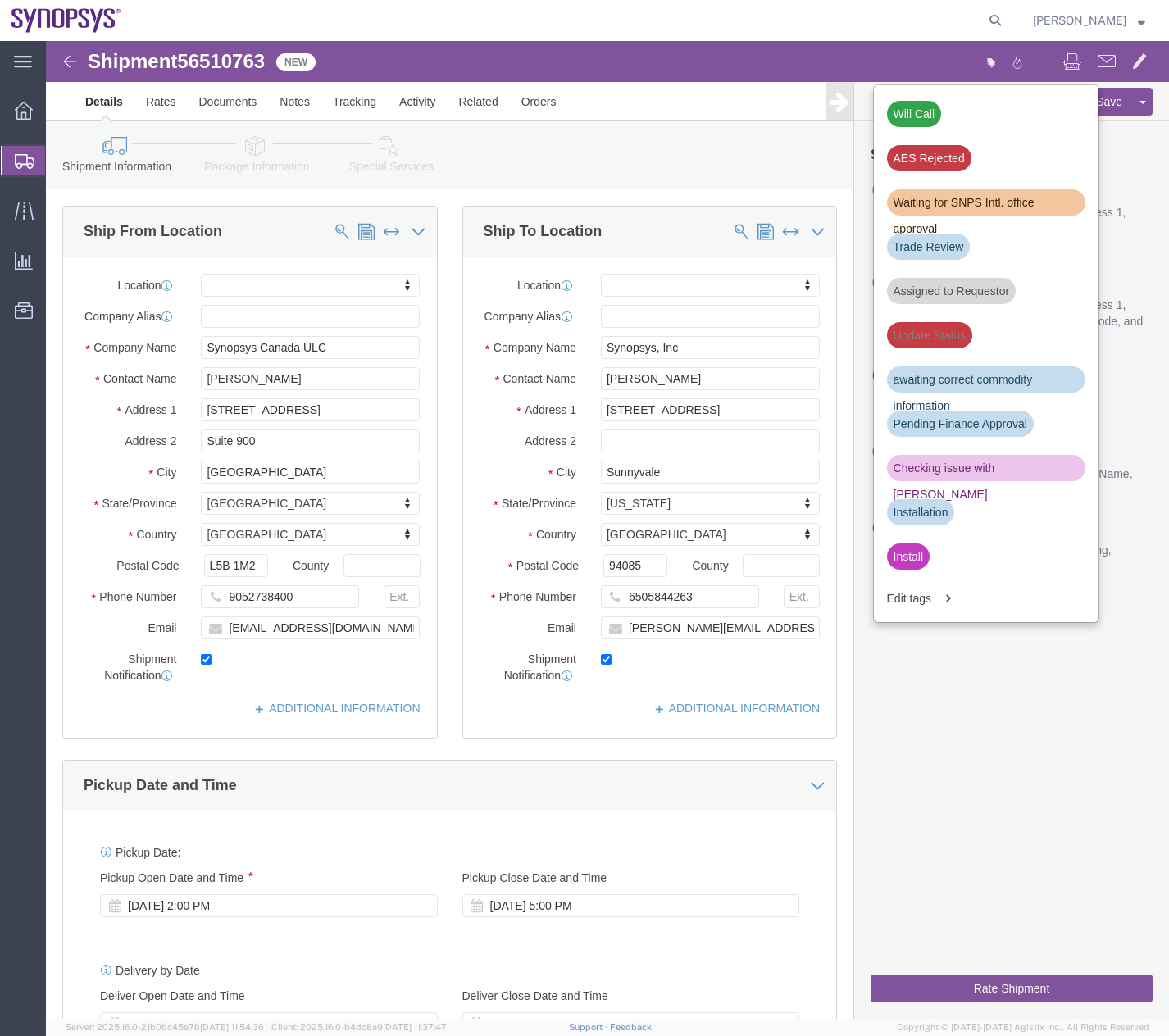
click at [853, 21] on agx-global-search at bounding box center [747, 20] width 525 height 41
click div "Cancel Save Assign To Clone Shipment Save As Template Shipment Checklist Ship F…"
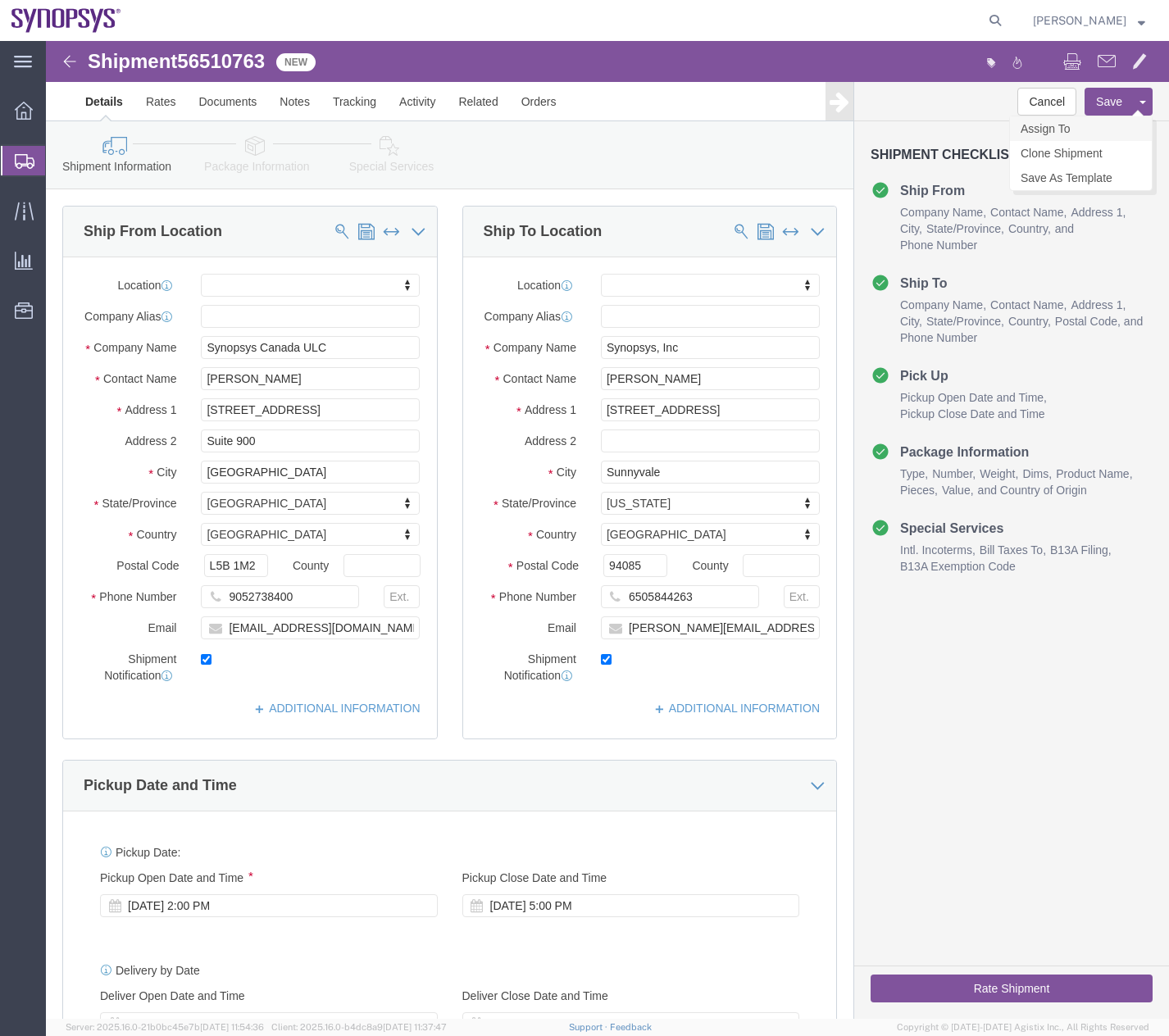
click link "Assign To"
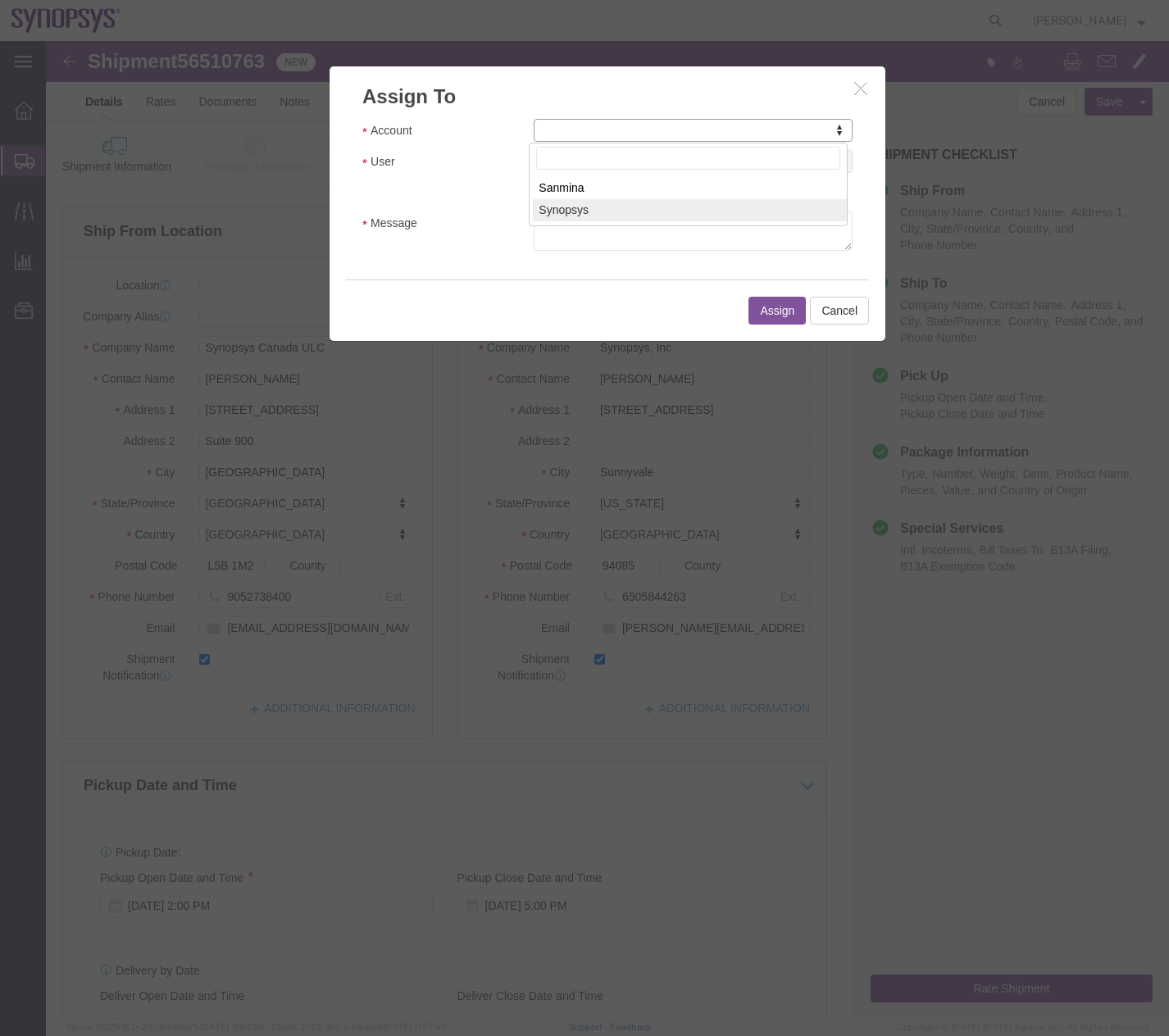
select select "117156"
select select
drag, startPoint x: 568, startPoint y: 161, endPoint x: 522, endPoint y: 120, distance: 61.6
type input "trade"
select select "112062"
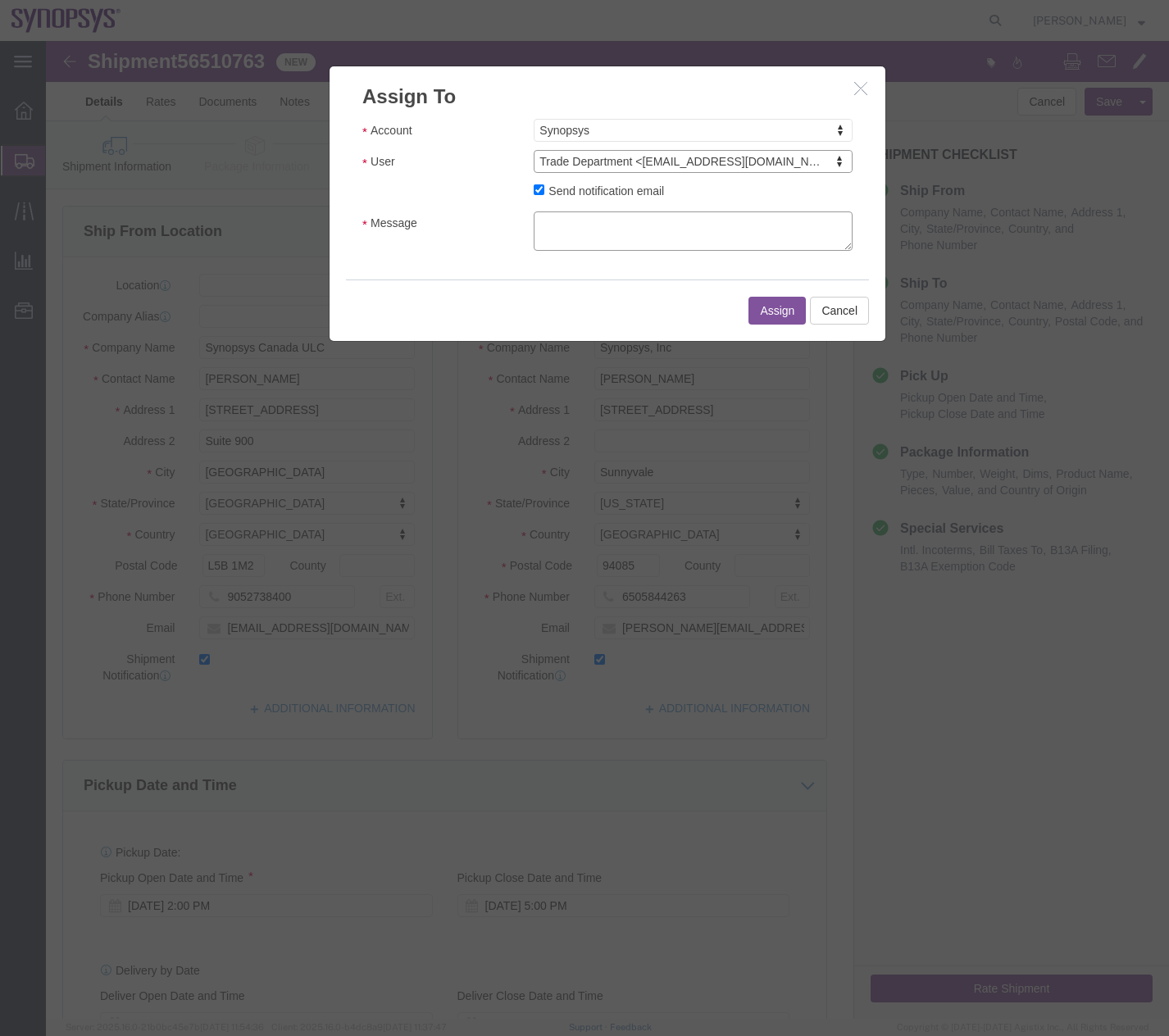
click textarea "Message"
type textarea "Please review this shipment for you approval"
click button "Assign"
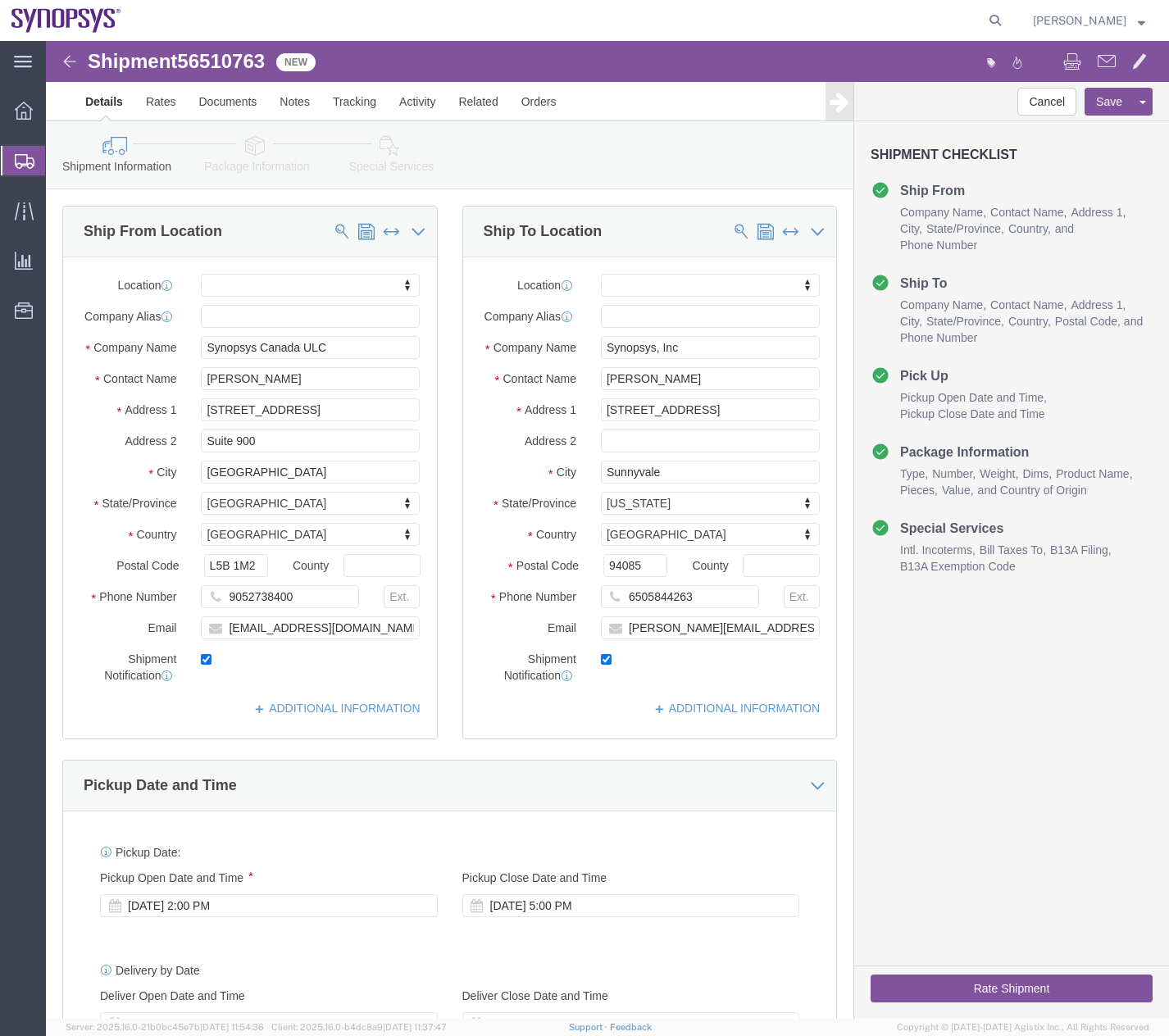
click at [20, 164] on icon at bounding box center [24, 161] width 20 height 15
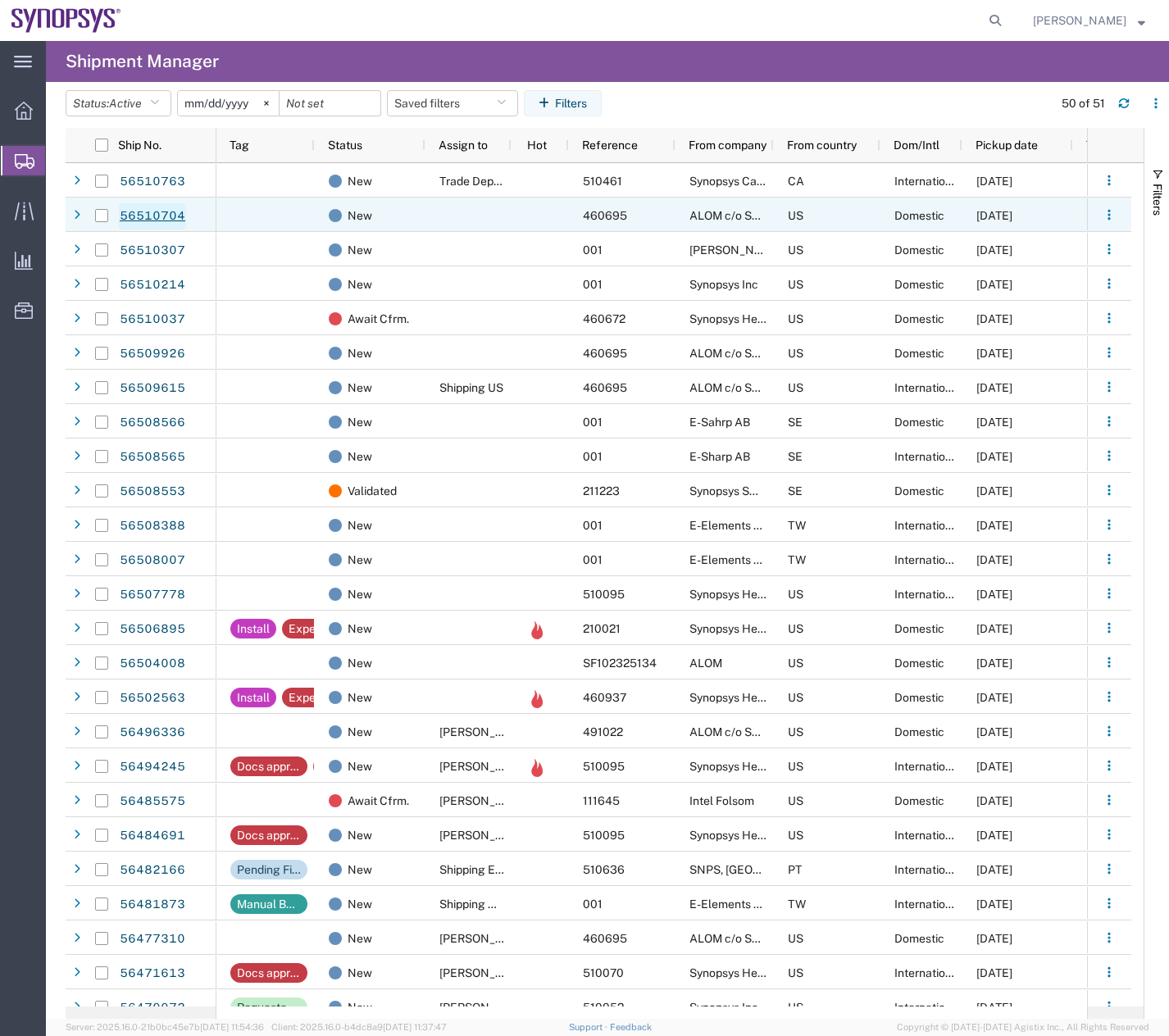
click at [141, 218] on link "56510704" at bounding box center [152, 217] width 67 height 26
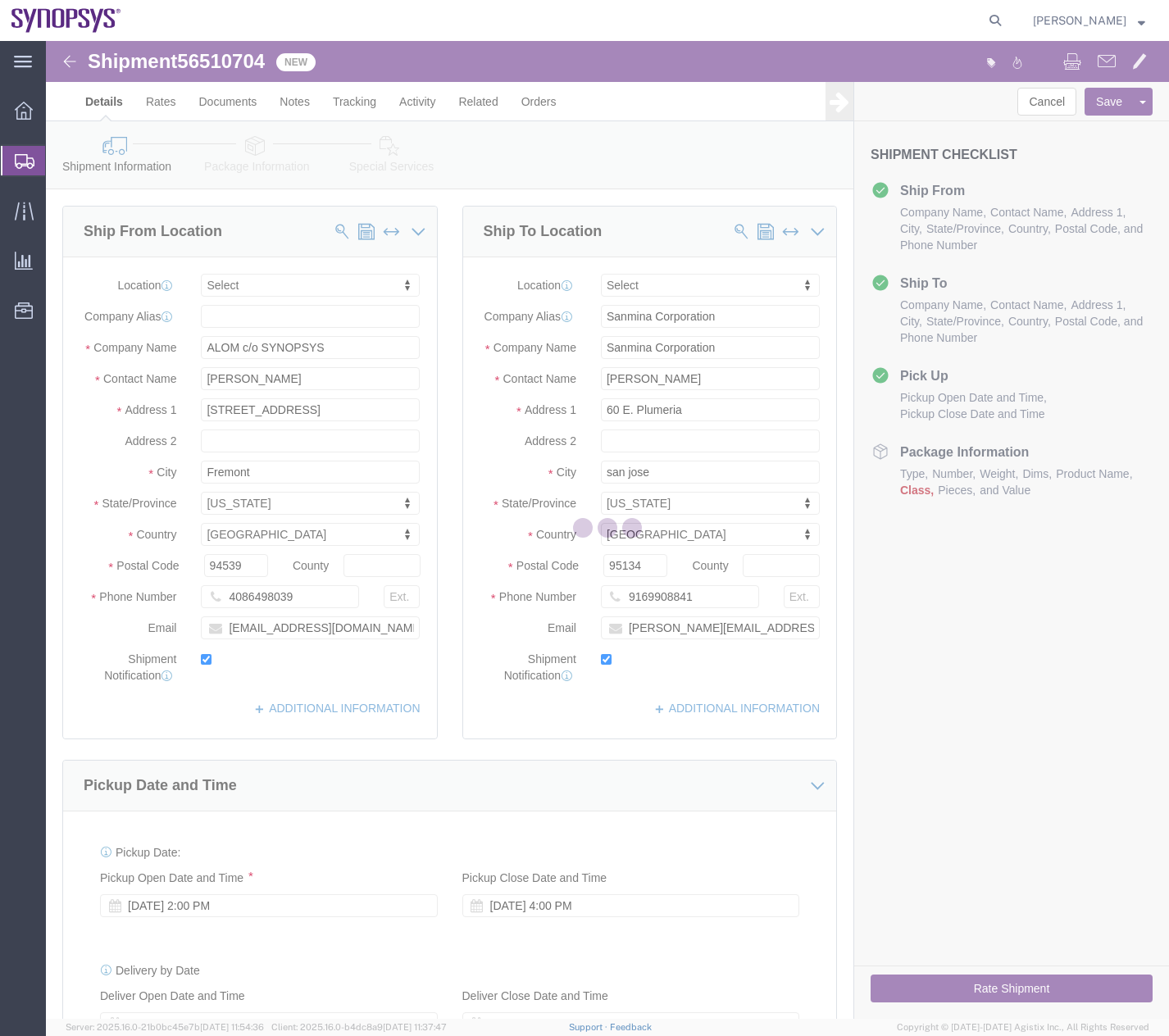
click at [23, 164] on icon at bounding box center [24, 161] width 20 height 15
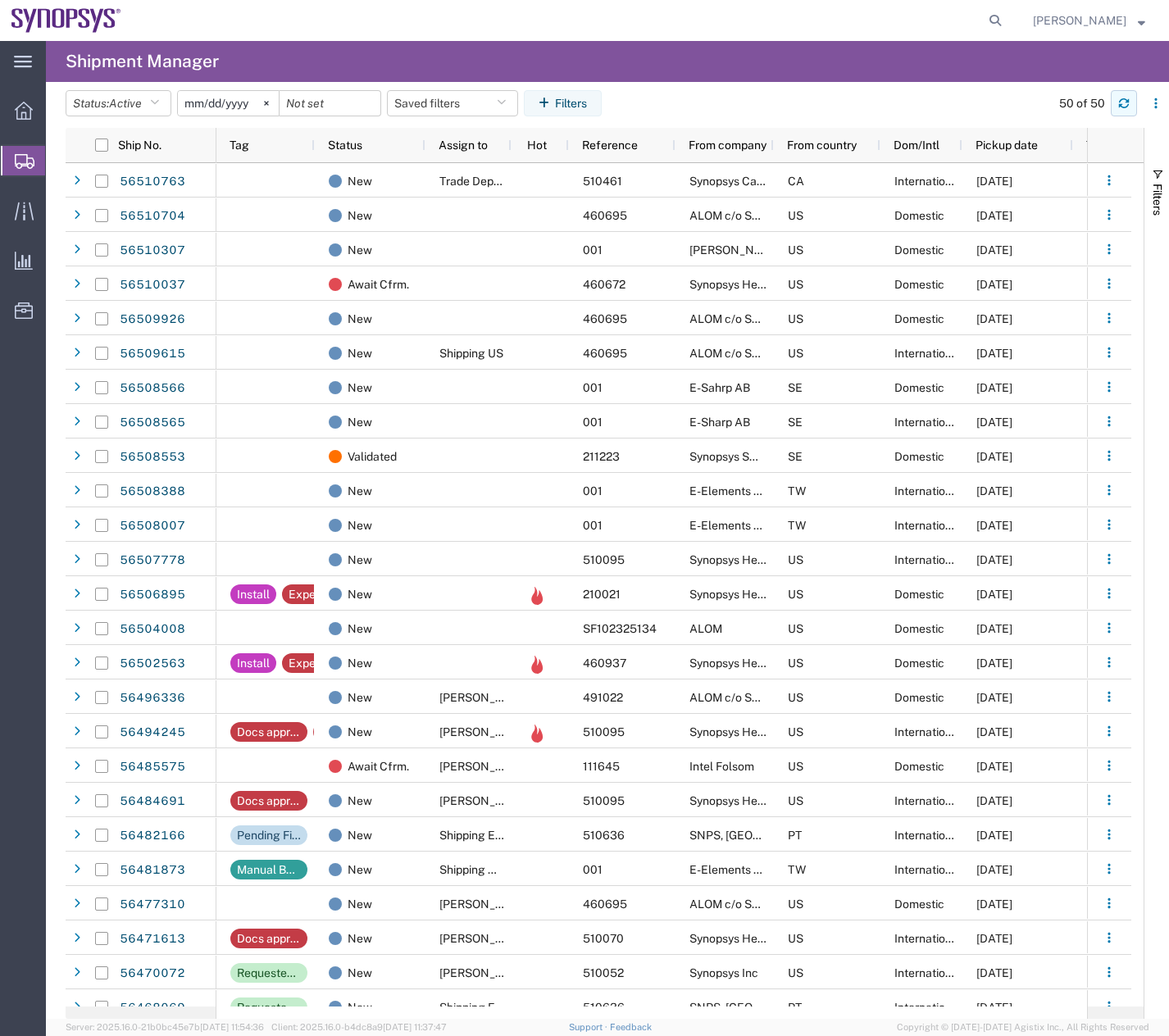
click at [1112, 94] on button "button" at bounding box center [1124, 104] width 26 height 26
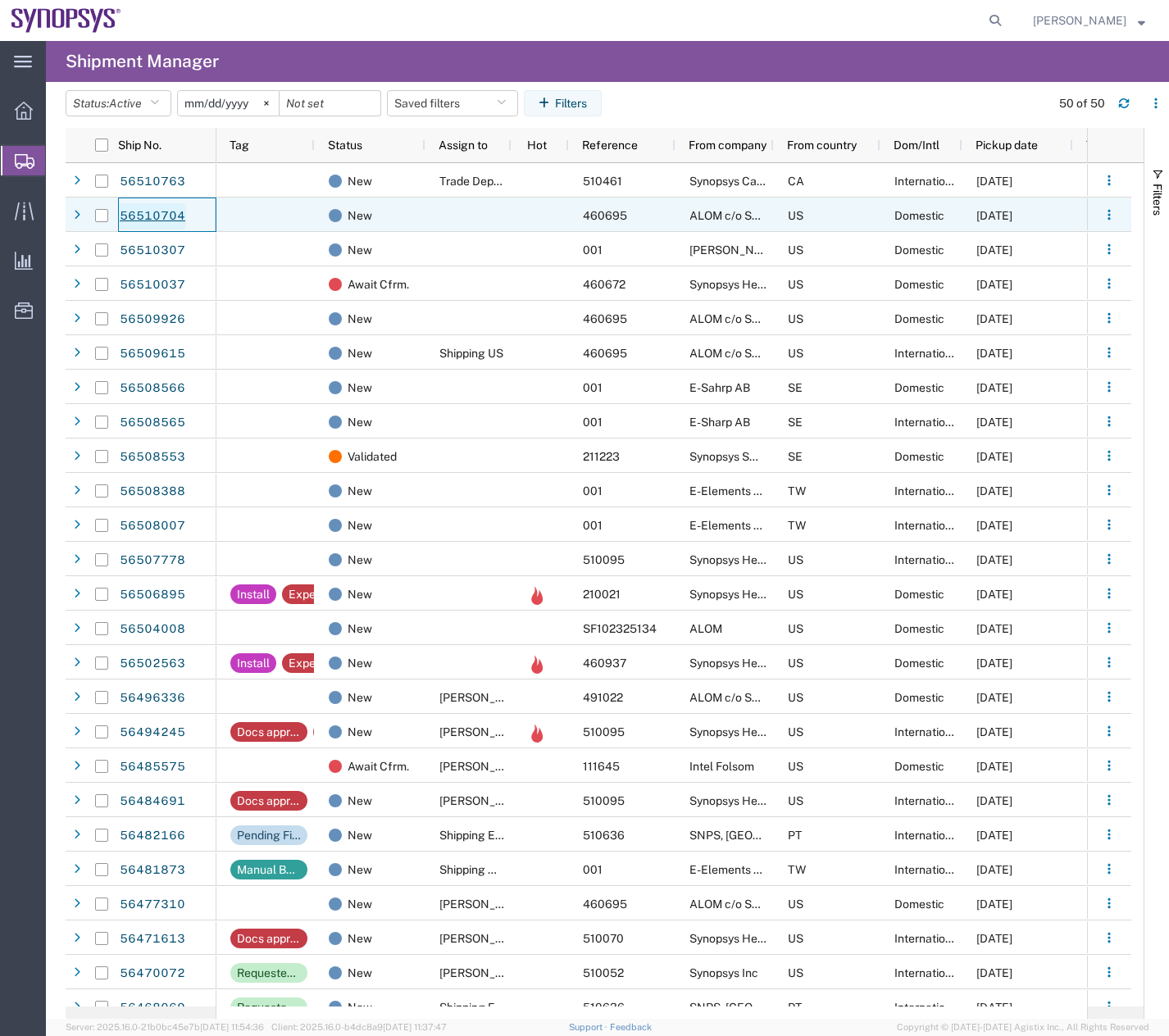
click at [141, 209] on link "56510704" at bounding box center [152, 217] width 67 height 26
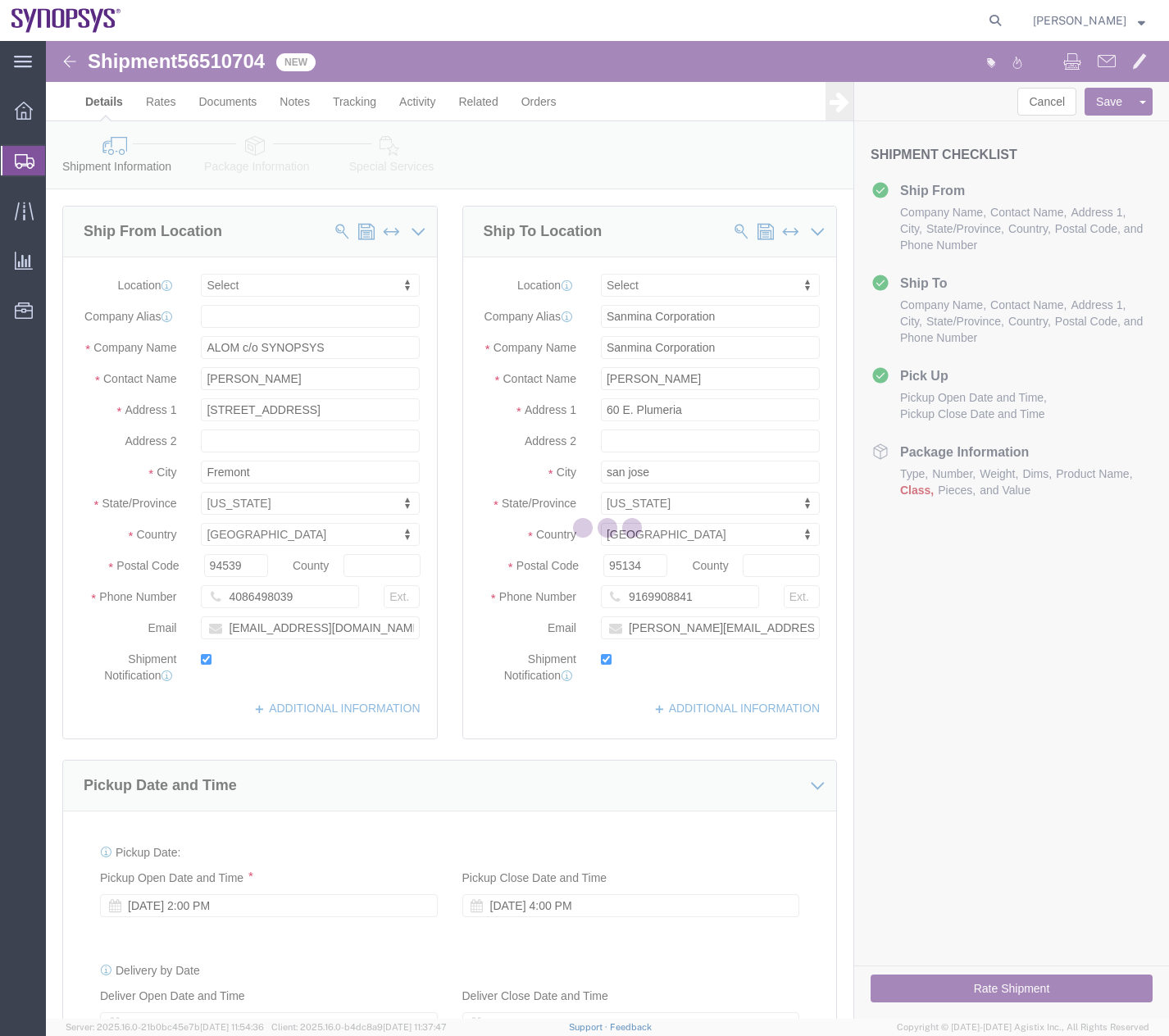
select select
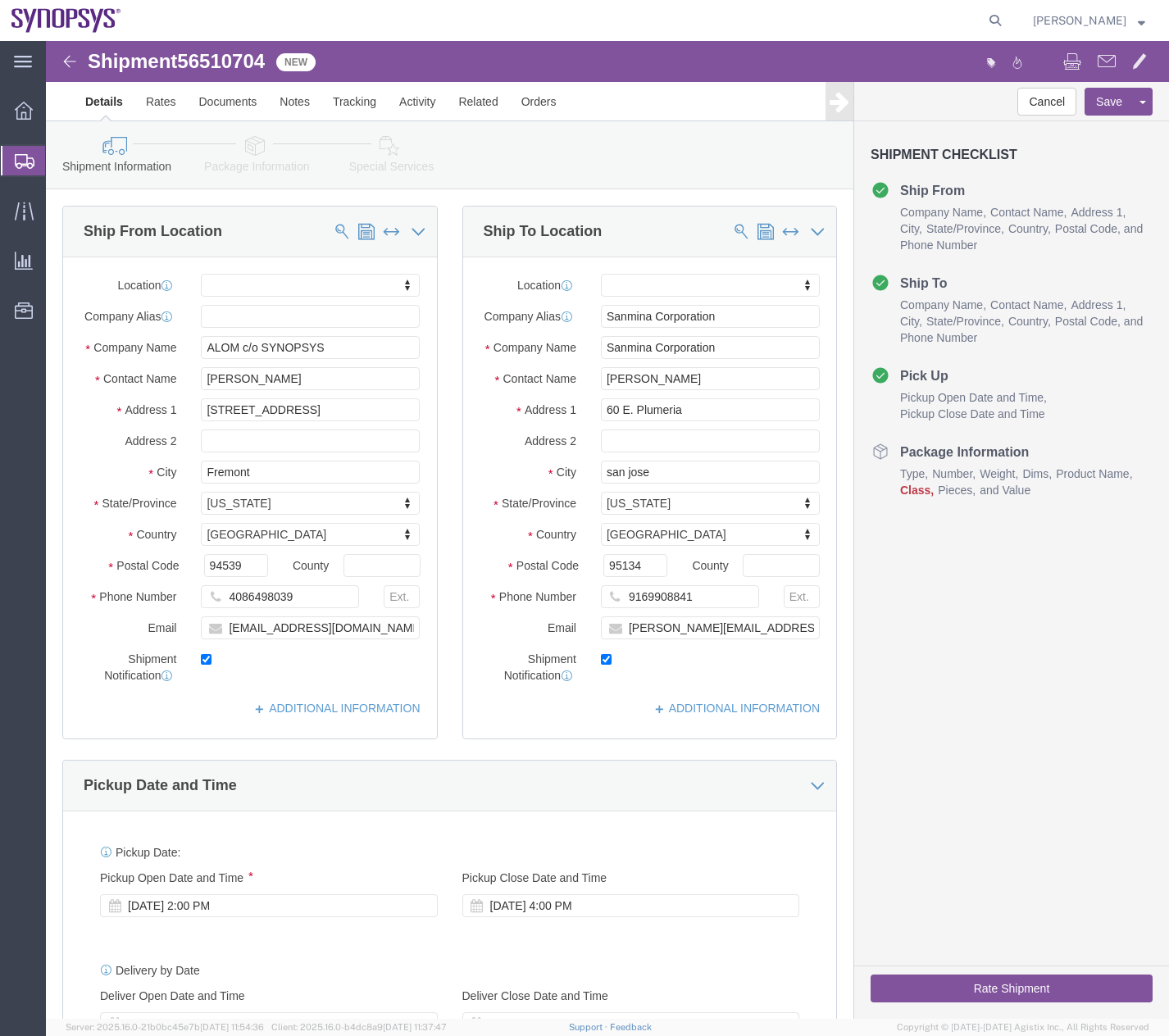
click icon
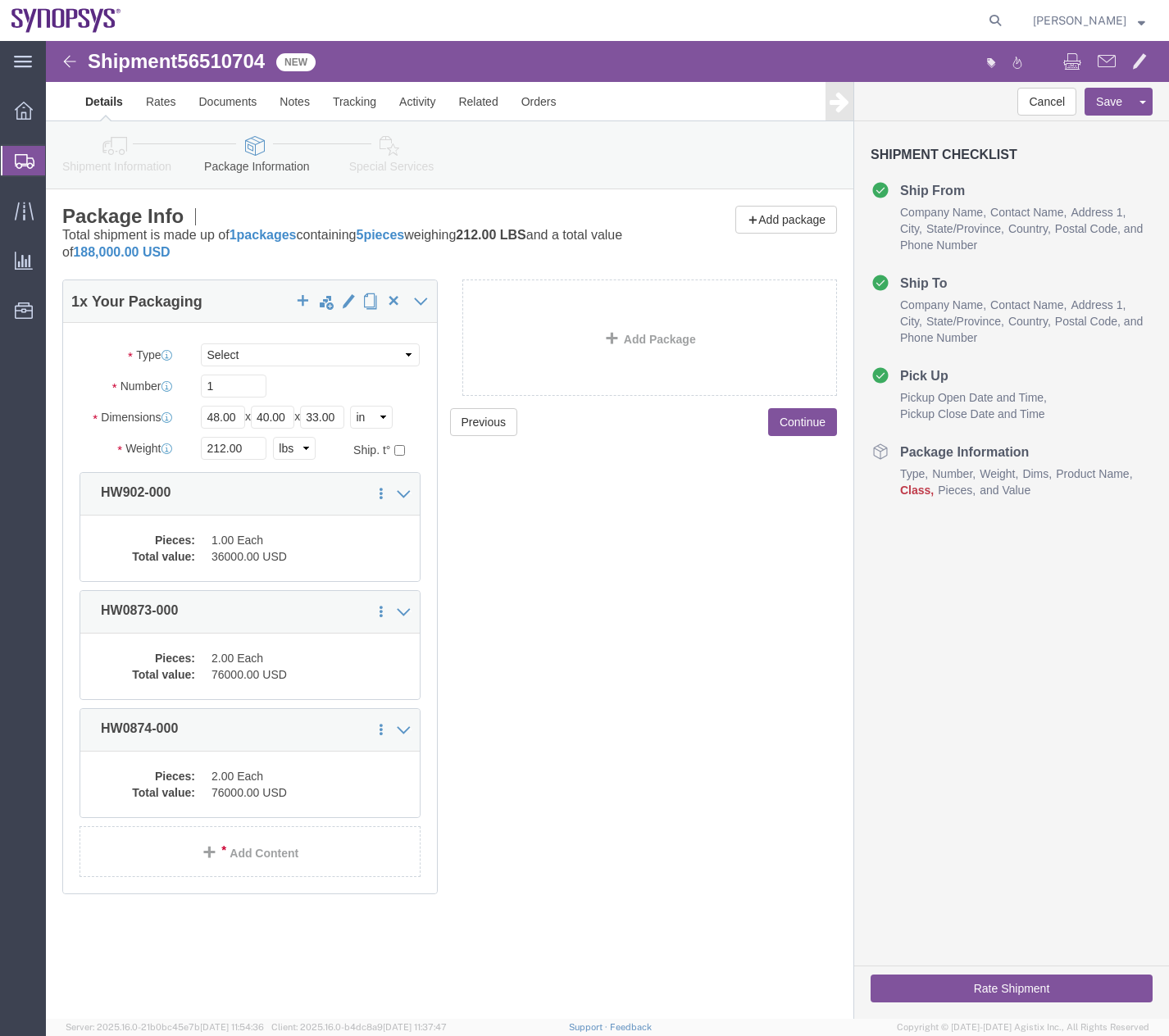
click at [24, 157] on icon at bounding box center [24, 161] width 20 height 15
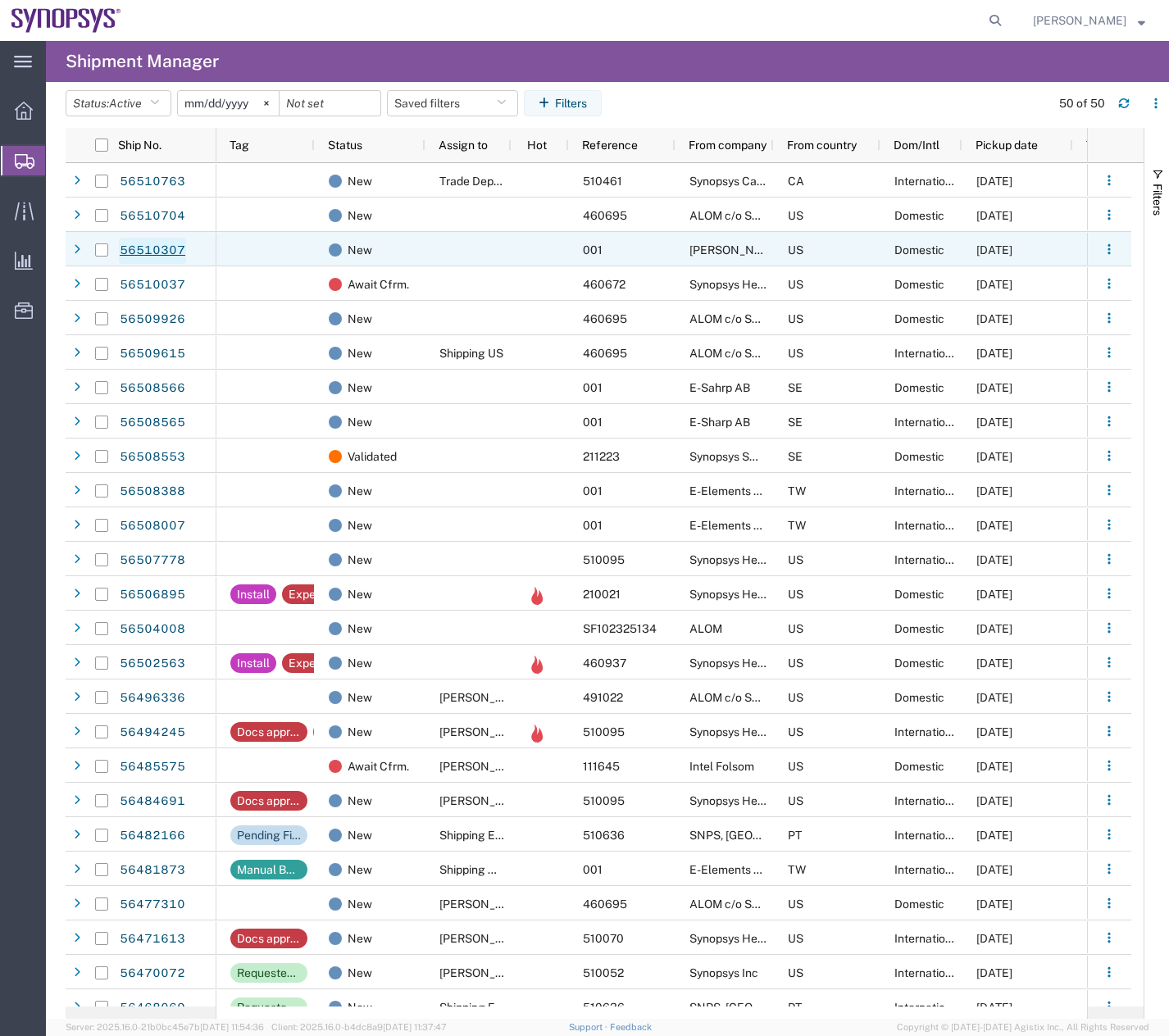
click at [144, 244] on link "56510307" at bounding box center [152, 251] width 67 height 26
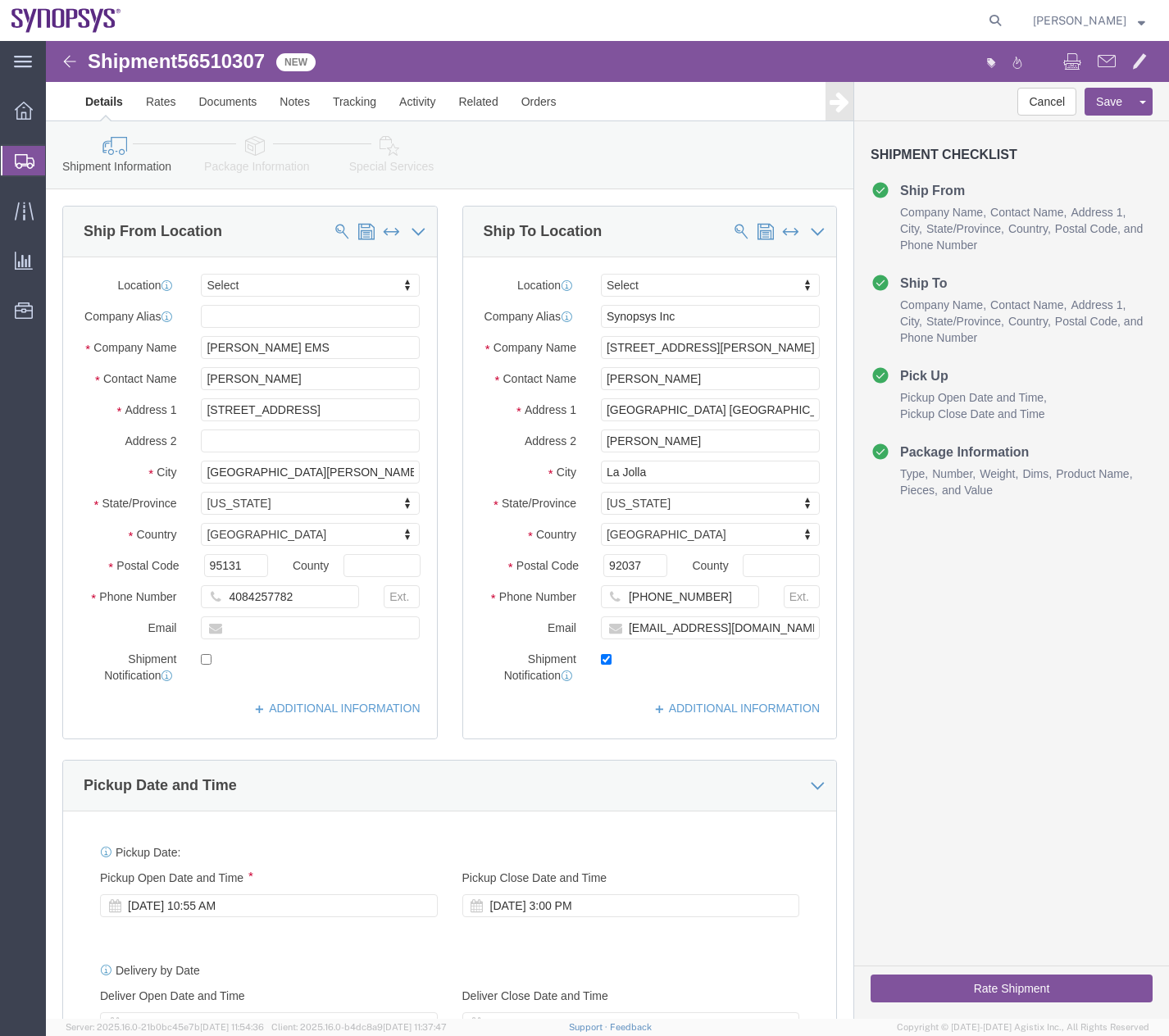
select select
click at [24, 161] on icon at bounding box center [24, 161] width 20 height 15
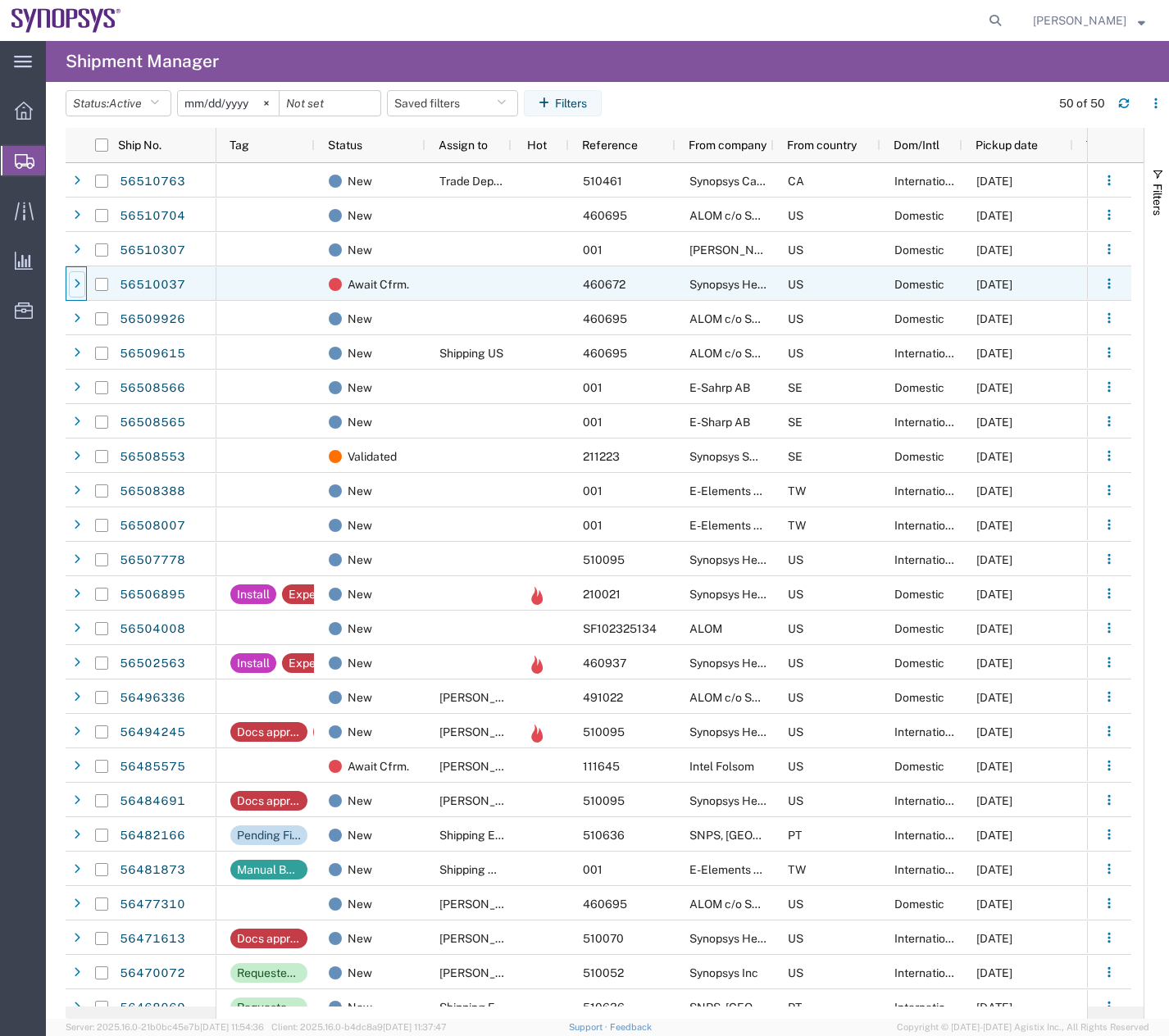
click at [73, 279] on div at bounding box center [77, 285] width 17 height 26
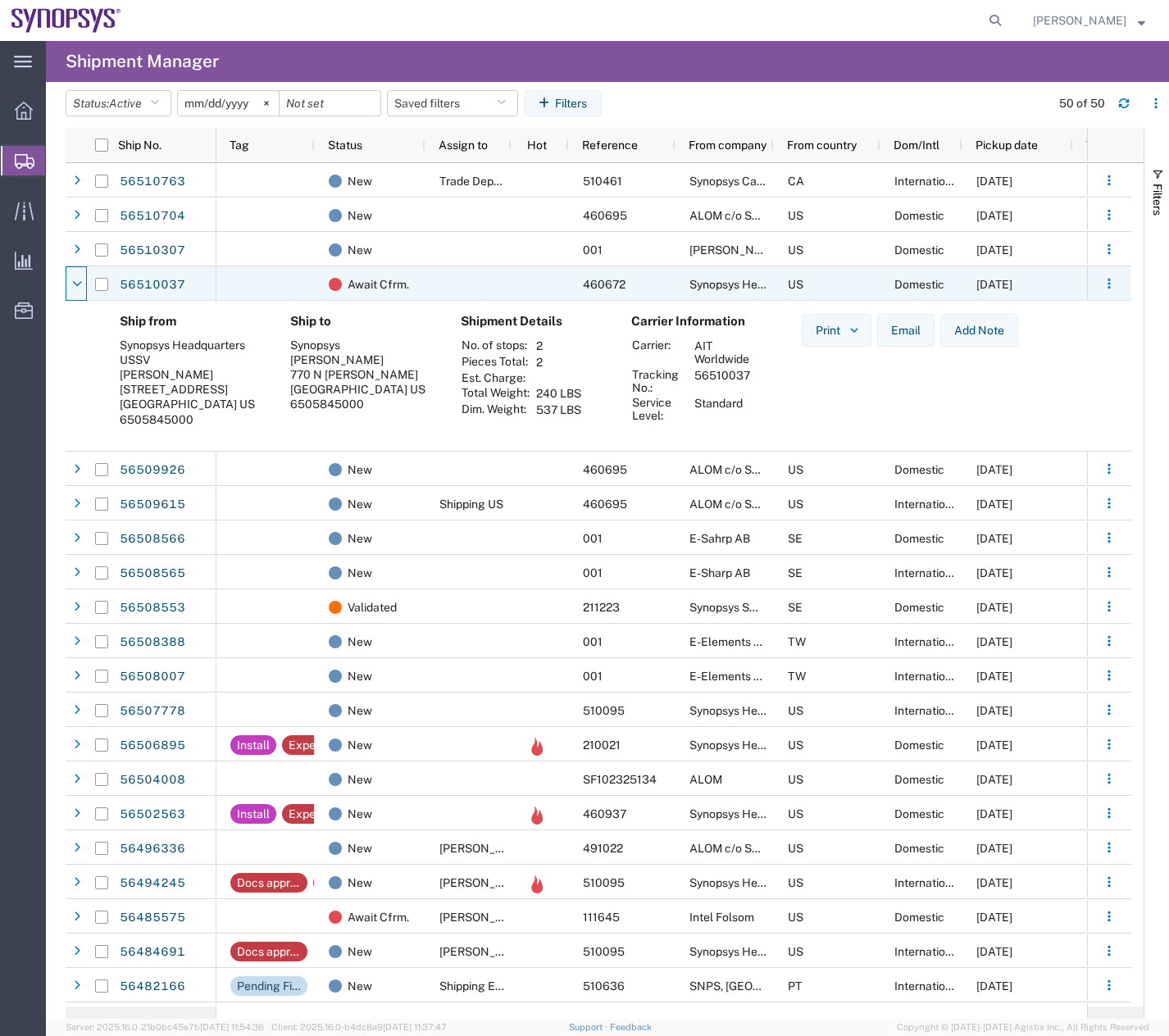
click at [73, 279] on icon at bounding box center [77, 284] width 10 height 11
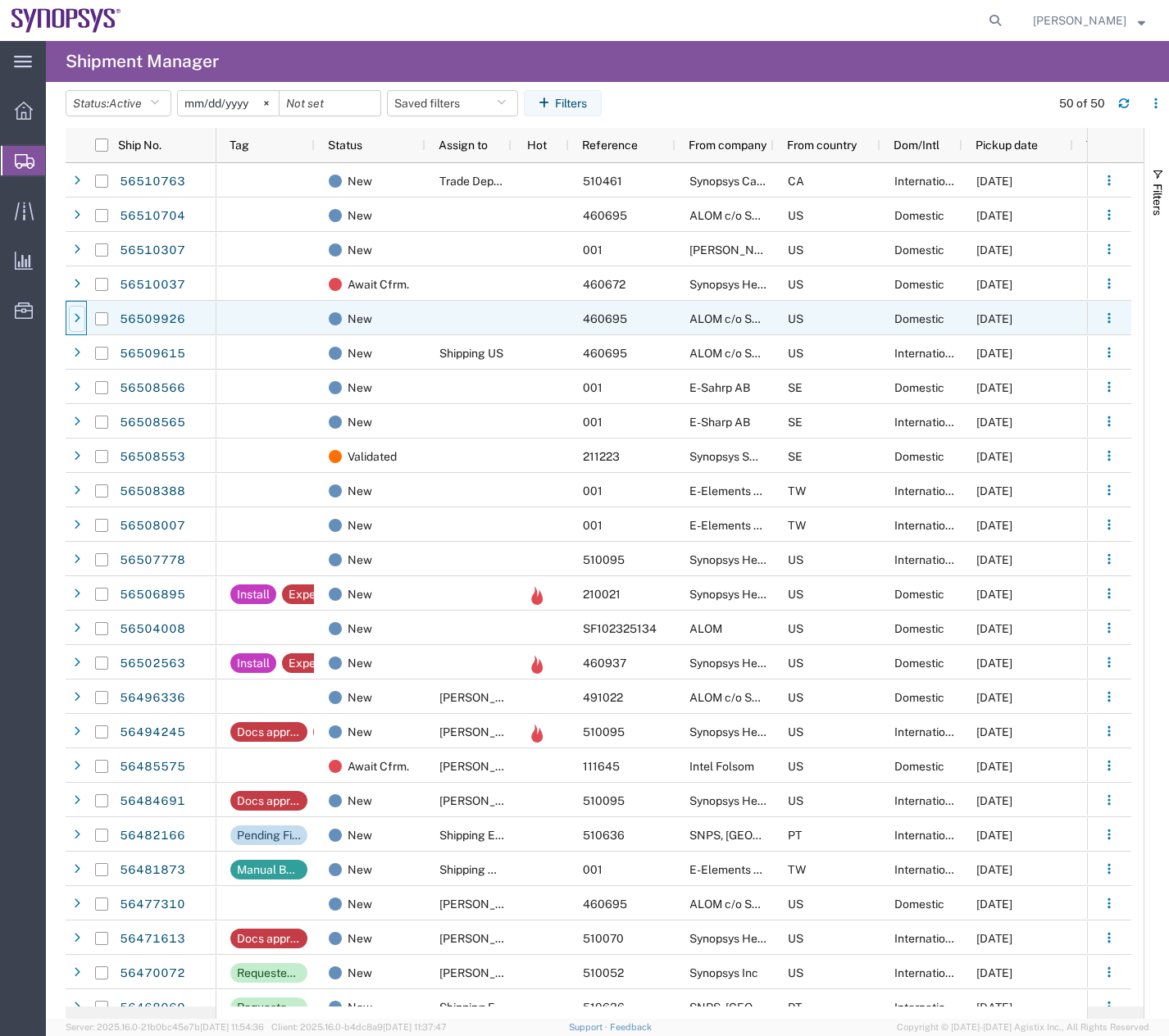
click at [77, 312] on div at bounding box center [77, 319] width 17 height 26
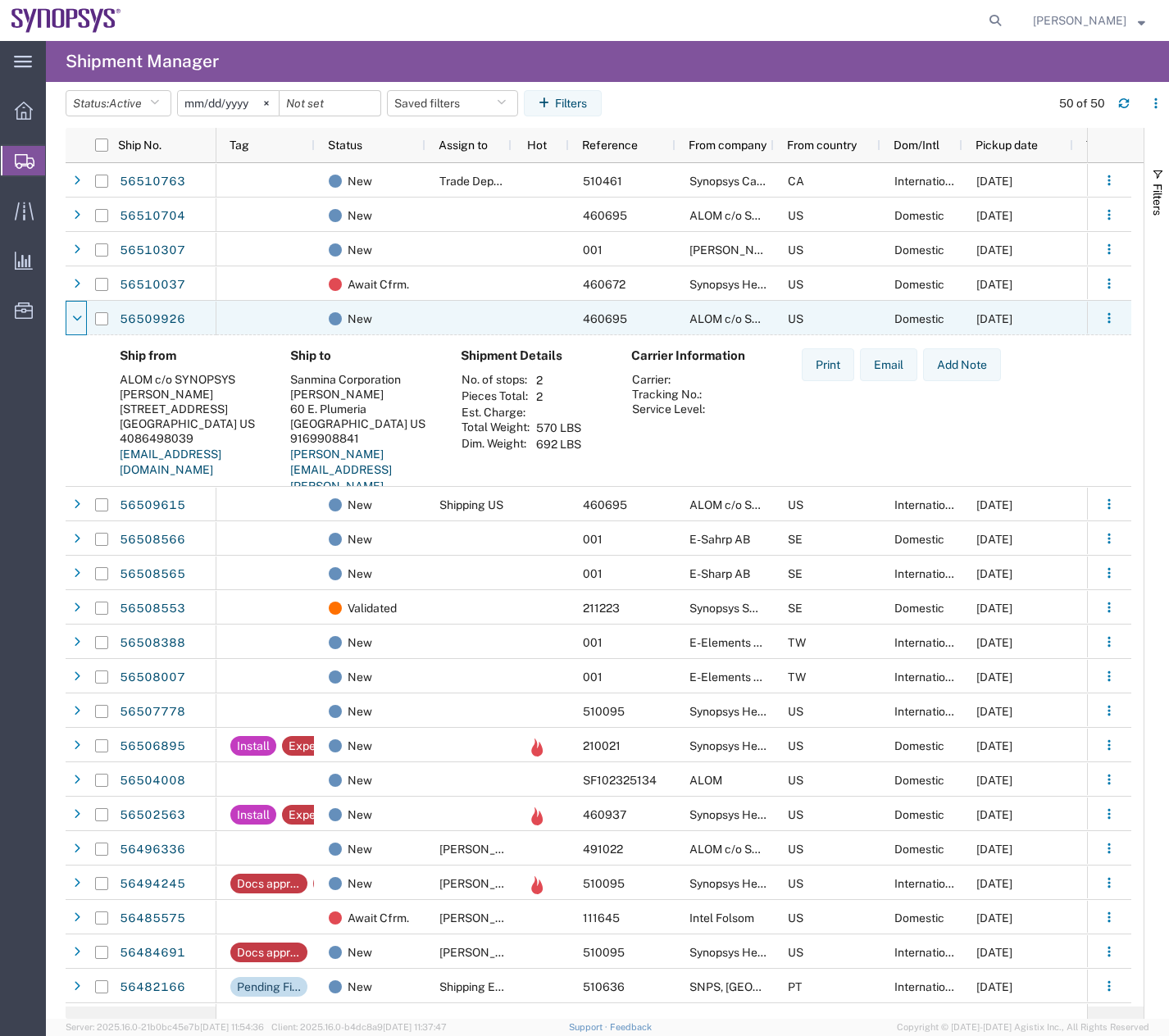
click at [77, 312] on div at bounding box center [77, 319] width 17 height 26
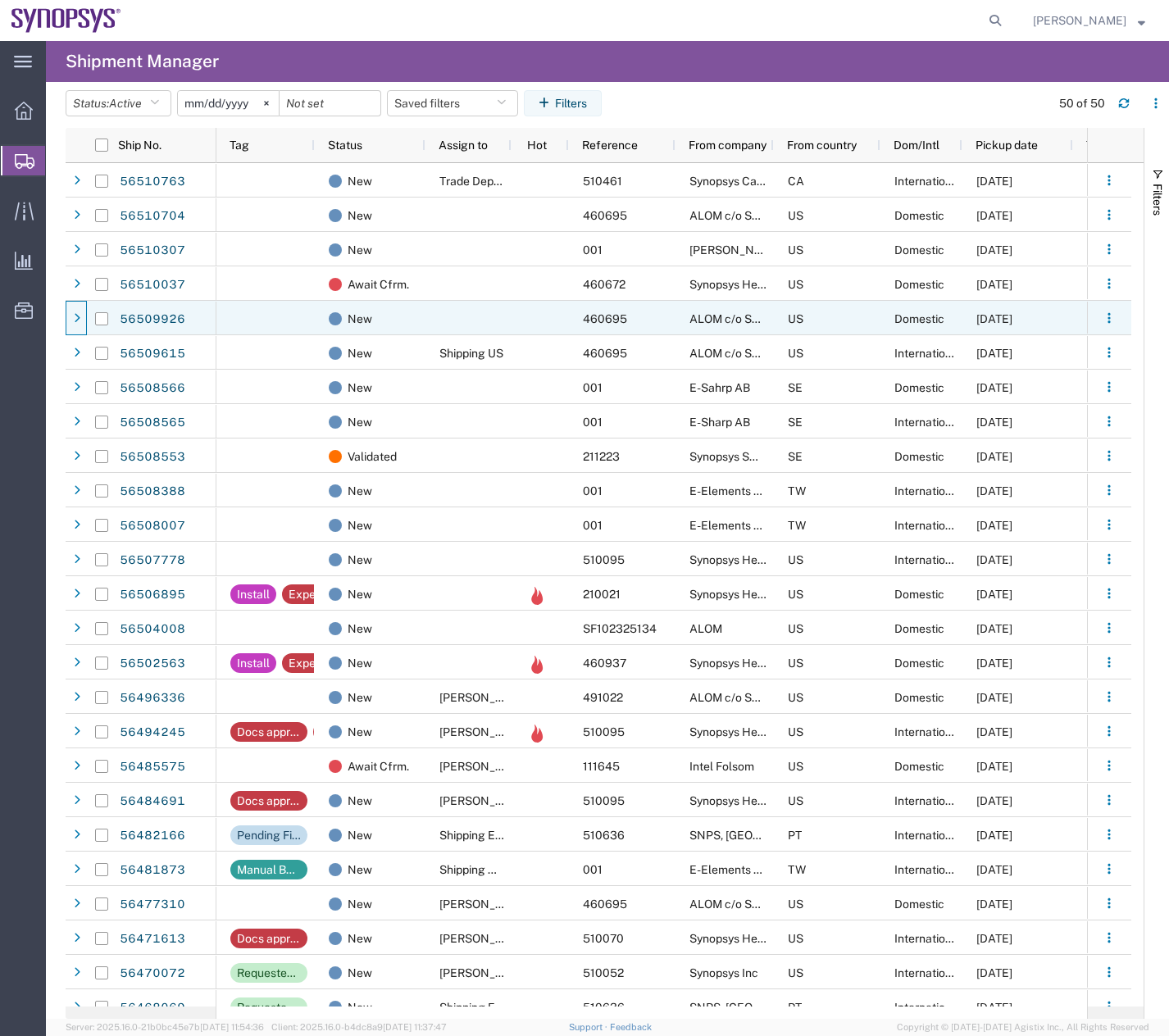
click at [83, 337] on span at bounding box center [77, 353] width 17 height 35
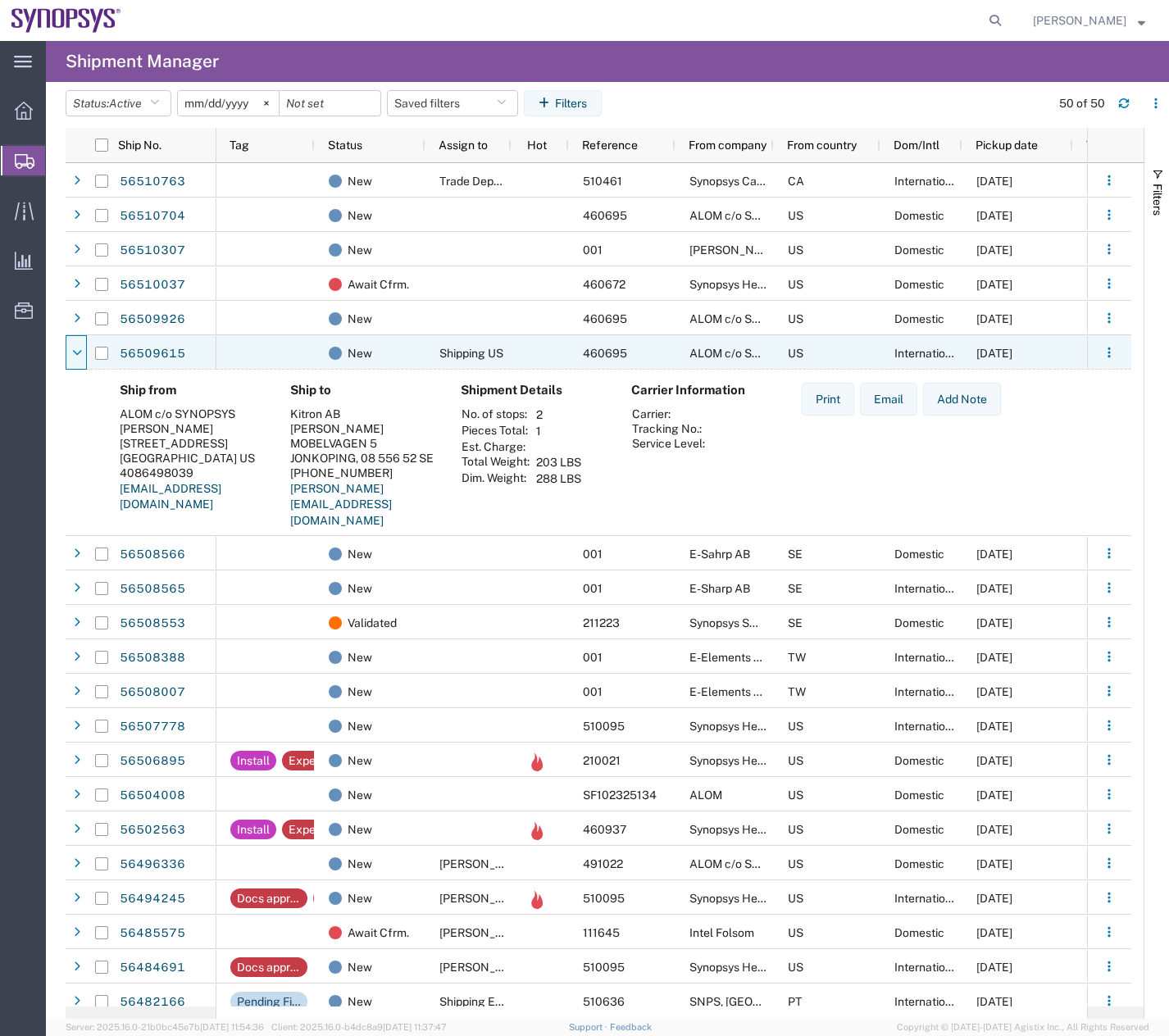
click at [83, 337] on span at bounding box center [77, 353] width 17 height 35
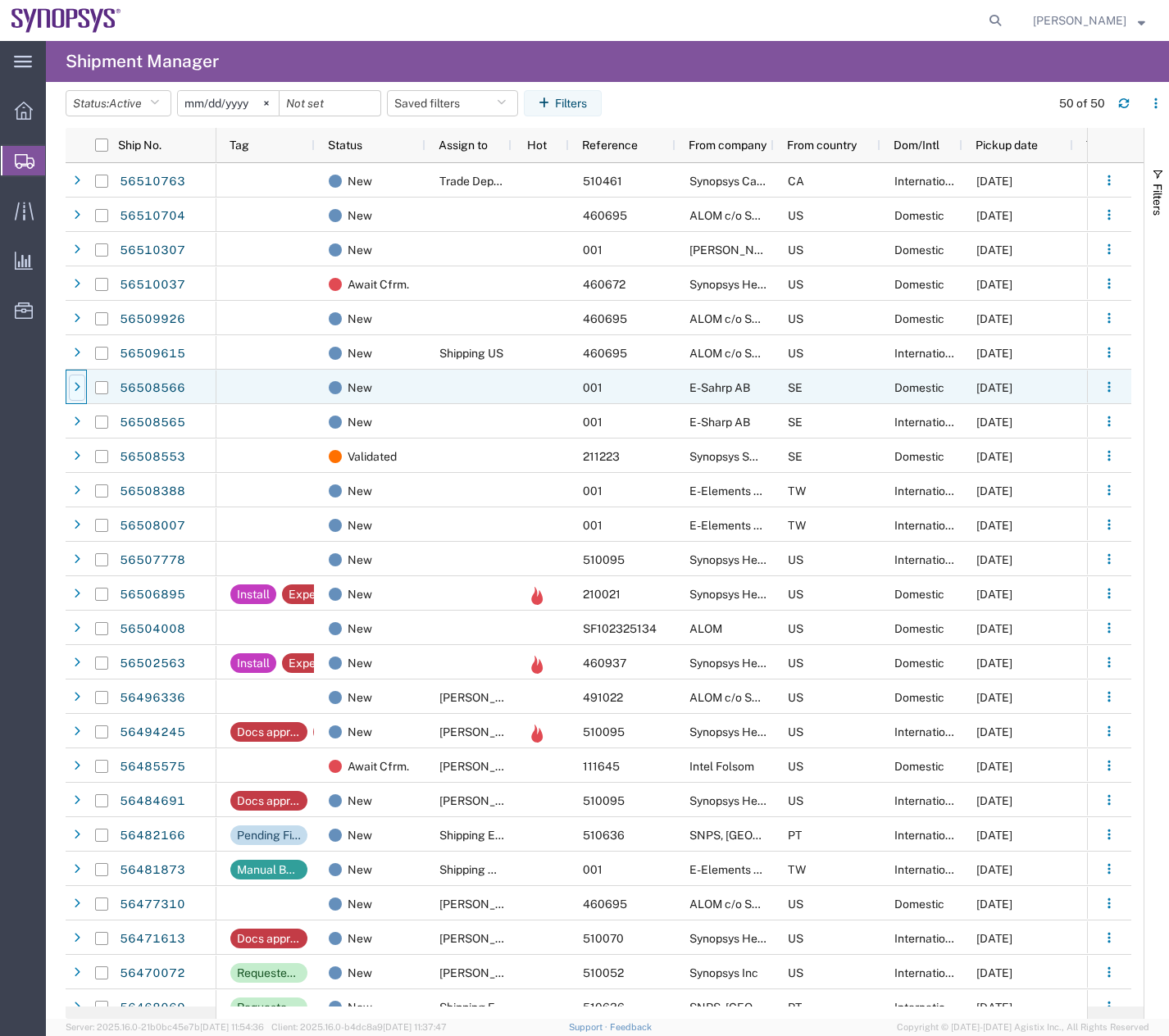
click at [84, 399] on div at bounding box center [77, 387] width 17 height 26
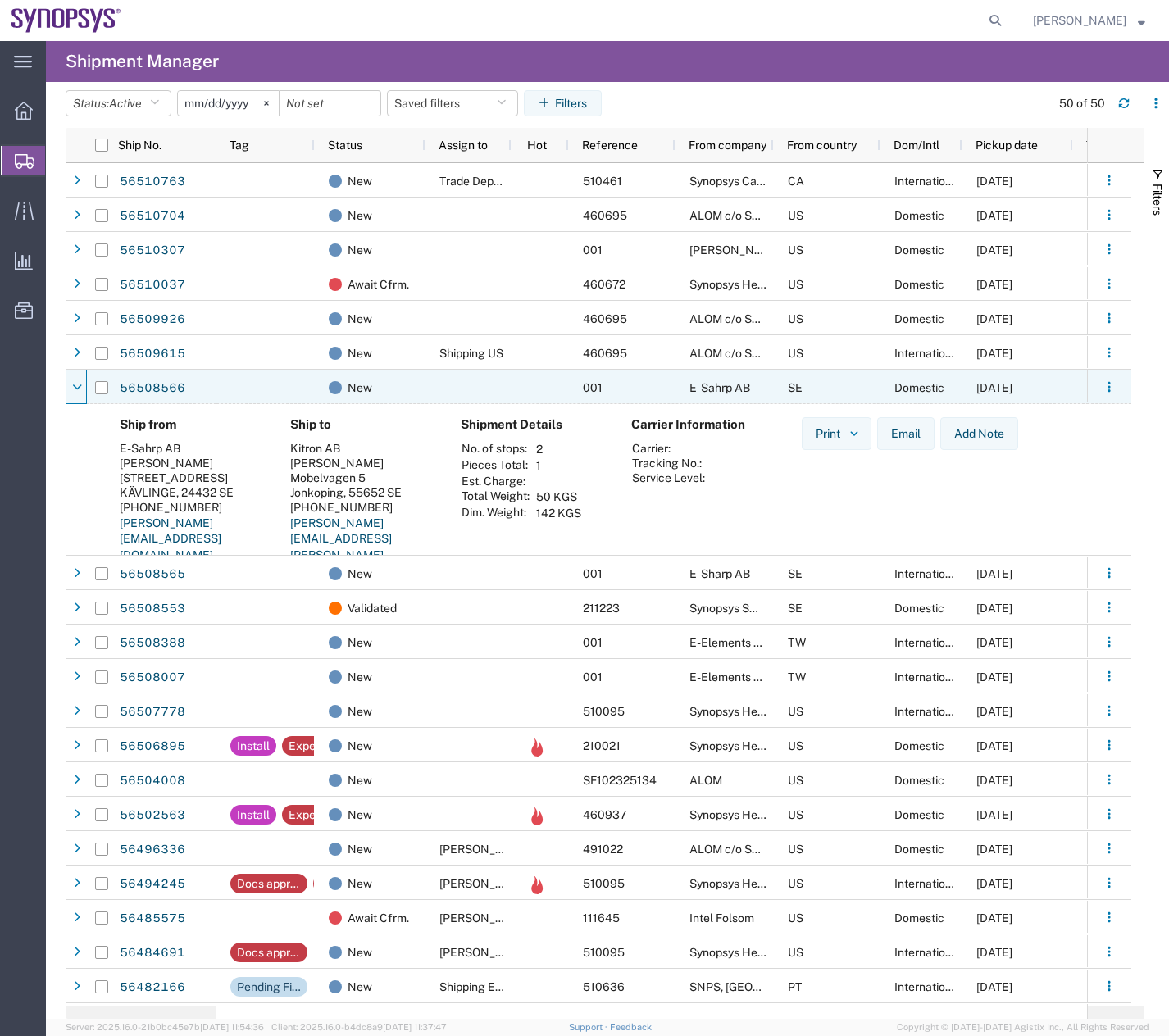
click at [84, 399] on div at bounding box center [77, 387] width 17 height 26
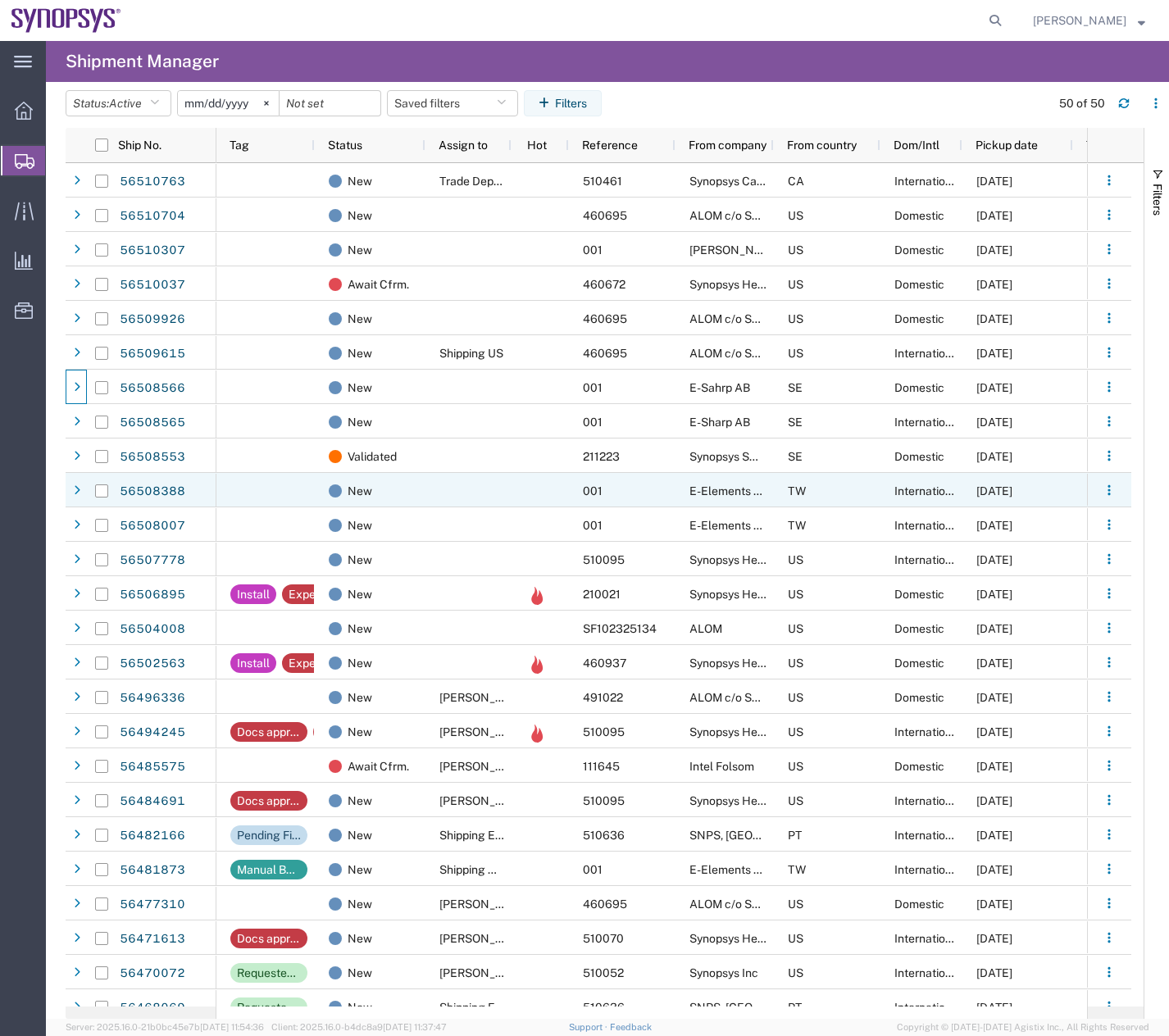
click at [87, 496] on div at bounding box center [102, 491] width 31 height 35
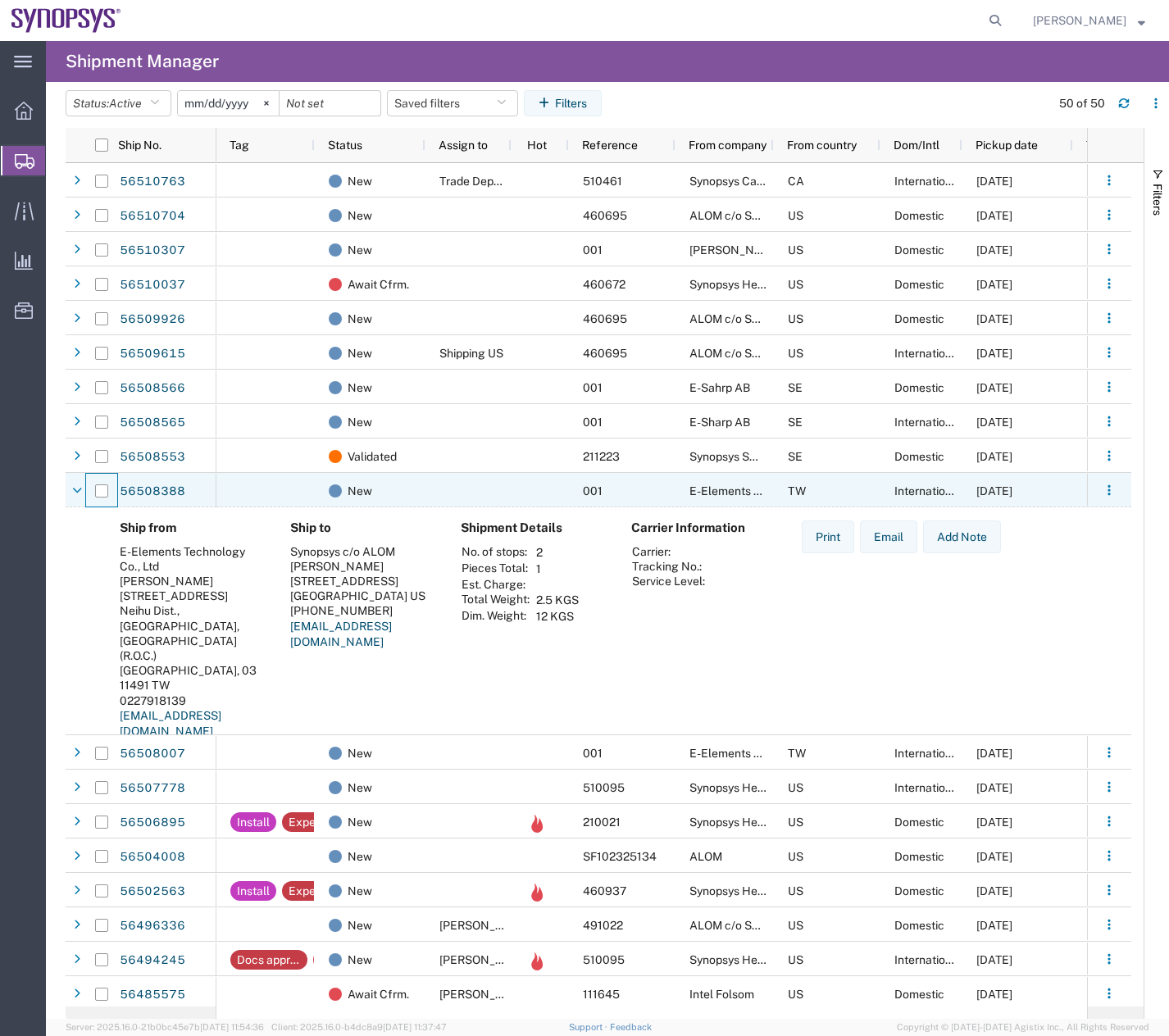
click at [87, 496] on div at bounding box center [102, 491] width 31 height 35
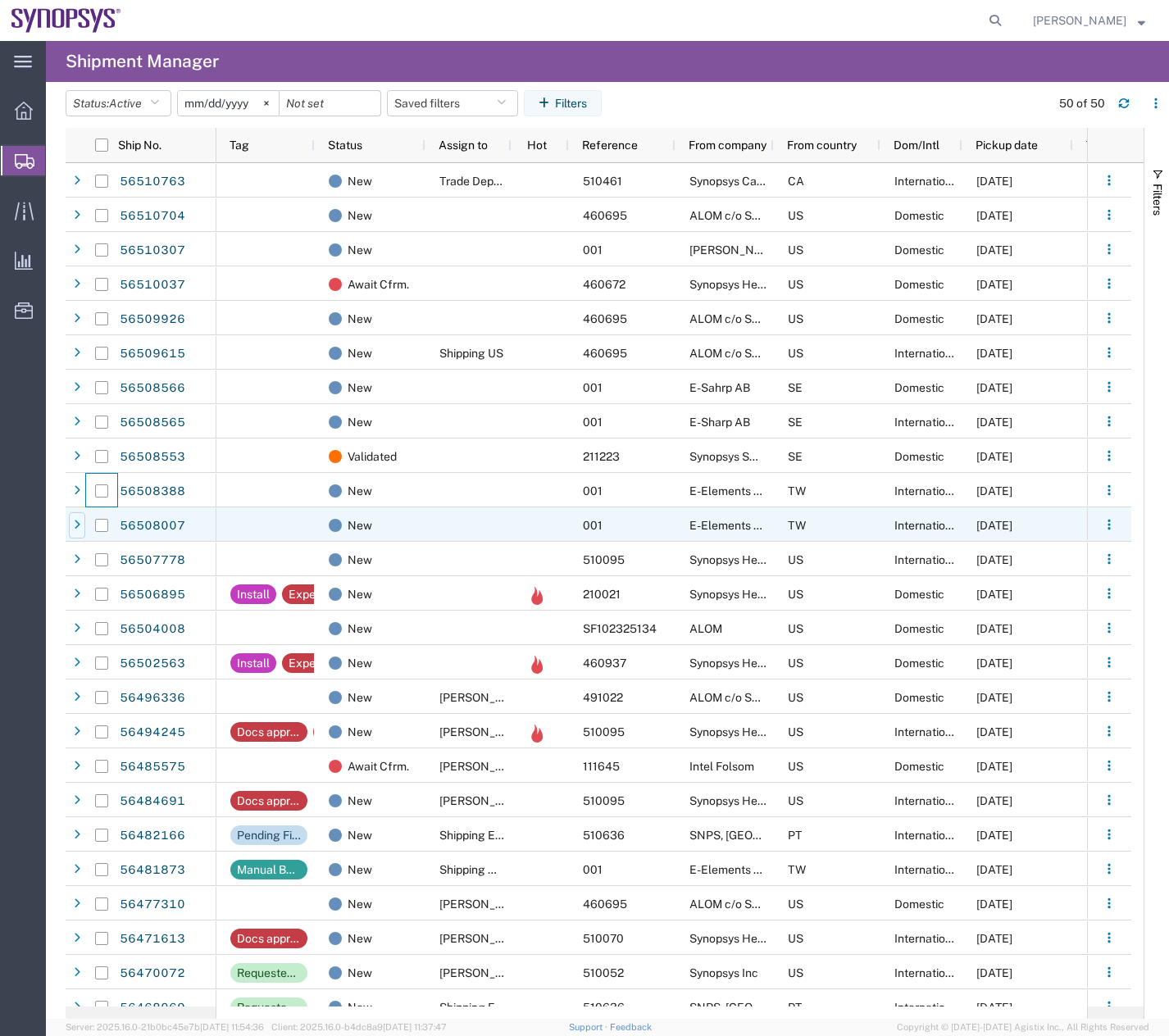
click at [84, 535] on div at bounding box center [77, 526] width 17 height 26
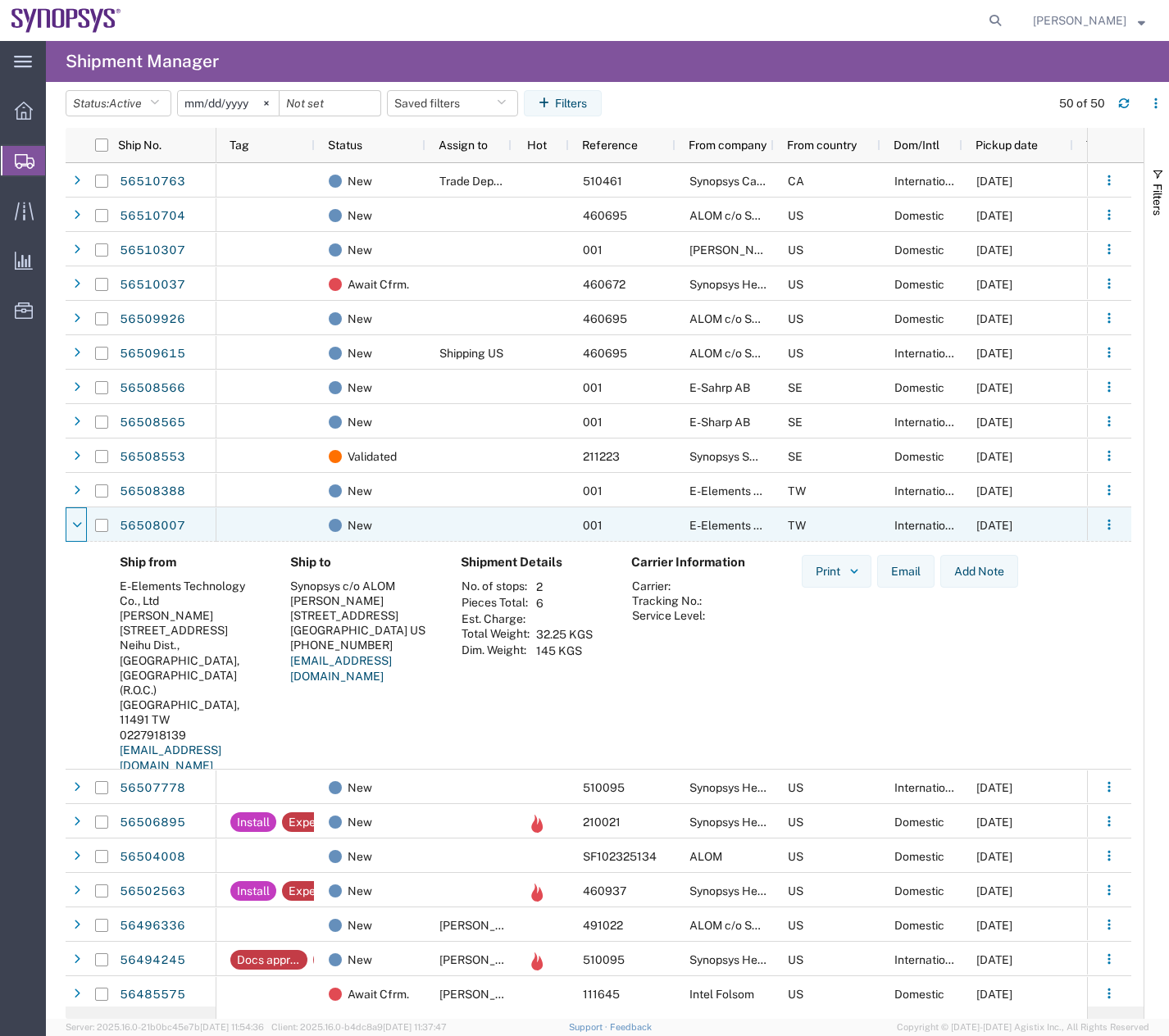
click at [84, 535] on div at bounding box center [77, 526] width 17 height 26
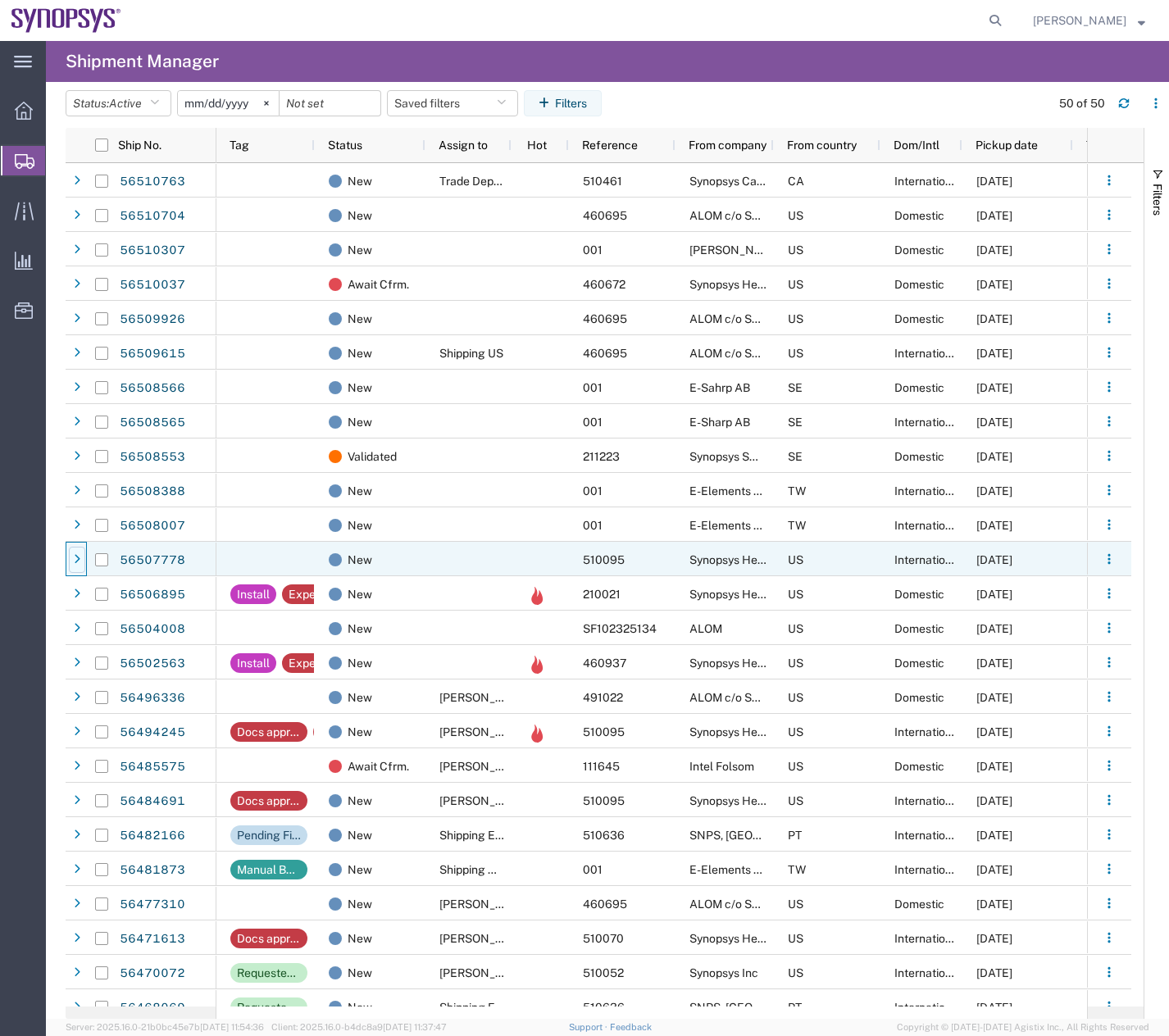
click at [80, 562] on div at bounding box center [77, 560] width 17 height 26
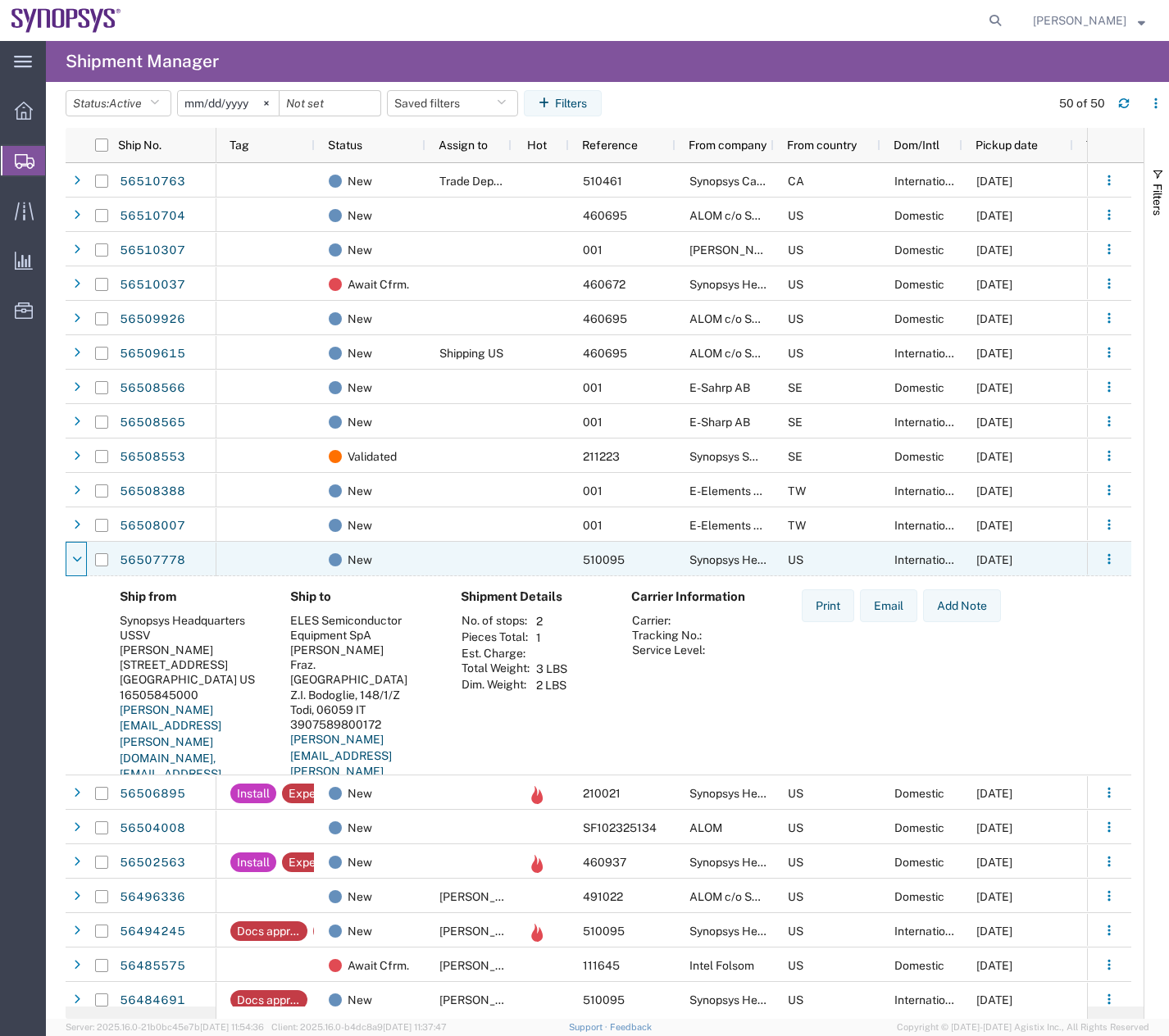
click at [80, 562] on icon at bounding box center [77, 560] width 10 height 11
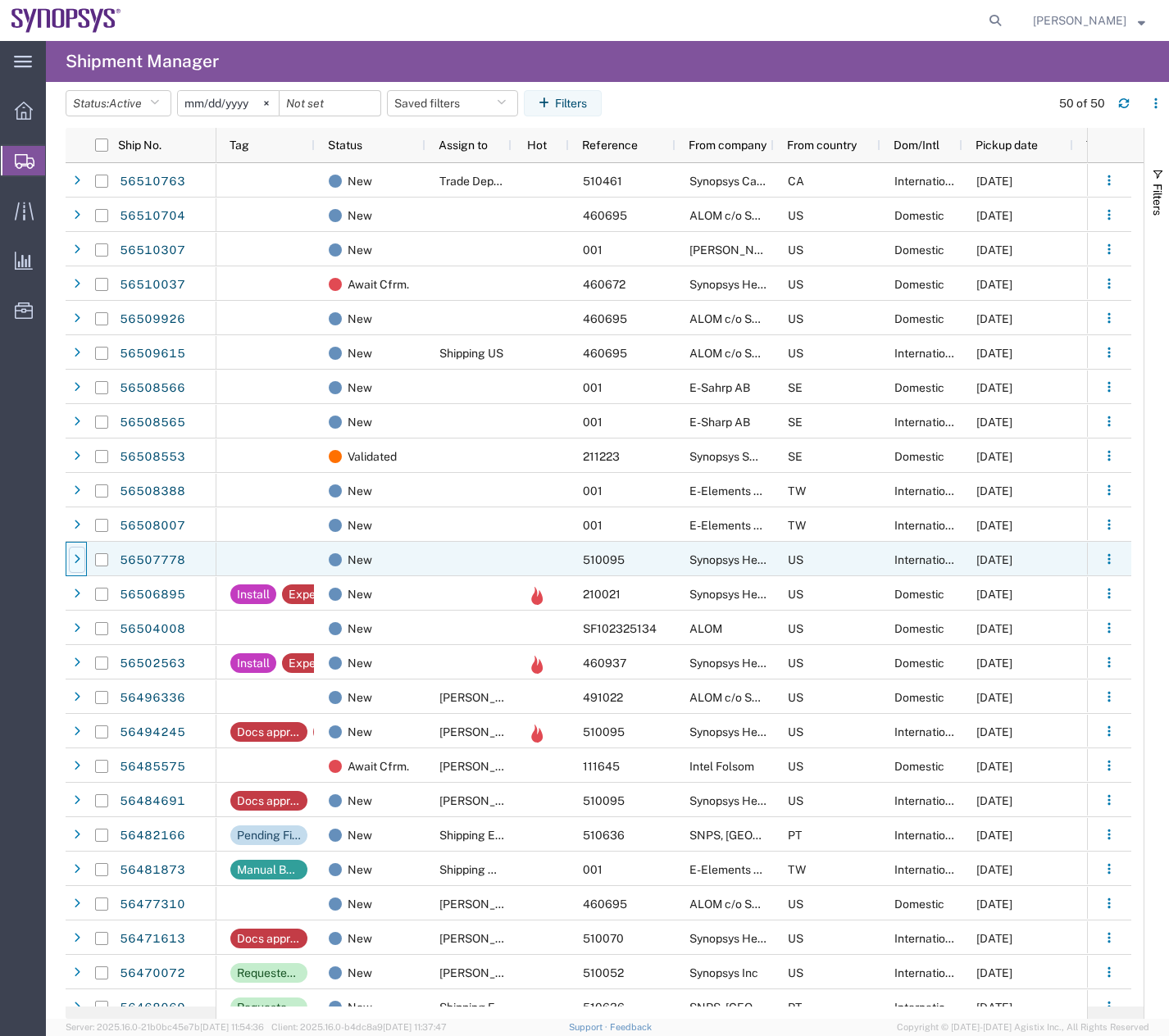
click at [80, 562] on div at bounding box center [77, 560] width 17 height 26
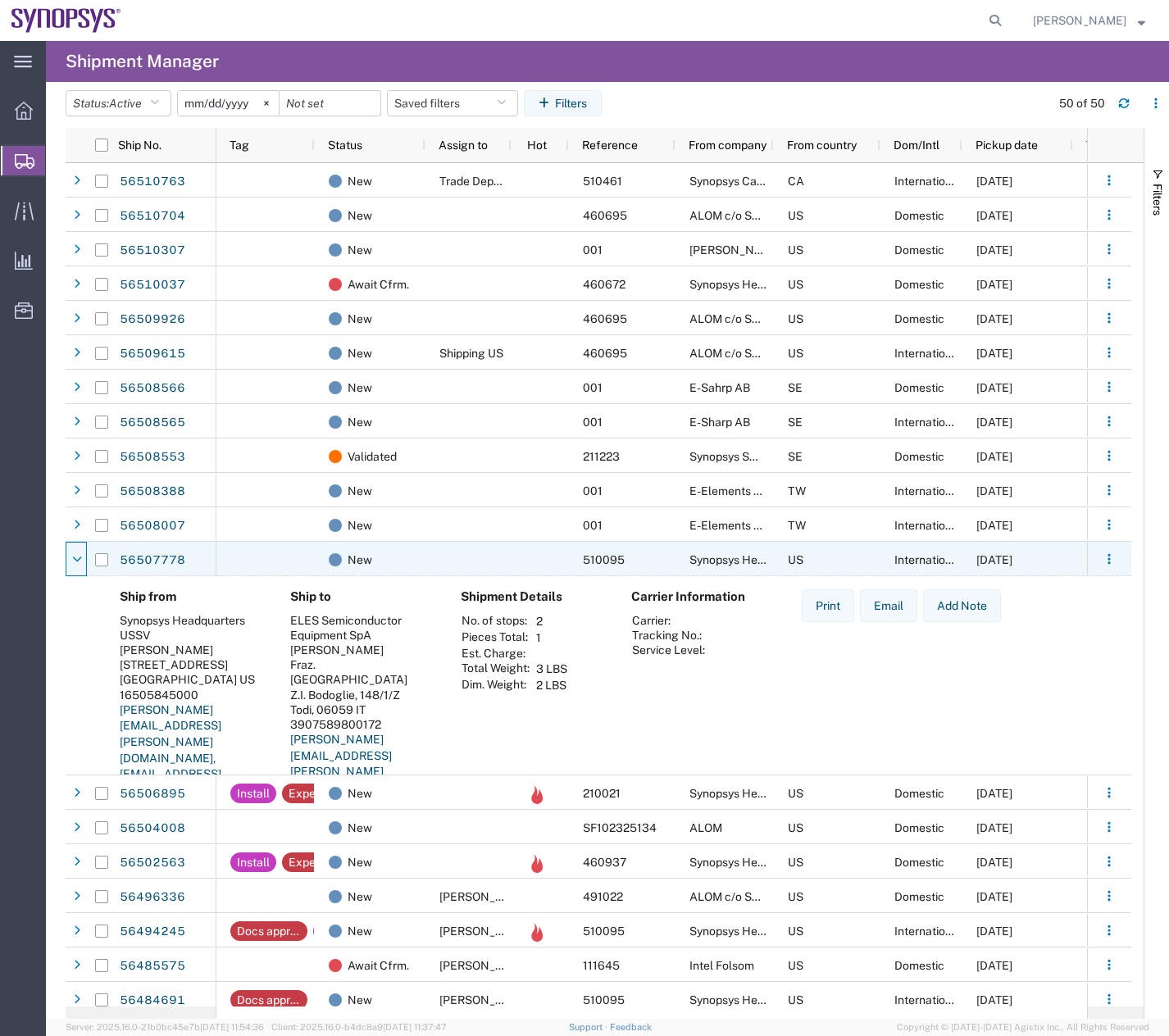
click at [80, 562] on icon at bounding box center [77, 560] width 10 height 11
